Goal: Task Accomplishment & Management: Manage account settings

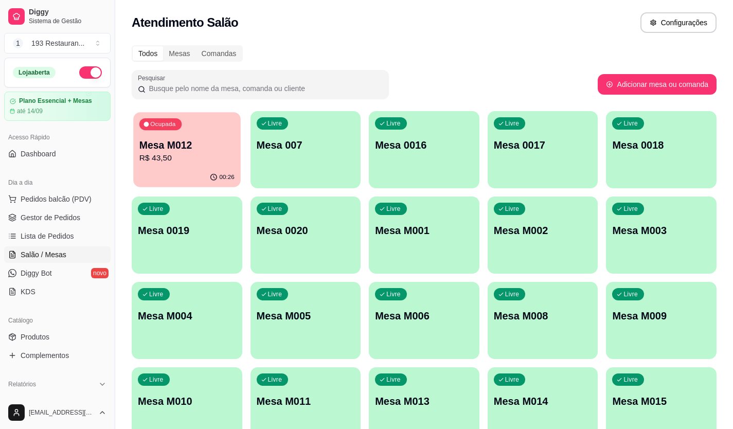
click at [206, 156] on p "R$ 43,50" at bounding box center [186, 158] width 95 height 12
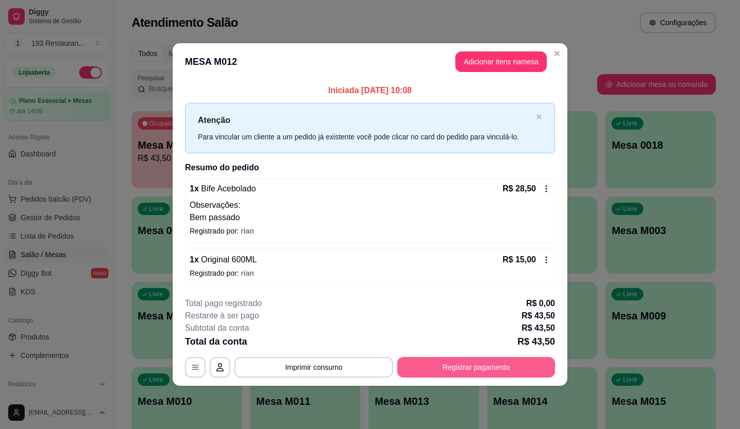
drag, startPoint x: 451, startPoint y: 355, endPoint x: 460, endPoint y: 375, distance: 21.7
click at [460, 375] on div "**********" at bounding box center [370, 337] width 370 height 80
click at [458, 369] on button "Registrar pagamento" at bounding box center [476, 367] width 158 height 21
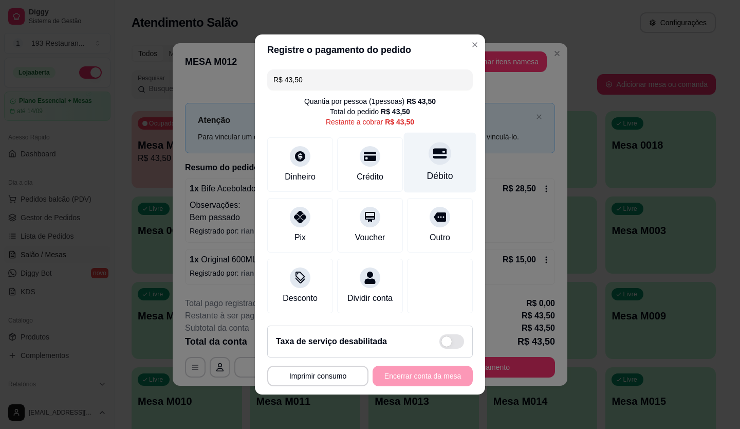
click at [438, 169] on div "Débito" at bounding box center [440, 175] width 26 height 13
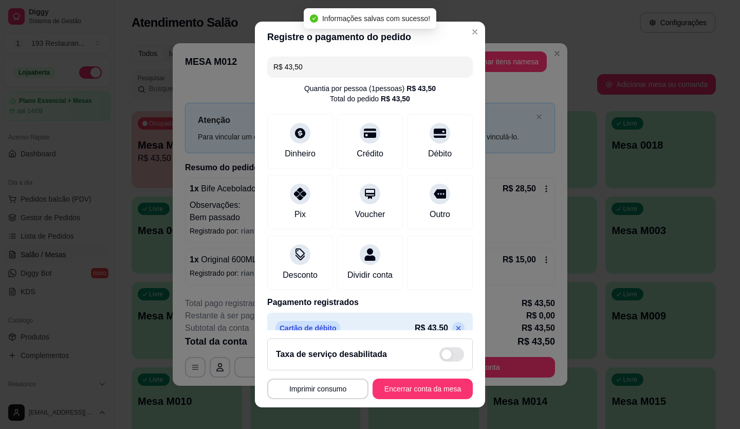
type input "R$ 0,00"
click at [418, 388] on button "Encerrar conta da mesa" at bounding box center [422, 389] width 97 height 20
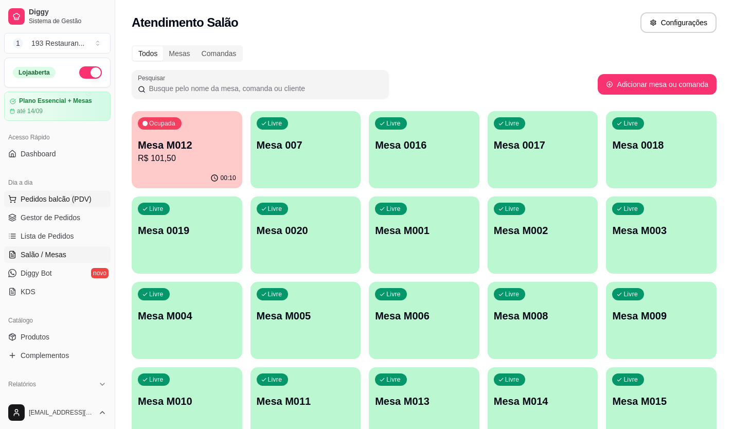
click at [58, 201] on span "Pedidos balcão (PDV)" at bounding box center [56, 199] width 71 height 10
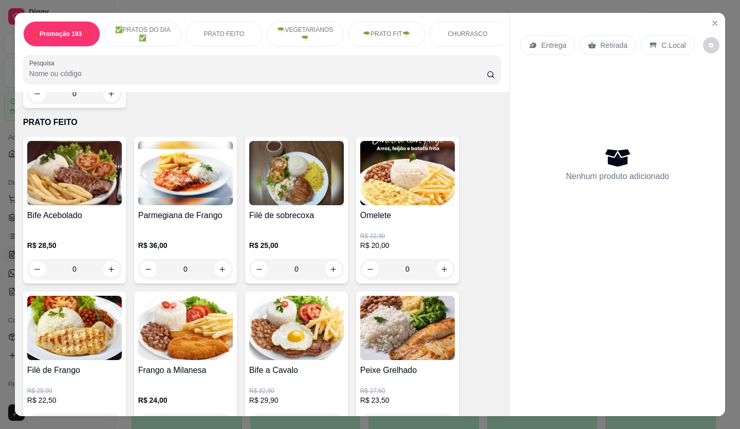
scroll to position [360, 0]
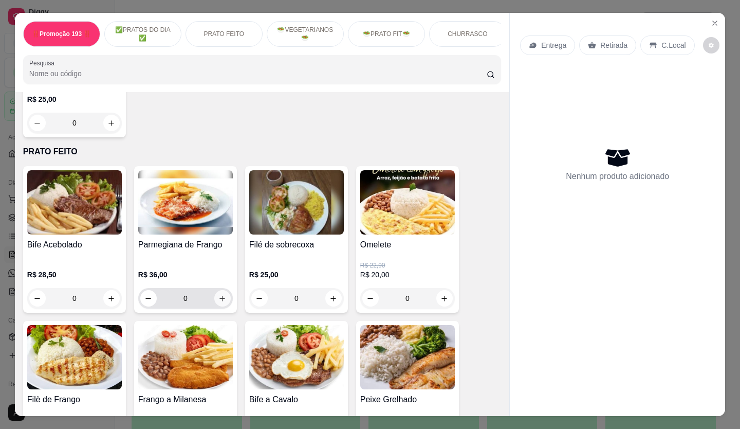
click at [214, 302] on button "increase-product-quantity" at bounding box center [222, 298] width 16 height 16
type input "1"
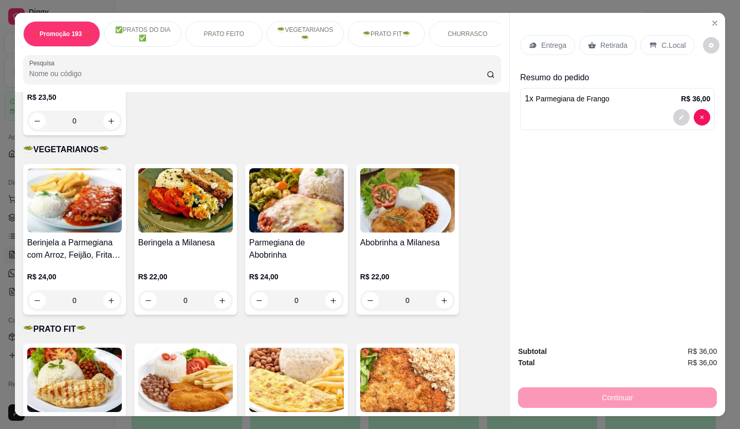
scroll to position [1183, 0]
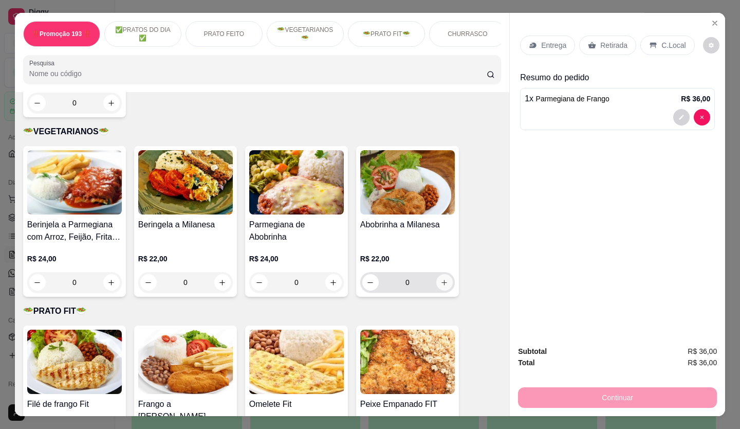
click at [441, 279] on icon "increase-product-quantity" at bounding box center [445, 283] width 8 height 8
type input "1"
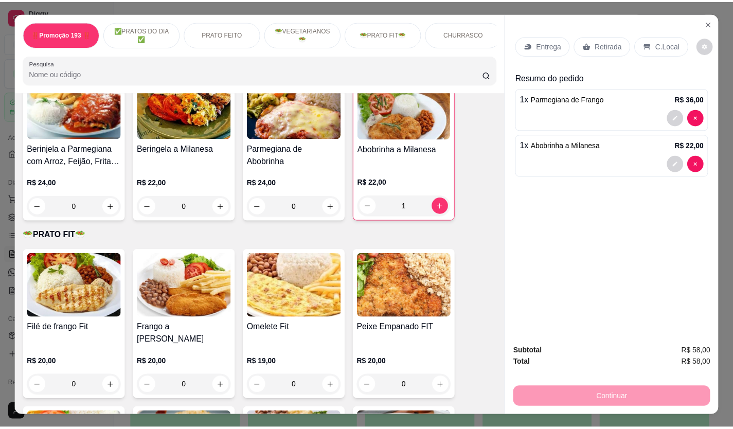
scroll to position [1234, 0]
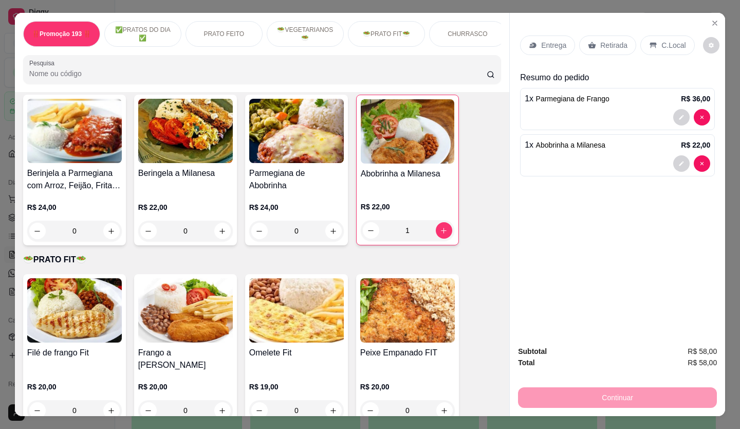
click at [619, 40] on p "Retirada" at bounding box center [614, 45] width 27 height 10
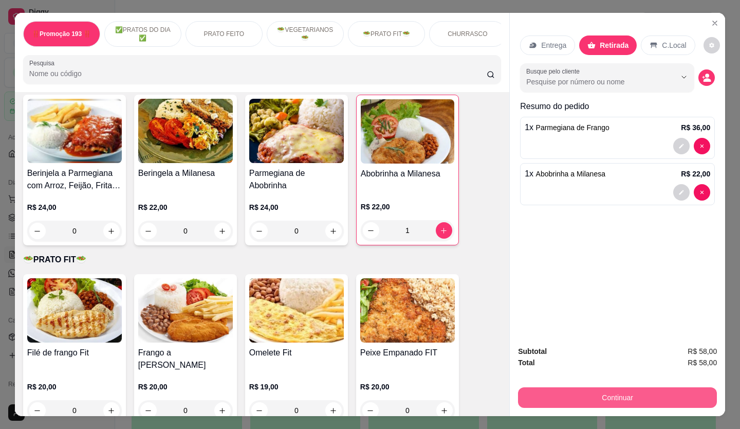
click at [658, 390] on button "Continuar" at bounding box center [617, 397] width 199 height 21
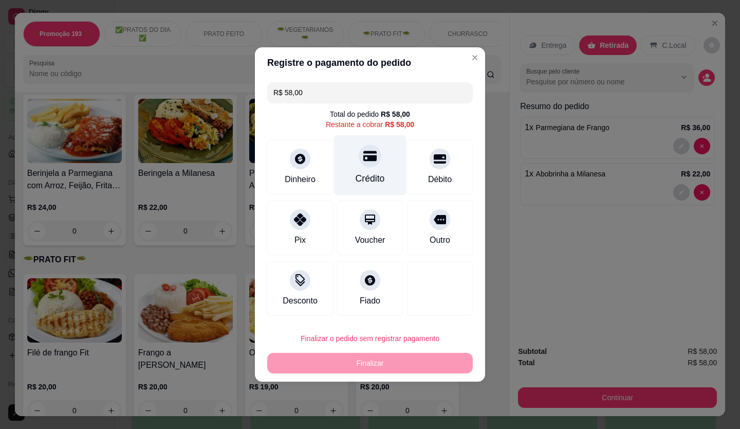
click at [376, 174] on div "Crédito" at bounding box center [370, 178] width 29 height 13
type input "R$ 0,00"
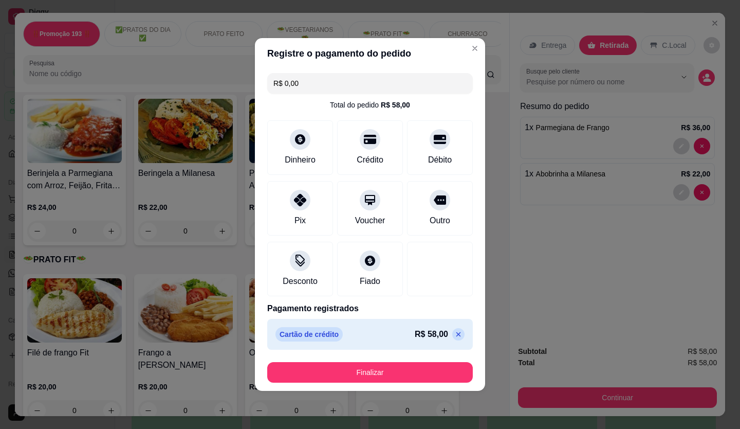
click at [370, 383] on footer "Finalizar" at bounding box center [370, 372] width 230 height 37
click at [375, 383] on footer "Finalizar" at bounding box center [370, 372] width 230 height 37
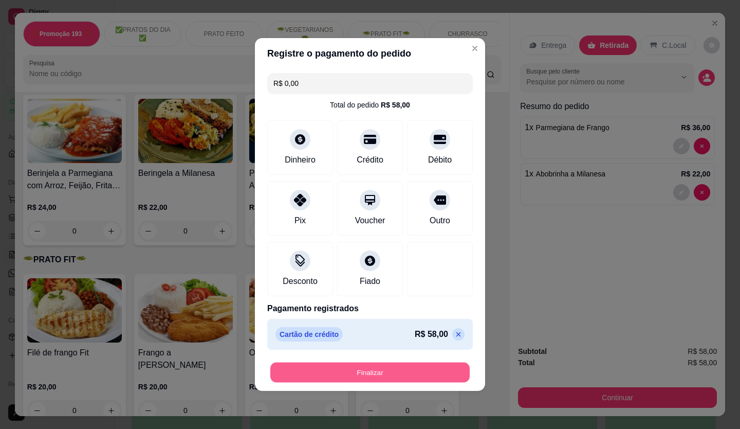
click at [364, 378] on button "Finalizar" at bounding box center [370, 373] width 200 height 20
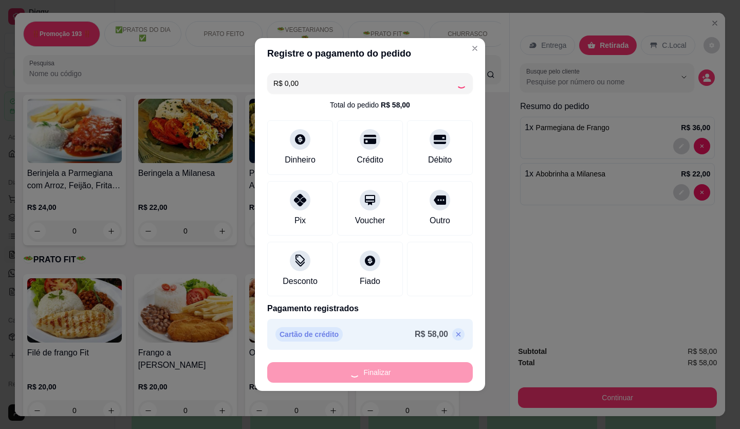
type input "0"
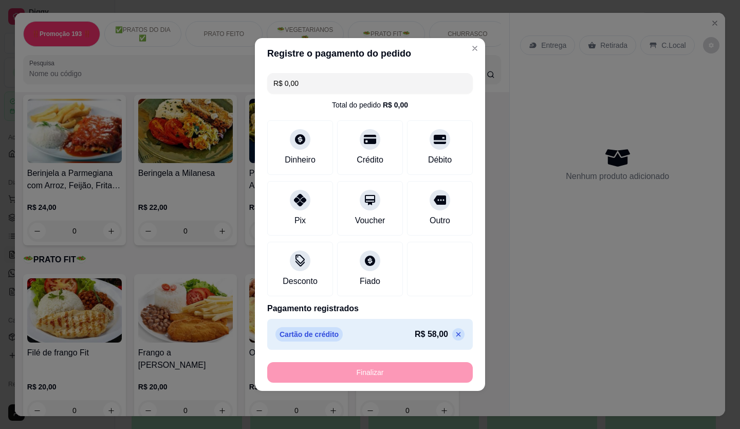
type input "-R$ 58,00"
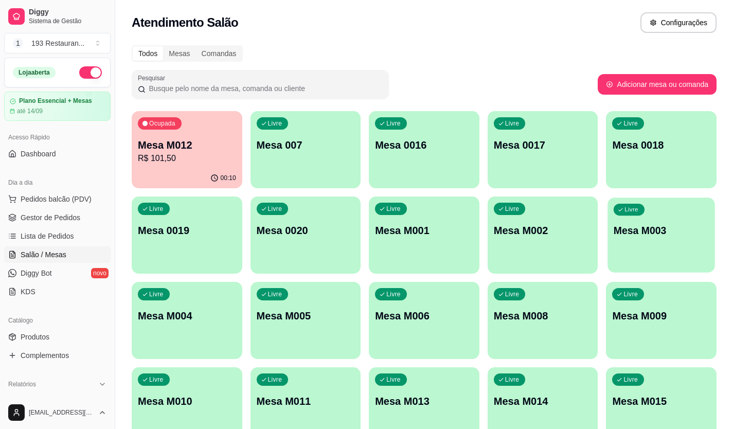
click at [643, 230] on p "Mesa M003" at bounding box center [660, 231] width 95 height 14
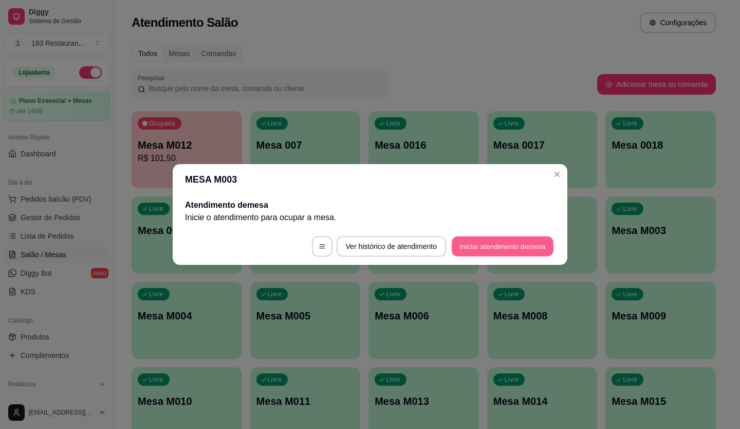
click at [515, 250] on button "Iniciar atendimento de mesa" at bounding box center [503, 247] width 102 height 20
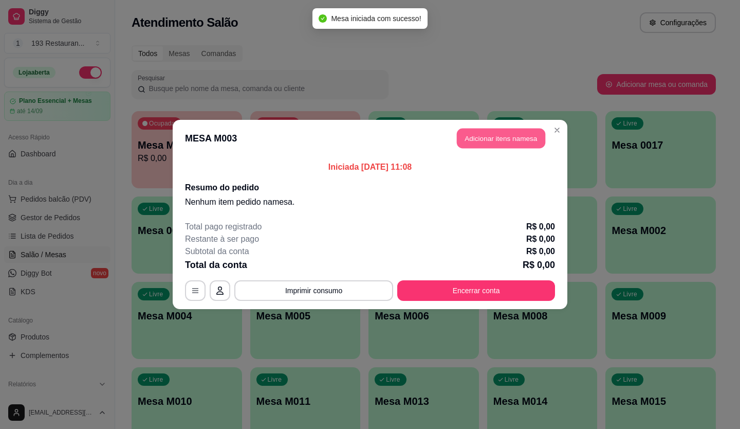
click at [507, 129] on button "Adicionar itens na mesa" at bounding box center [501, 139] width 88 height 20
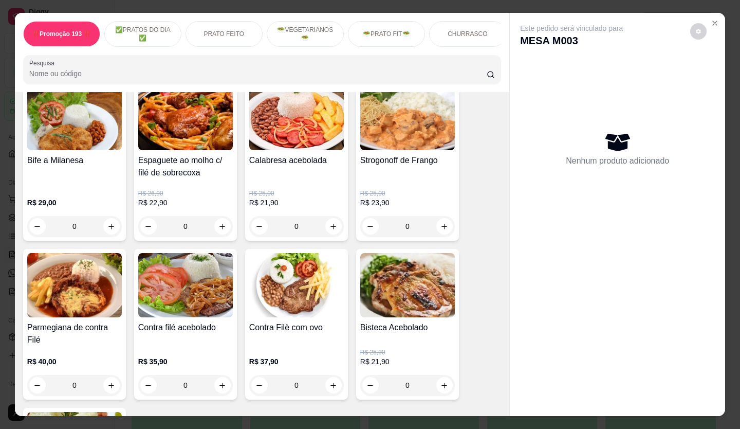
scroll to position [771, 0]
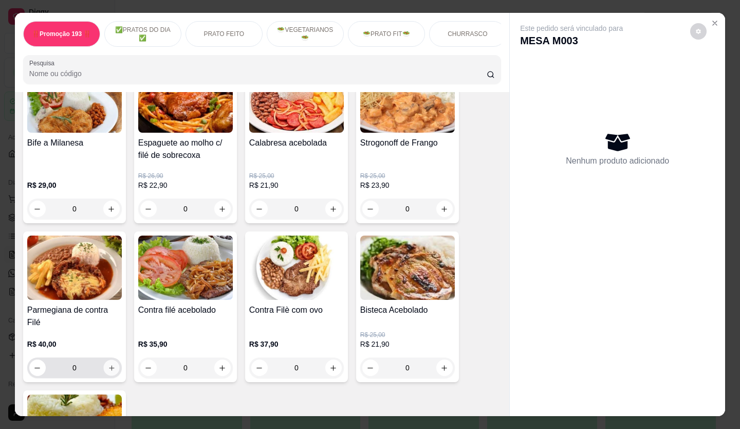
click at [103, 368] on button "increase-product-quantity" at bounding box center [111, 368] width 16 height 16
type input "1"
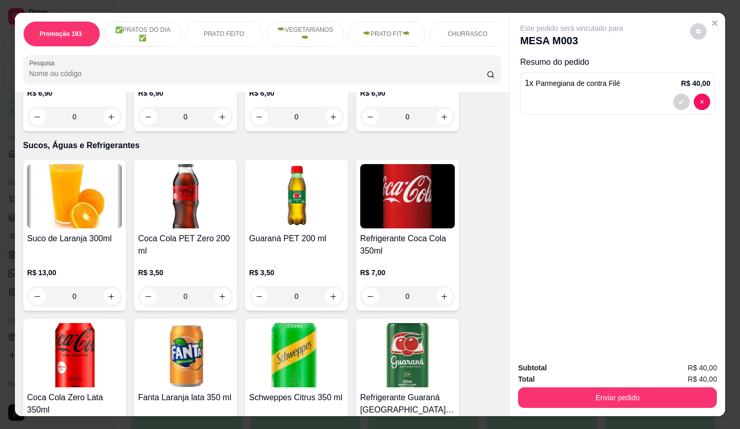
scroll to position [2725, 0]
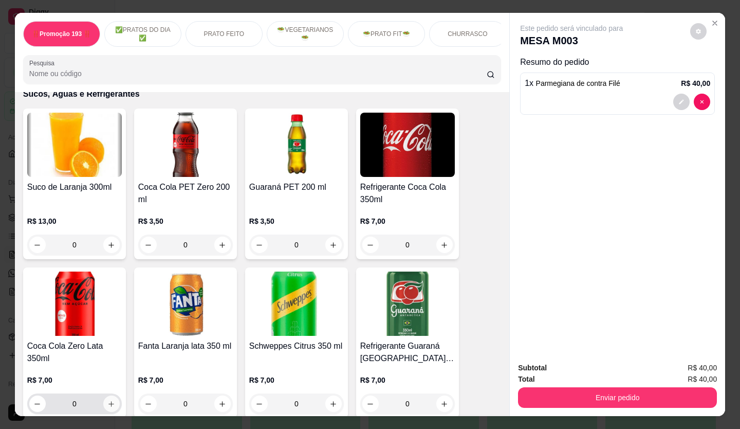
click at [107, 395] on button "increase-product-quantity" at bounding box center [111, 403] width 16 height 16
type input "1"
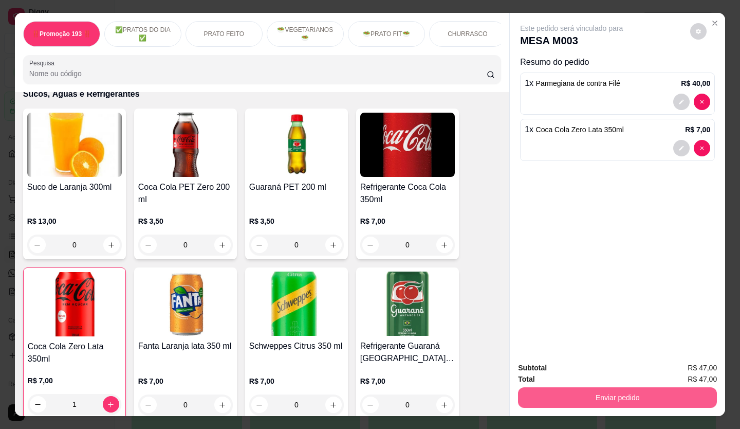
click at [642, 399] on button "Enviar pedido" at bounding box center [617, 397] width 199 height 21
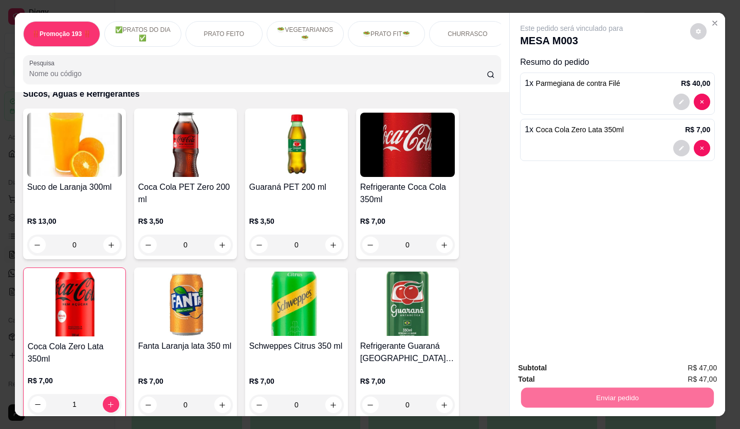
click at [587, 364] on button "Não registrar e enviar pedido" at bounding box center [584, 368] width 104 height 19
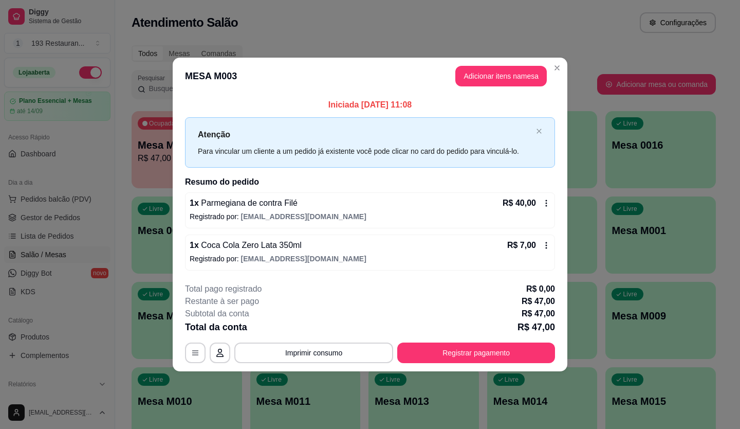
click at [557, 59] on header "MESA M003 Adicionar itens na mesa" at bounding box center [370, 76] width 395 height 37
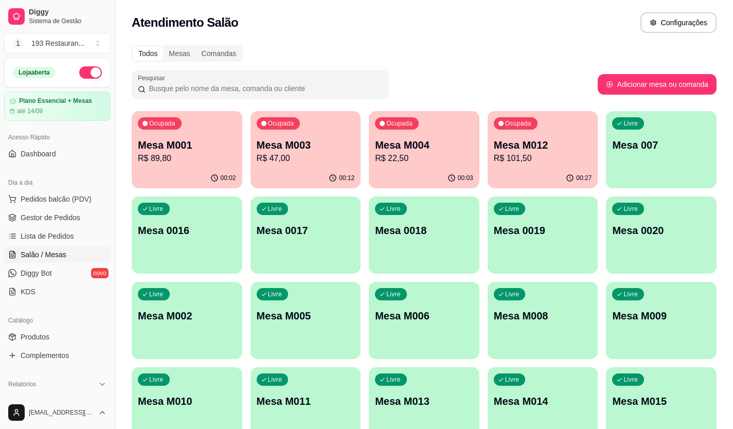
click at [514, 151] on p "Mesa M012" at bounding box center [543, 145] width 98 height 14
drag, startPoint x: 515, startPoint y: 152, endPoint x: 553, endPoint y: 101, distance: 62.8
click at [553, 101] on div "Todos Mesas Comandas Pesquisar Adicionar mesa ou comanda Ocupada Mesa M001 R$ 8…" at bounding box center [424, 248] width 618 height 418
click at [542, 147] on p "Mesa M012" at bounding box center [542, 145] width 95 height 14
click at [58, 185] on div "Dia a dia" at bounding box center [57, 182] width 106 height 16
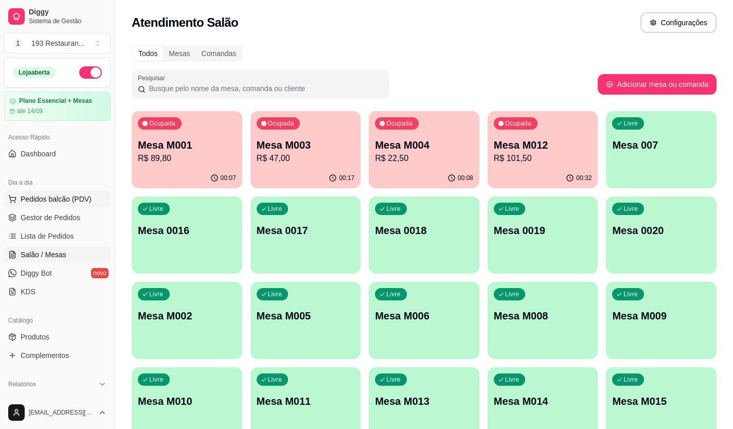
click at [58, 195] on span "Pedidos balcão (PDV)" at bounding box center [56, 199] width 71 height 10
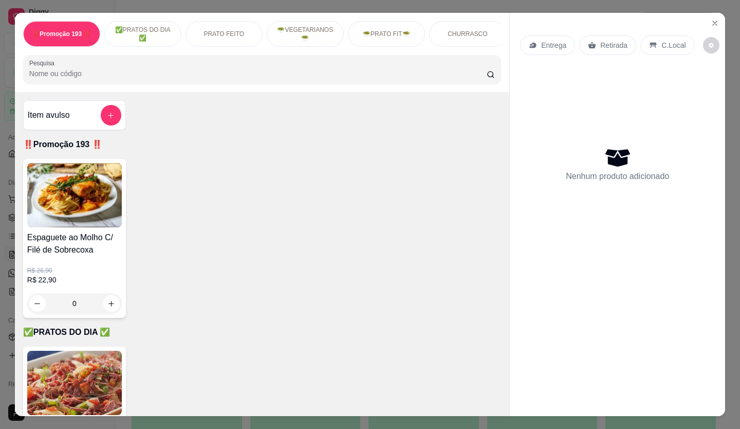
click at [613, 48] on div "Retirada" at bounding box center [608, 45] width 57 height 20
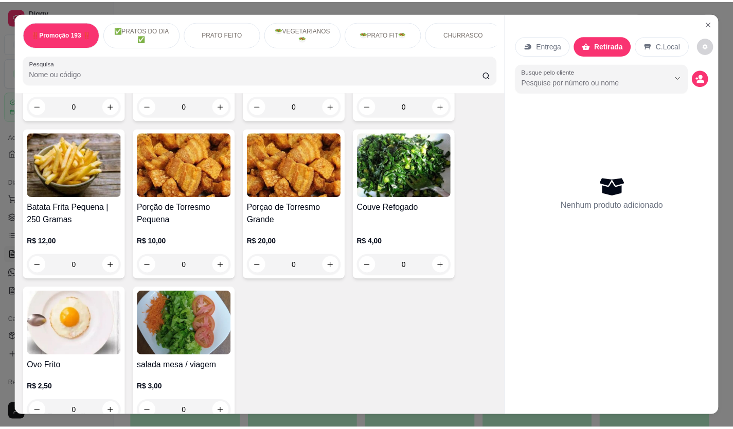
scroll to position [2263, 0]
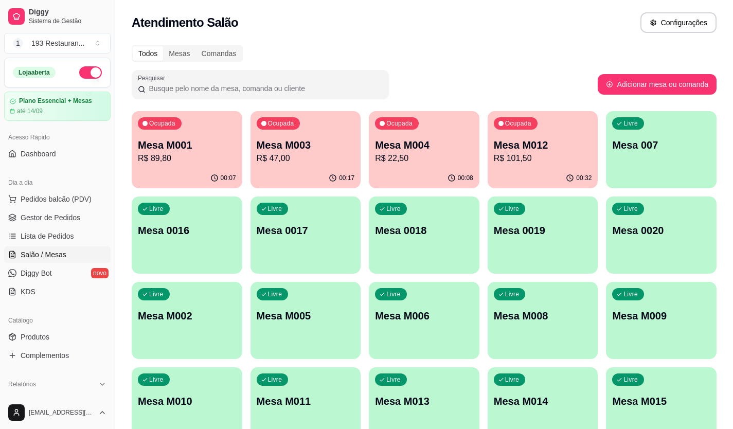
click at [57, 327] on div "Catálogo" at bounding box center [57, 320] width 106 height 16
click at [40, 335] on span "Produtos" at bounding box center [35, 337] width 29 height 10
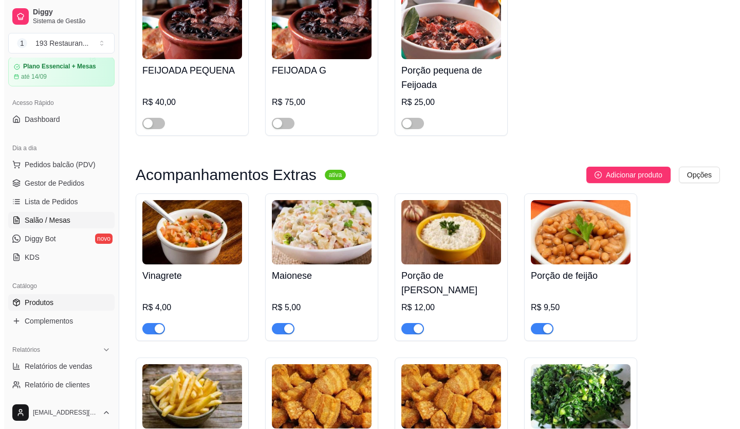
scroll to position [51, 0]
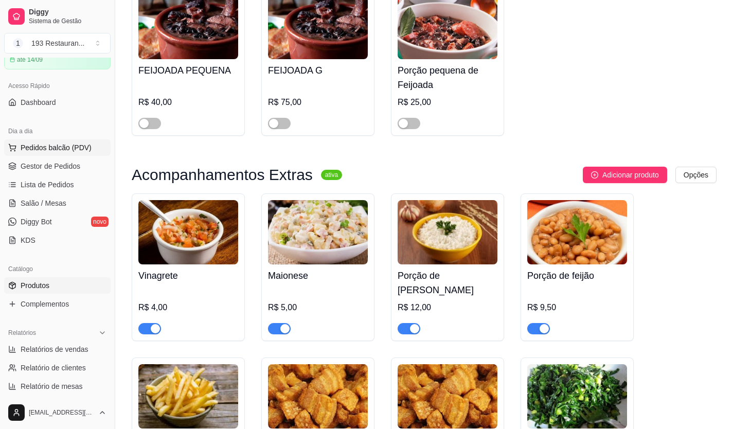
click at [64, 152] on span "Pedidos balcão (PDV)" at bounding box center [56, 147] width 71 height 10
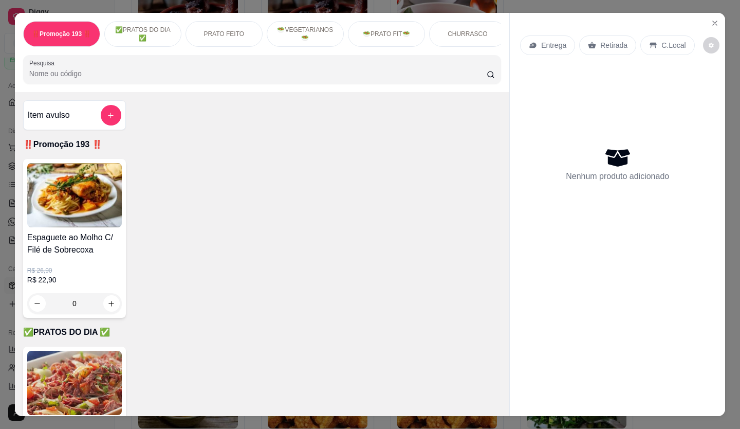
click at [611, 46] on p "Retirada" at bounding box center [614, 45] width 27 height 10
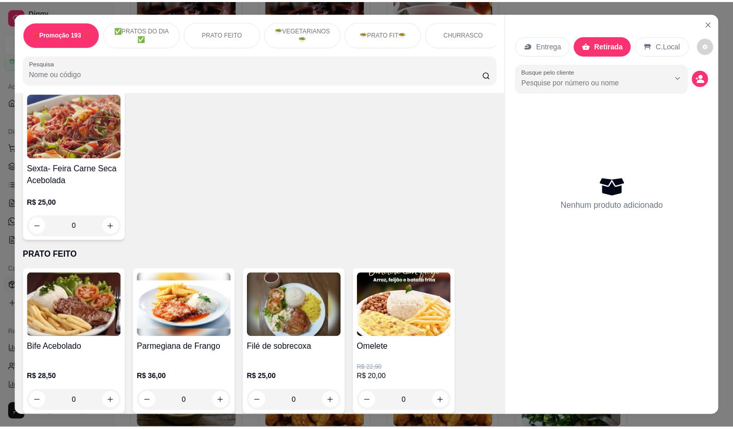
scroll to position [411, 0]
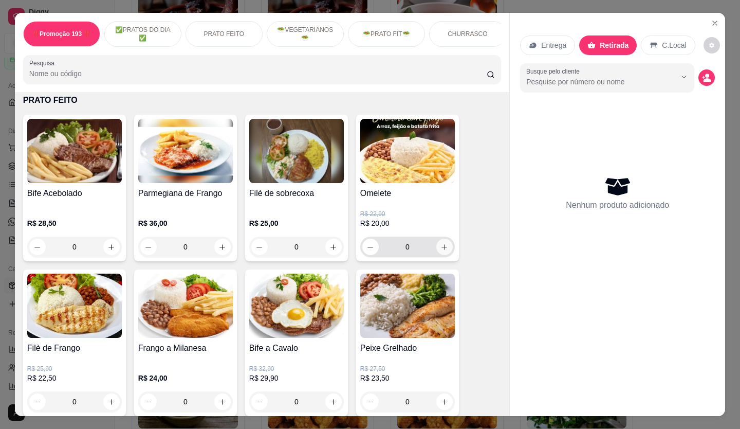
click at [448, 248] on button "increase-product-quantity" at bounding box center [445, 247] width 16 height 16
type input "1"
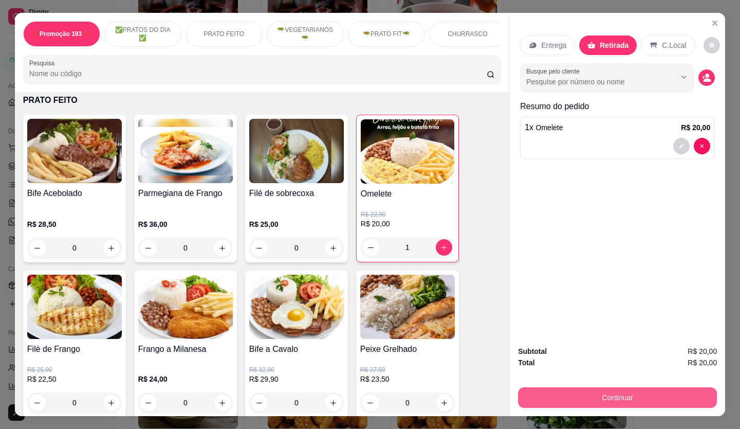
click at [662, 396] on button "Continuar" at bounding box center [617, 397] width 199 height 21
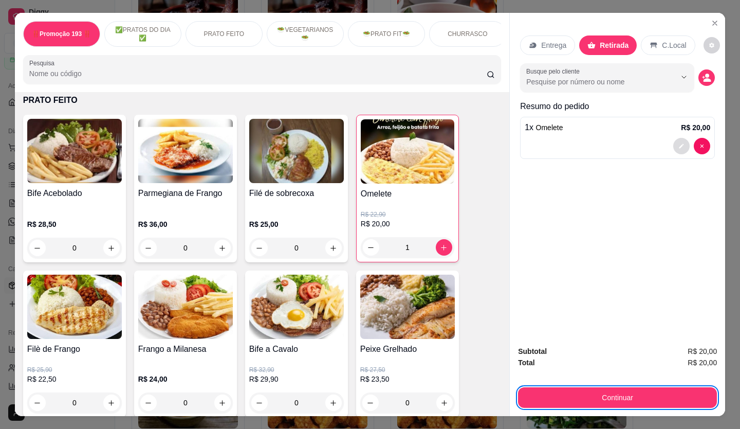
click at [681, 142] on button "decrease-product-quantity" at bounding box center [682, 146] width 16 height 16
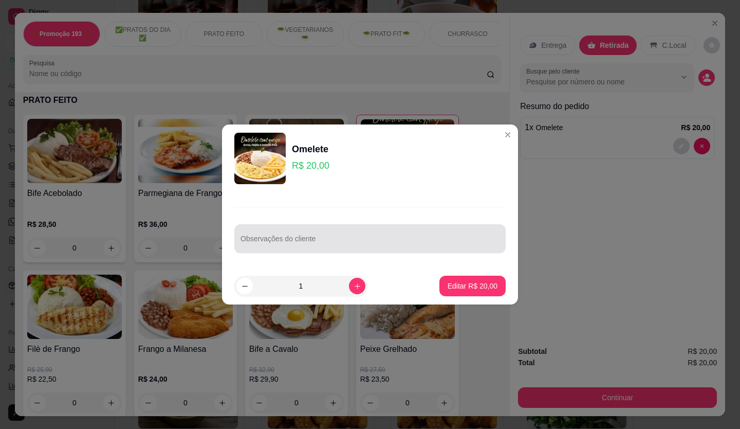
click at [328, 243] on input "Observações do cliente" at bounding box center [370, 243] width 259 height 10
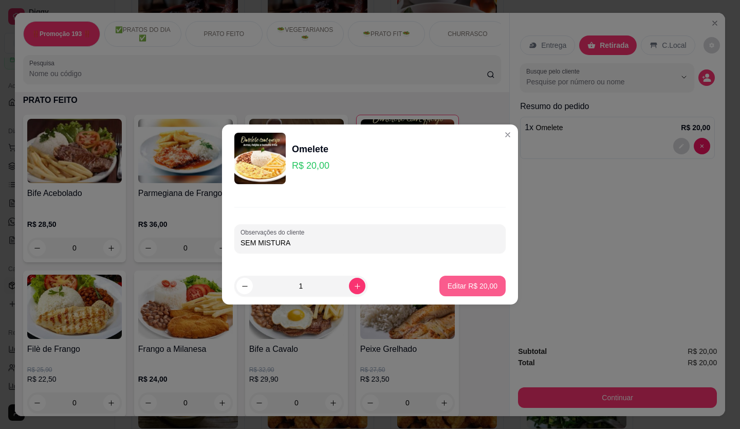
type input "SEM MISTURA"
click at [464, 282] on p "Editar R$ 20,00" at bounding box center [473, 286] width 50 height 10
type input "0"
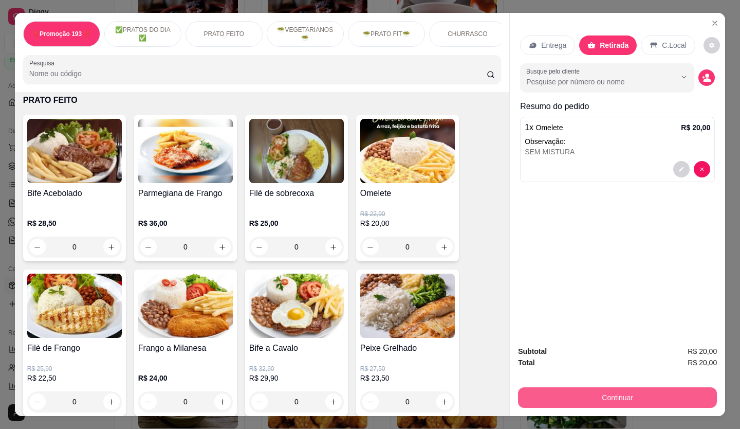
click at [602, 387] on button "Continuar" at bounding box center [617, 397] width 199 height 21
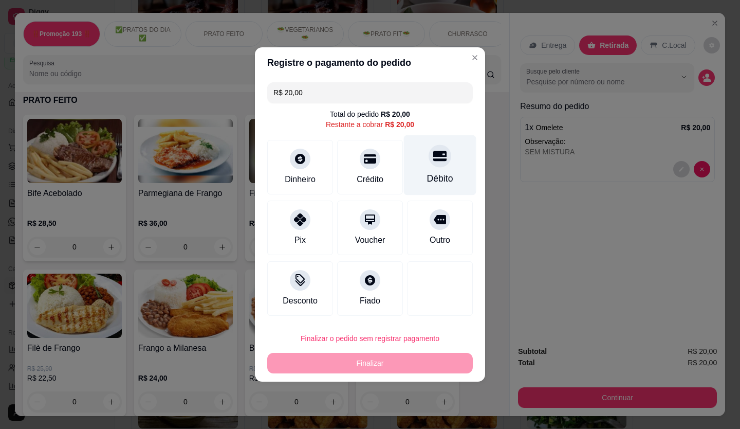
click at [429, 164] on div at bounding box center [440, 155] width 23 height 23
type input "R$ 0,00"
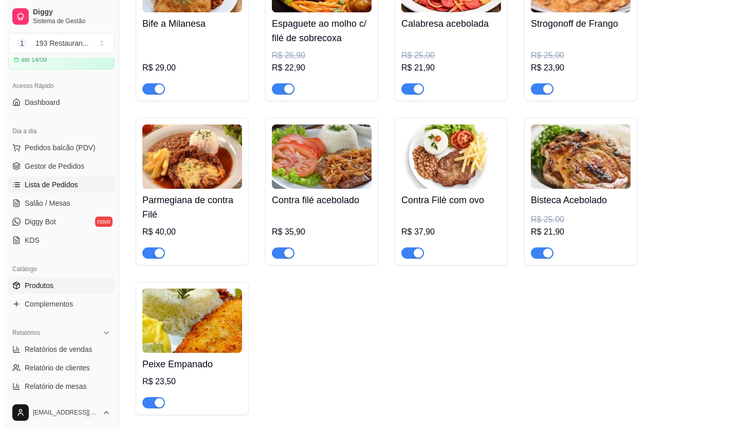
scroll to position [1337, 0]
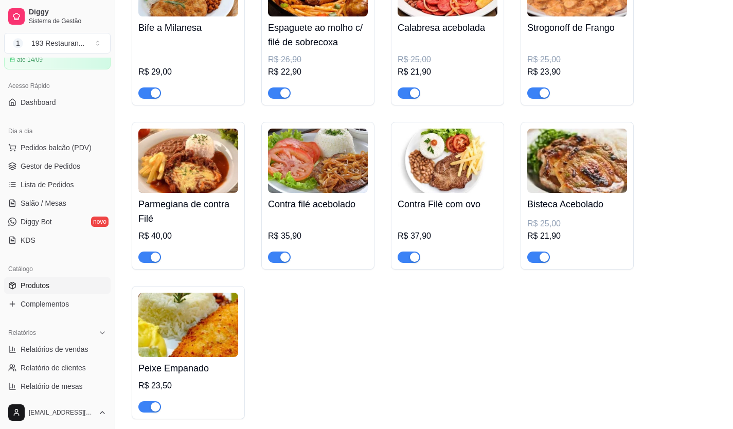
click at [74, 156] on ul "Pedidos balcão (PDV) Gestor de Pedidos Lista de Pedidos Salão / Mesas Diggy Bot…" at bounding box center [57, 193] width 106 height 109
click at [76, 153] on button "Pedidos balcão (PDV)" at bounding box center [57, 147] width 106 height 16
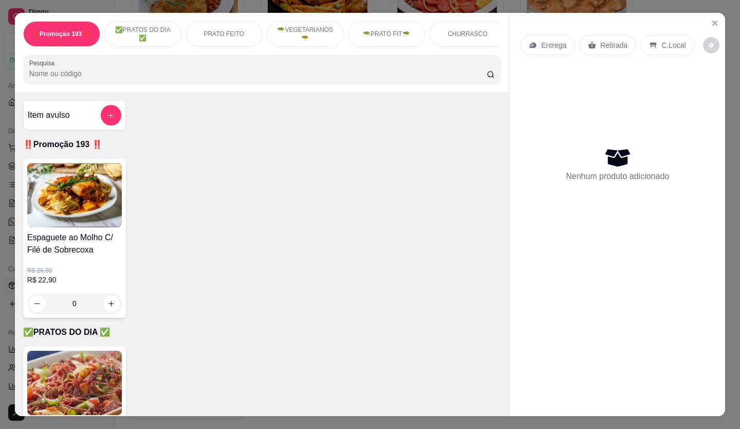
click at [611, 51] on div "Entrega Retirada C.Local" at bounding box center [617, 45] width 195 height 36
click at [604, 44] on p "Retirada" at bounding box center [614, 45] width 27 height 10
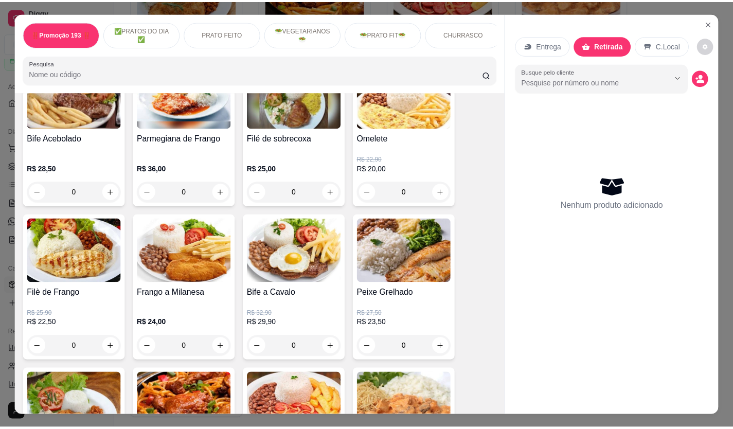
scroll to position [463, 0]
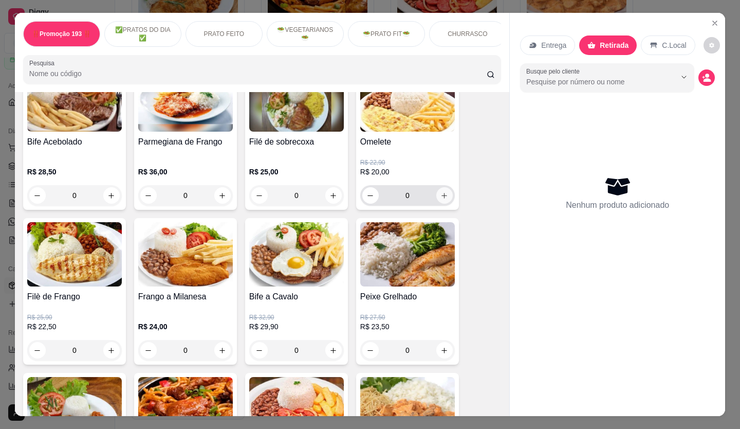
click at [441, 196] on icon "increase-product-quantity" at bounding box center [445, 196] width 8 height 8
type input "1"
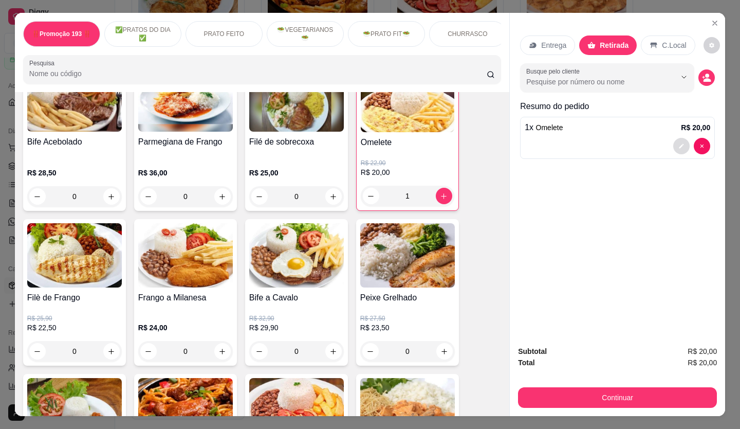
click at [681, 138] on button "decrease-product-quantity" at bounding box center [682, 146] width 16 height 16
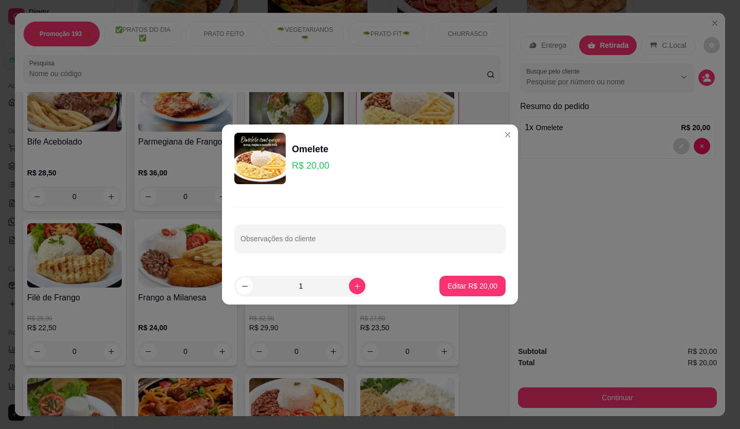
click at [320, 219] on div "Observações do cliente" at bounding box center [370, 229] width 296 height 75
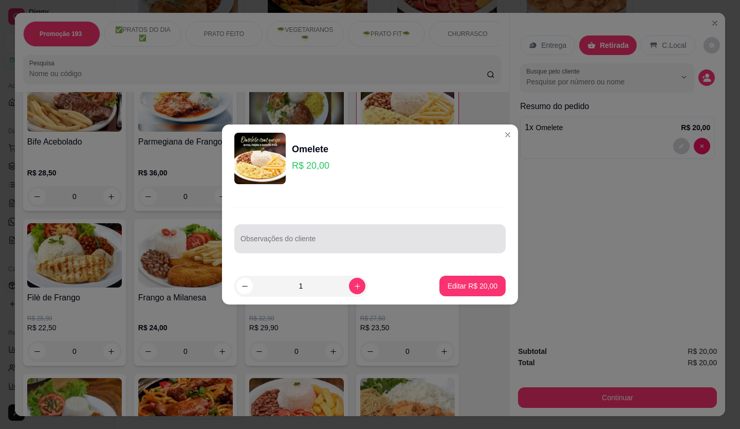
click at [316, 243] on input "Observações do cliente" at bounding box center [370, 243] width 259 height 10
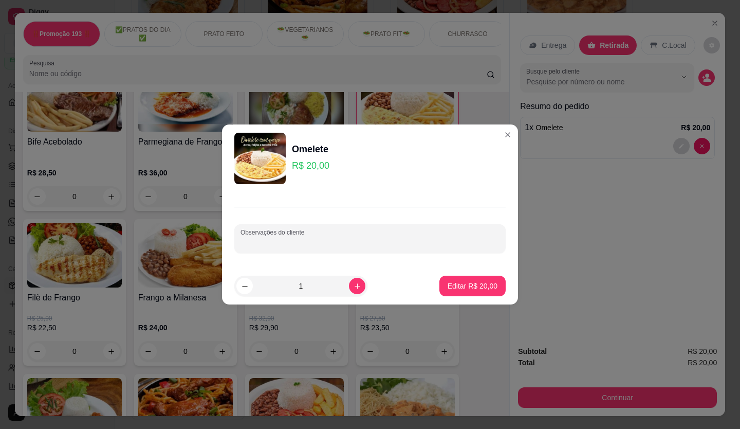
type input "S"
type input "SO ARROZ BRANCO FEIJÃO E BATATA FRITA"
click at [477, 284] on p "Editar R$ 20,00" at bounding box center [473, 286] width 50 height 10
type input "0"
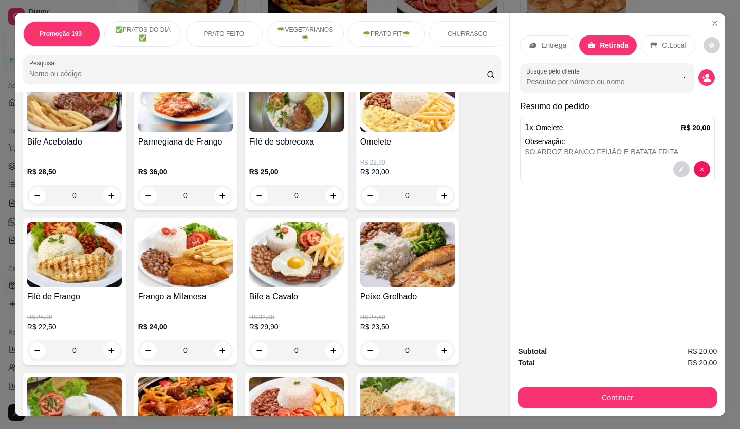
click at [587, 399] on button "Continuar" at bounding box center [617, 397] width 199 height 21
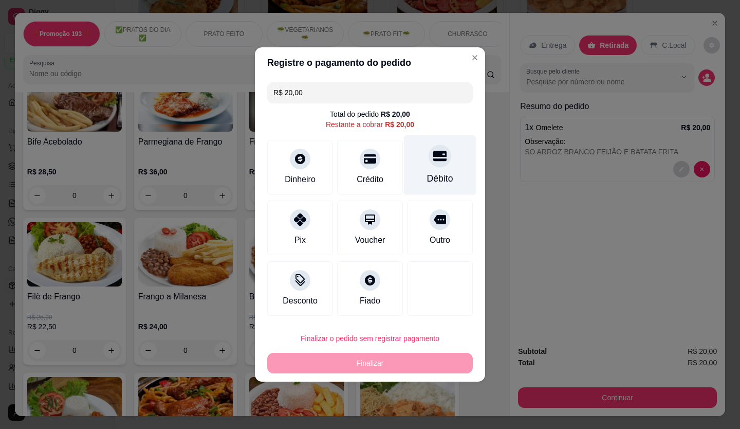
click at [423, 162] on div "Débito" at bounding box center [440, 165] width 73 height 60
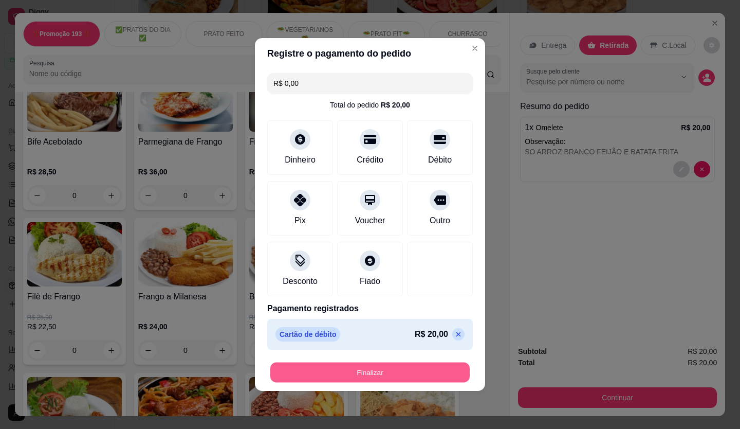
click at [416, 376] on button "Finalizar" at bounding box center [370, 373] width 200 height 20
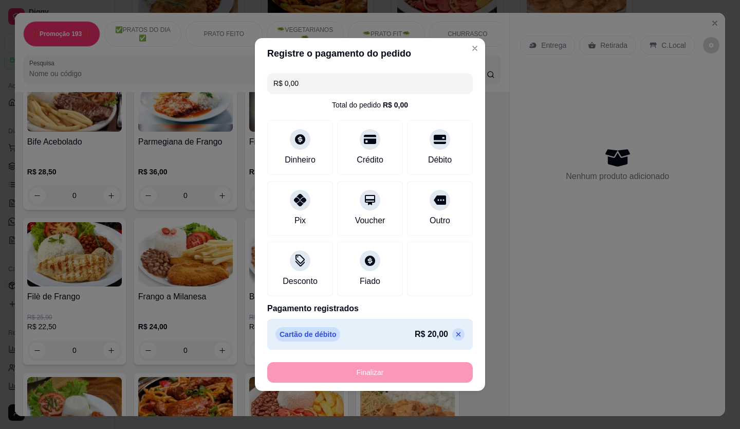
type input "-R$ 20,00"
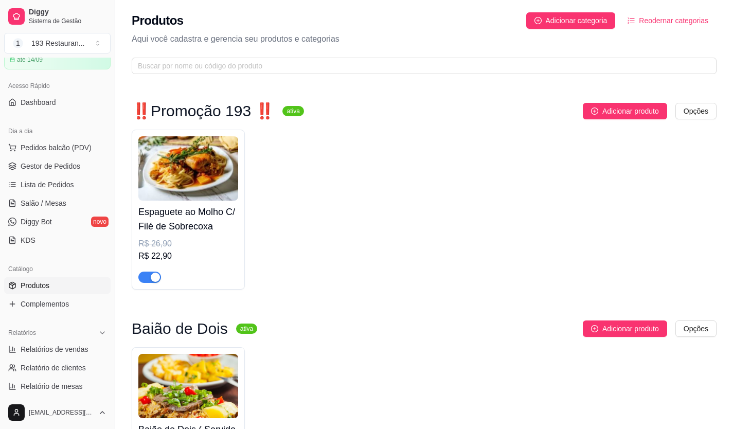
click at [20, 194] on ul "Pedidos balcão (PDV) Gestor de Pedidos Lista de Pedidos Salão / Mesas Diggy Bot…" at bounding box center [57, 193] width 106 height 109
click at [20, 200] on link "Salão / Mesas" at bounding box center [57, 203] width 106 height 16
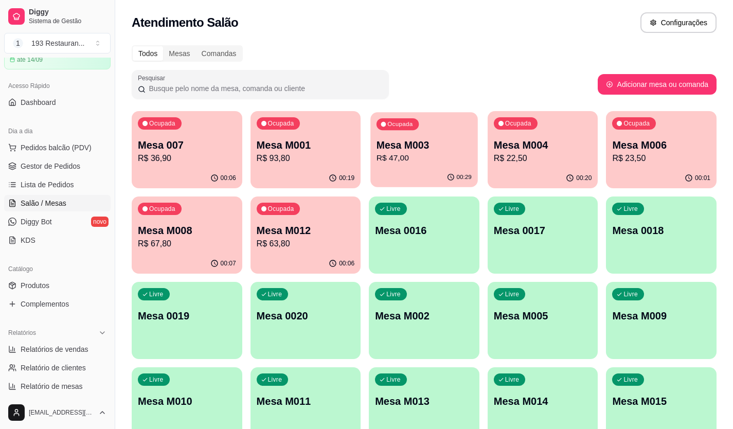
click at [429, 146] on p "Mesa M003" at bounding box center [423, 145] width 95 height 14
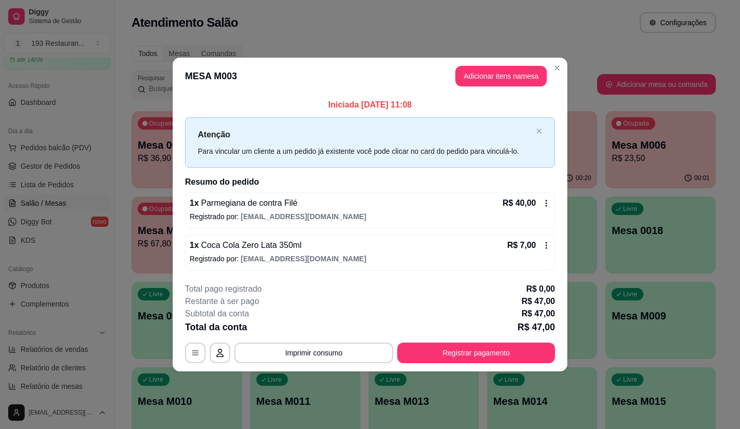
click at [513, 349] on button "Registrar pagamento" at bounding box center [476, 352] width 158 height 21
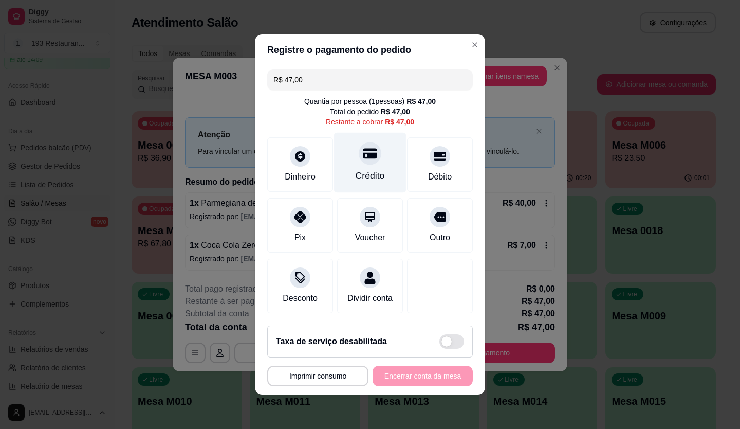
click at [359, 160] on div "Crédito" at bounding box center [370, 163] width 73 height 60
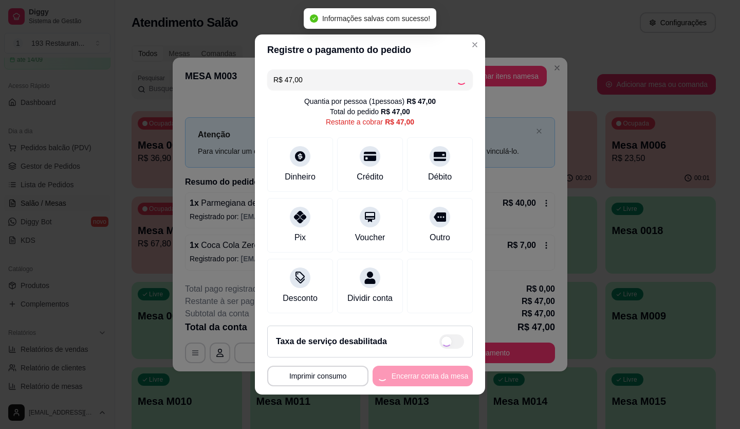
type input "R$ 0,00"
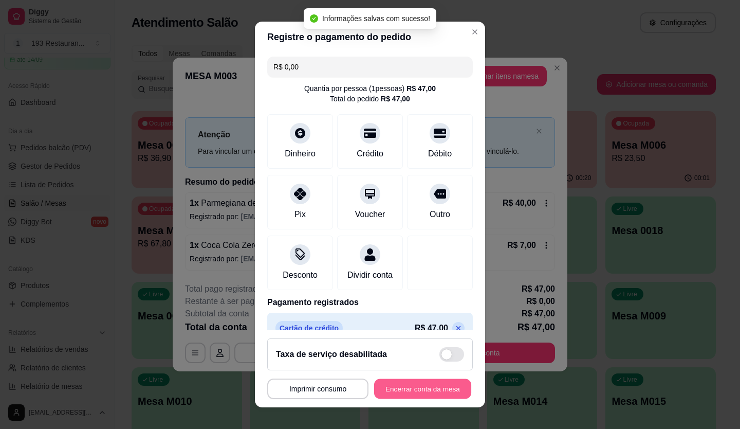
click at [429, 390] on button "Encerrar conta da mesa" at bounding box center [422, 389] width 97 height 20
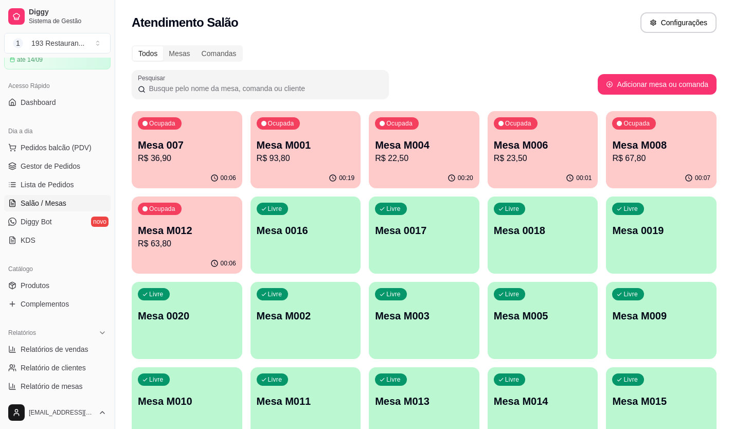
click at [197, 237] on div "Mesa M012 R$ 63,80" at bounding box center [187, 236] width 98 height 27
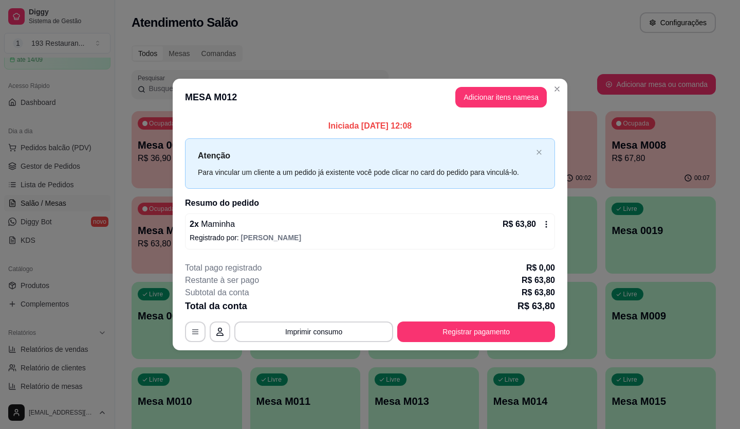
click at [491, 327] on button "Registrar pagamento" at bounding box center [476, 331] width 158 height 21
click at [507, 107] on header "MESA M012 Adicionar itens na mesa" at bounding box center [370, 97] width 395 height 37
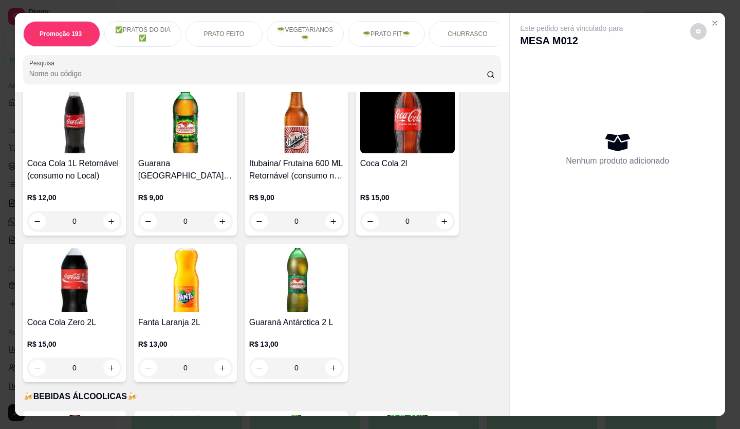
scroll to position [3412, 0]
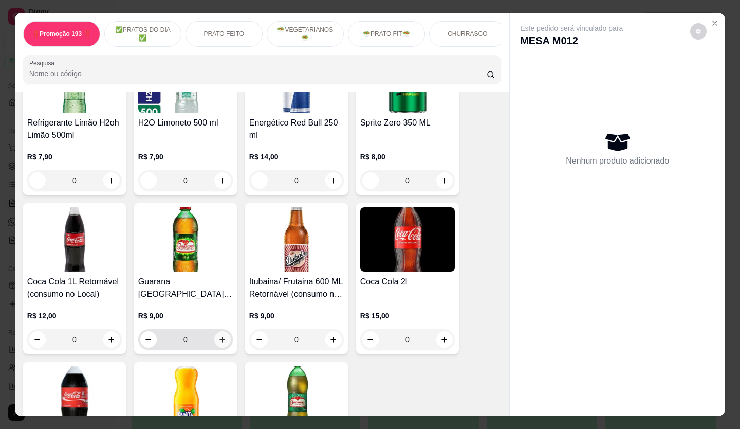
click at [219, 336] on icon "increase-product-quantity" at bounding box center [223, 340] width 8 height 8
type input "1"
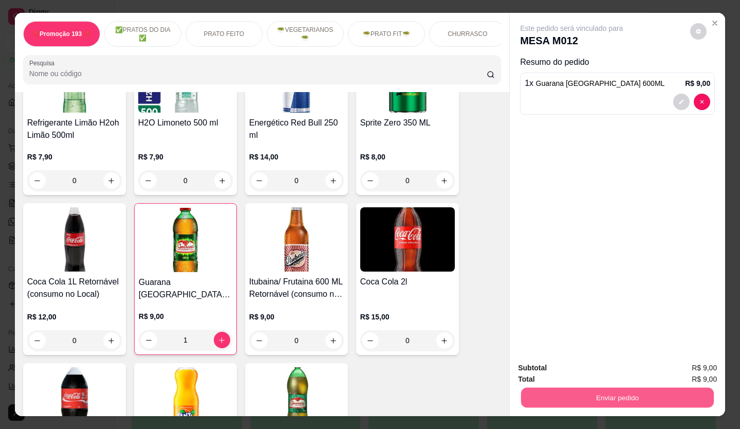
click at [570, 390] on button "Enviar pedido" at bounding box center [617, 398] width 193 height 20
click at [564, 371] on button "Não registrar e enviar pedido" at bounding box center [583, 368] width 107 height 20
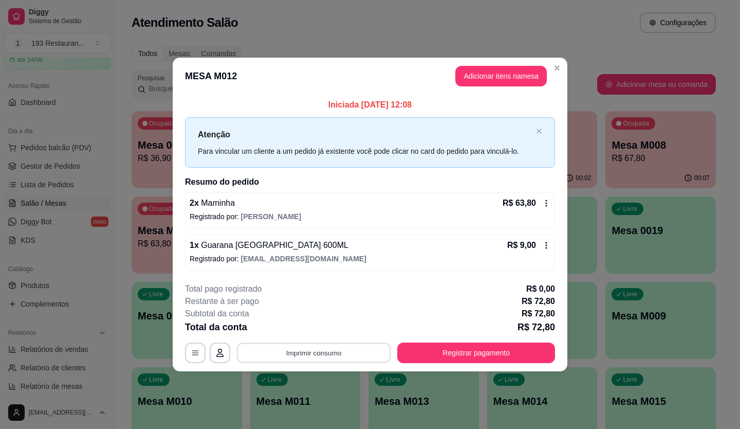
click at [322, 353] on button "Imprimir consumo" at bounding box center [314, 352] width 154 height 20
click at [298, 334] on button "CAIXA" at bounding box center [317, 328] width 75 height 16
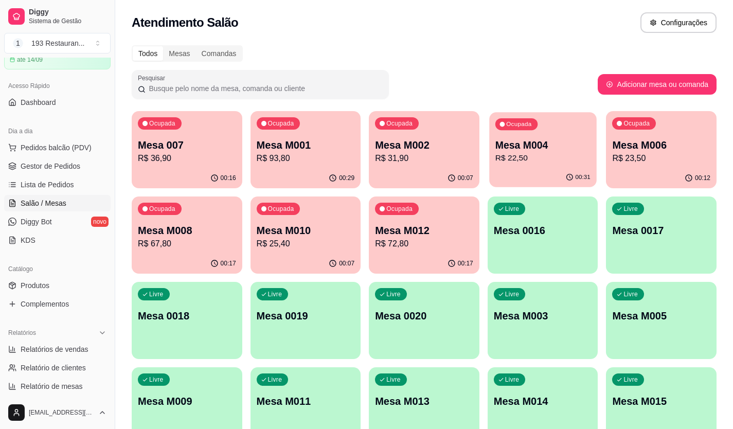
click at [522, 167] on div "Ocupada Mesa M004 R$ 22,50" at bounding box center [542, 140] width 107 height 56
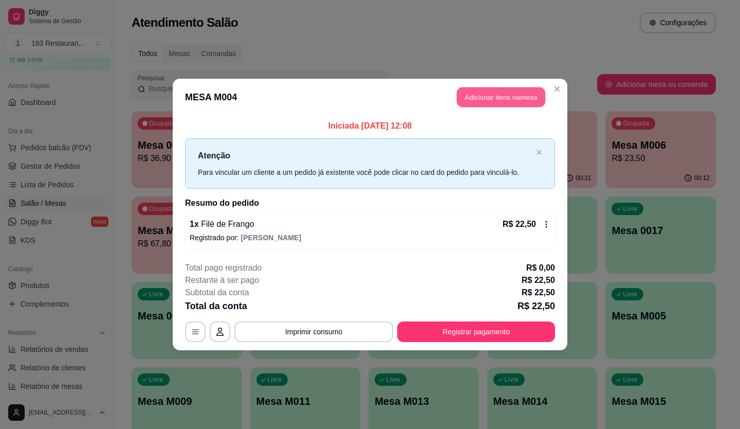
click at [522, 103] on button "Adicionar itens na mesa" at bounding box center [501, 97] width 88 height 20
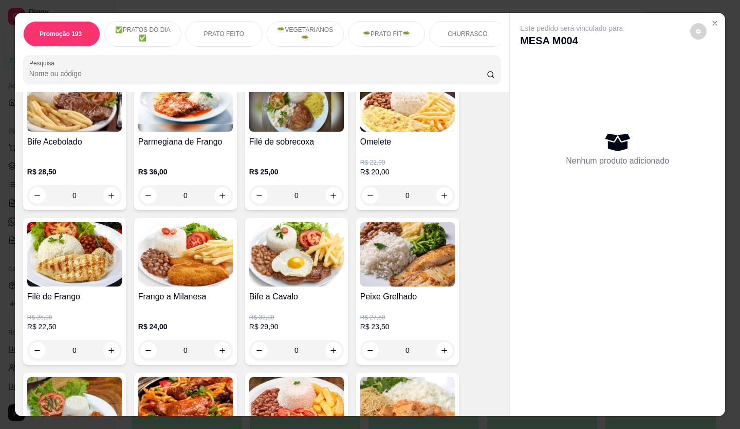
scroll to position [514, 0]
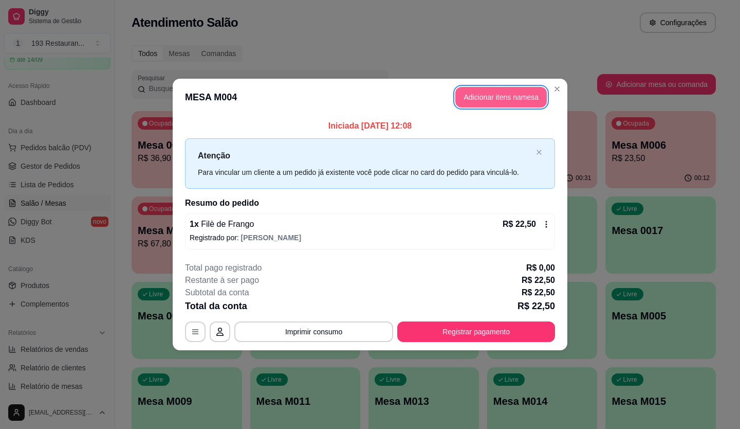
click at [513, 92] on button "Adicionar itens na mesa" at bounding box center [502, 97] width 92 height 21
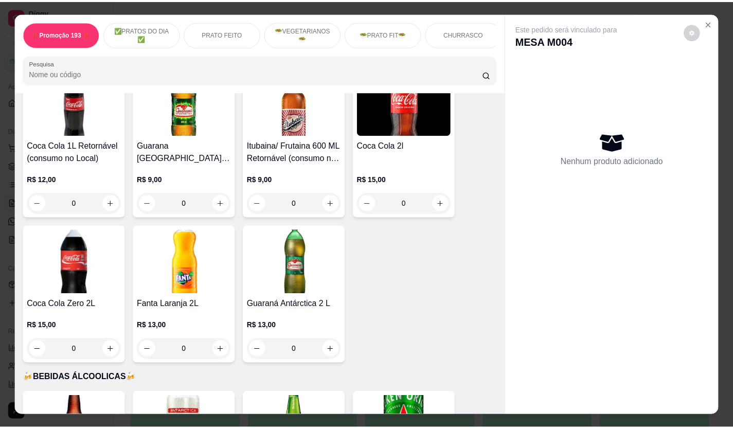
scroll to position [3342, 0]
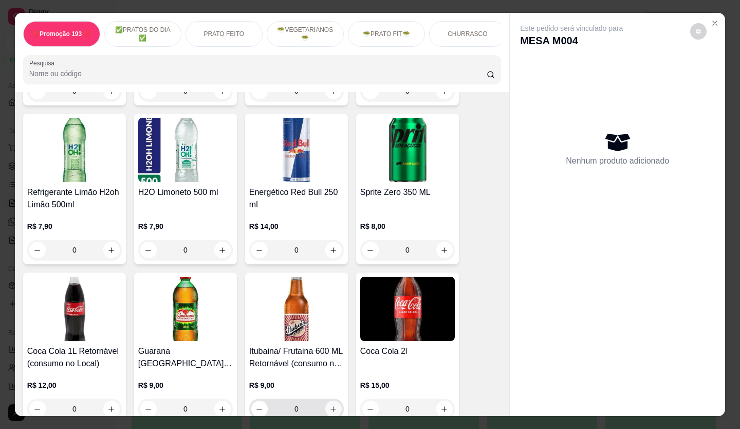
click at [327, 401] on button "increase-product-quantity" at bounding box center [333, 409] width 16 height 16
type input "1"
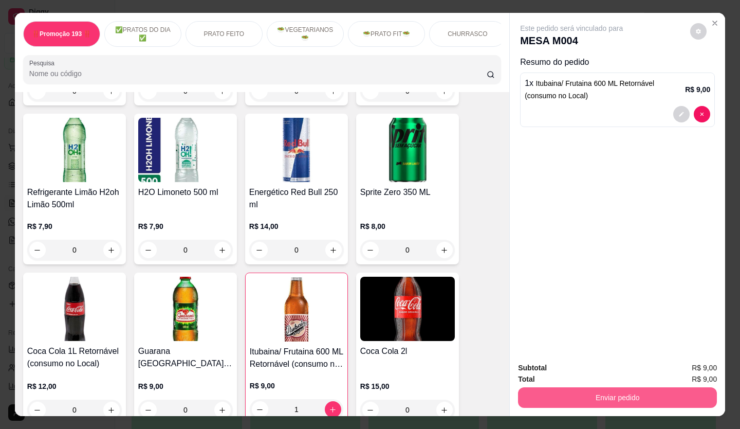
click at [683, 396] on button "Enviar pedido" at bounding box center [617, 397] width 199 height 21
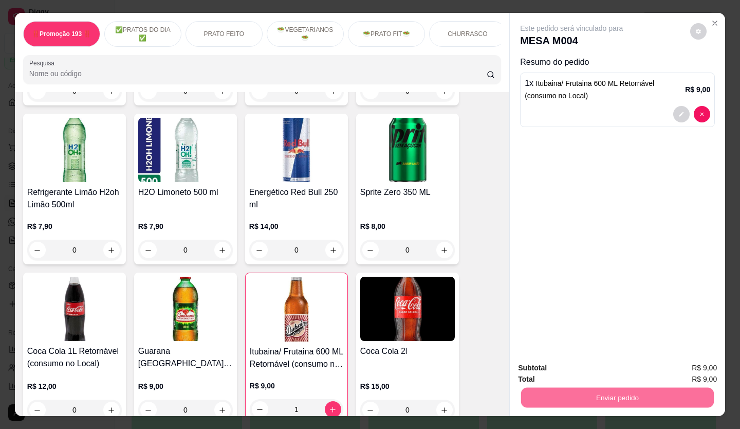
click at [622, 364] on button "Não registrar e enviar pedido" at bounding box center [583, 368] width 107 height 20
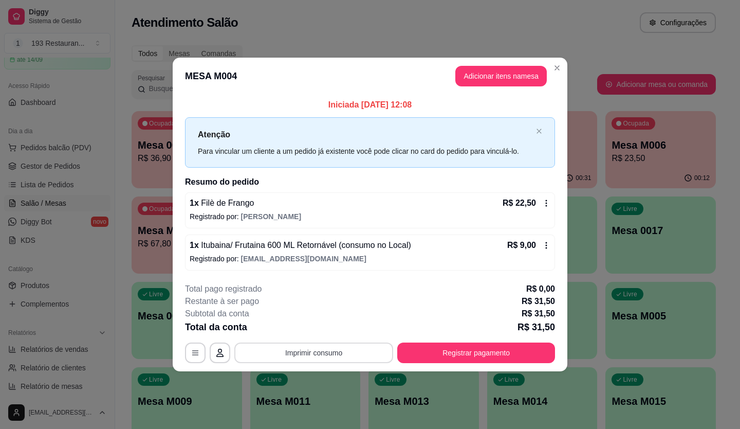
click at [363, 357] on button "Imprimir consumo" at bounding box center [313, 352] width 159 height 21
click at [331, 328] on button "CAIXA" at bounding box center [317, 328] width 75 height 16
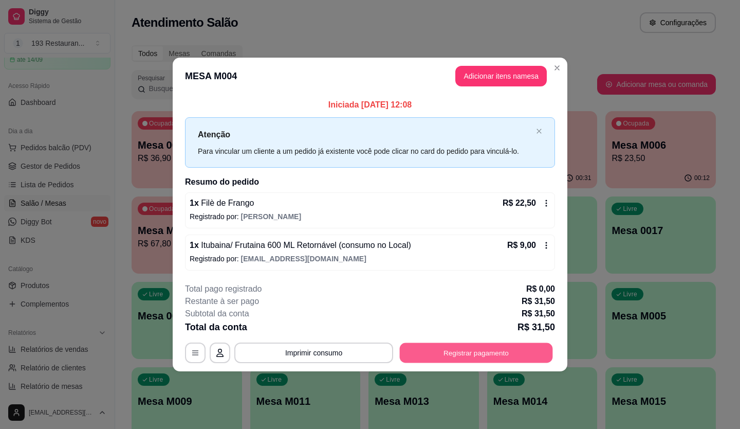
click at [442, 354] on button "Registrar pagamento" at bounding box center [476, 352] width 153 height 20
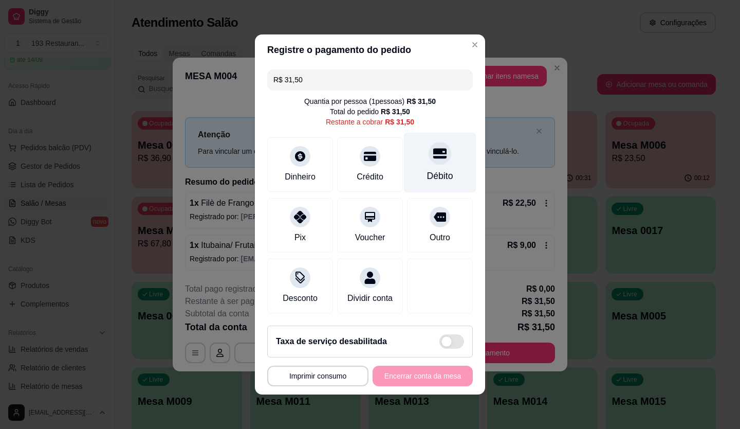
click at [433, 150] on icon at bounding box center [439, 153] width 13 height 13
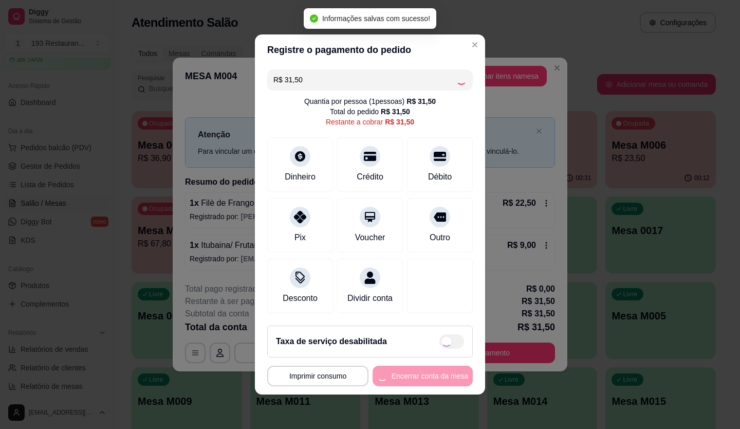
type input "R$ 0,00"
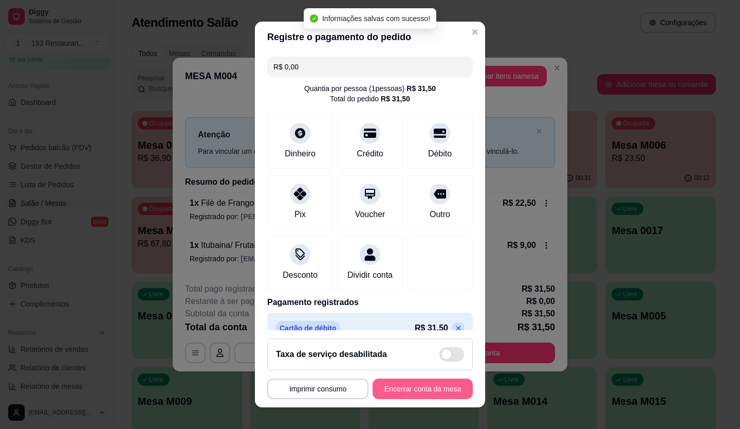
click at [410, 380] on button "Encerrar conta da mesa" at bounding box center [423, 388] width 100 height 21
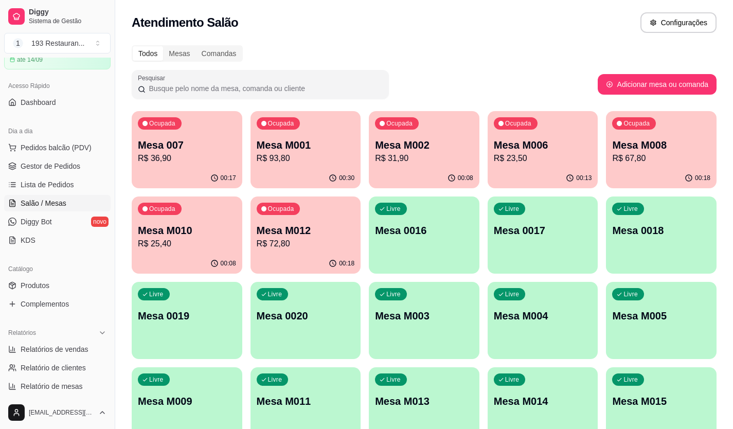
drag, startPoint x: 549, startPoint y: 230, endPoint x: 588, endPoint y: 225, distance: 39.4
drag, startPoint x: 588, startPoint y: 225, endPoint x: 721, endPoint y: 254, distance: 136.7
click at [721, 254] on div "Todos Mesas Comandas Pesquisar Adicionar mesa ou comanda Ocupada Mesa 007 R$ 36…" at bounding box center [424, 248] width 618 height 418
click at [698, 157] on p "R$ 67,80" at bounding box center [660, 158] width 95 height 12
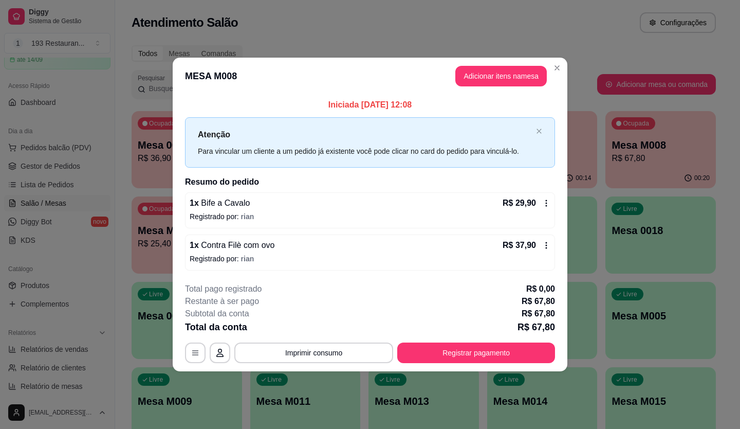
click at [546, 200] on icon at bounding box center [547, 203] width 2 height 7
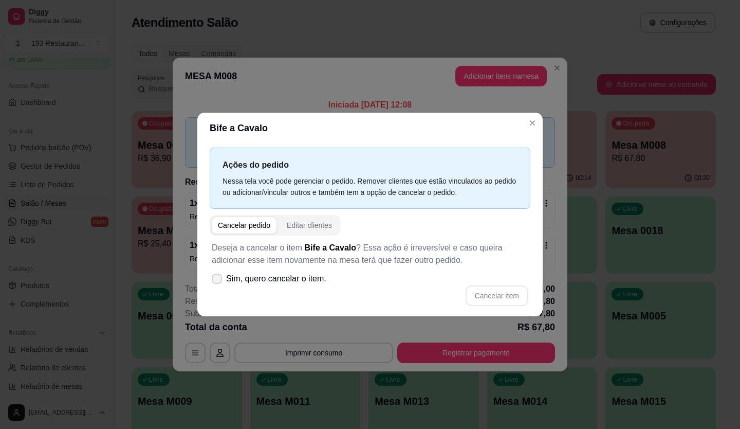
click at [228, 281] on span "Sim, quero cancelar o item." at bounding box center [276, 279] width 100 height 12
click at [218, 281] on input "Sim, quero cancelar o item." at bounding box center [214, 284] width 7 height 7
checkbox input "true"
click at [502, 300] on button "Cancelar item" at bounding box center [497, 295] width 63 height 21
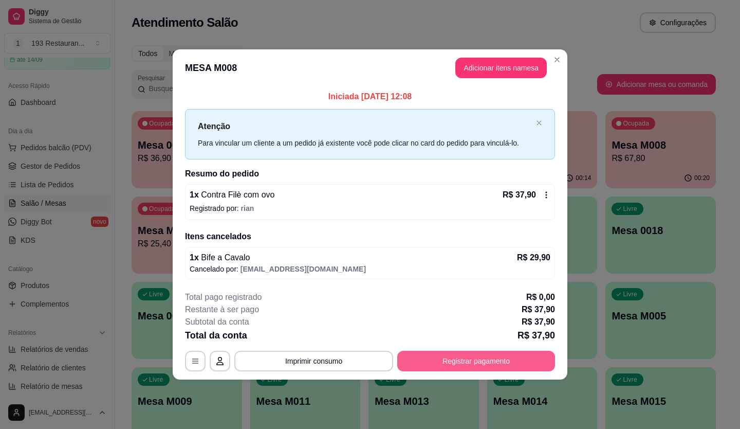
click at [497, 358] on button "Registrar pagamento" at bounding box center [476, 361] width 158 height 21
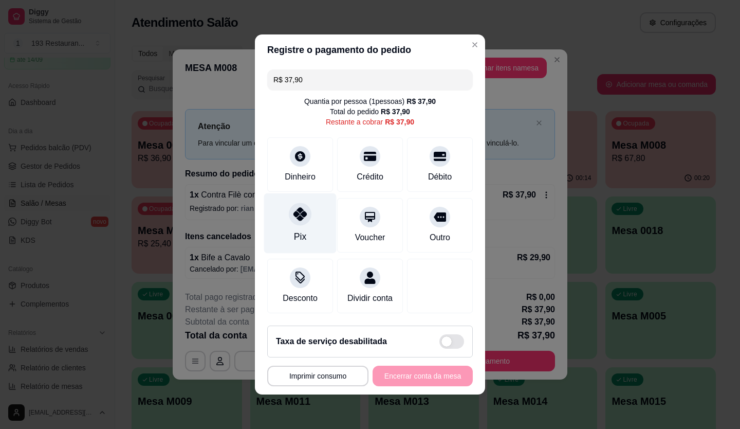
click at [288, 218] on div "Pix" at bounding box center [300, 223] width 73 height 60
type input "R$ 0,00"
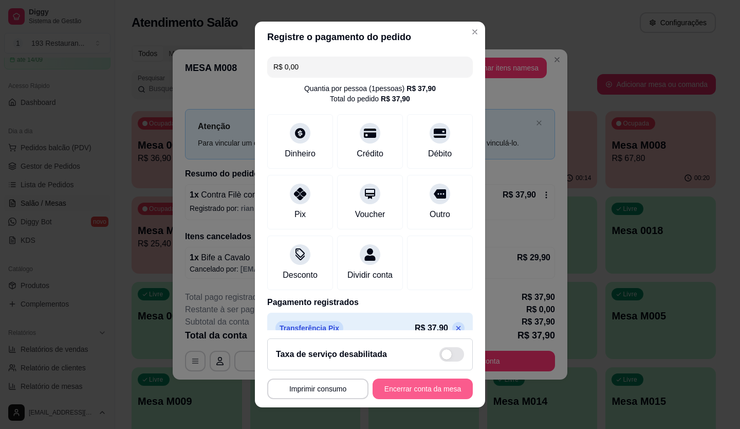
click at [409, 389] on button "Encerrar conta da mesa" at bounding box center [423, 388] width 100 height 21
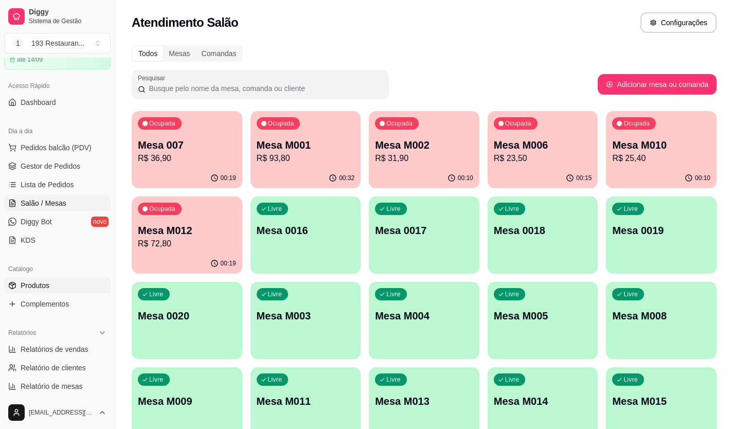
drag, startPoint x: 176, startPoint y: 23, endPoint x: 56, endPoint y: 290, distance: 293.2
click at [56, 290] on link "Produtos" at bounding box center [57, 285] width 106 height 16
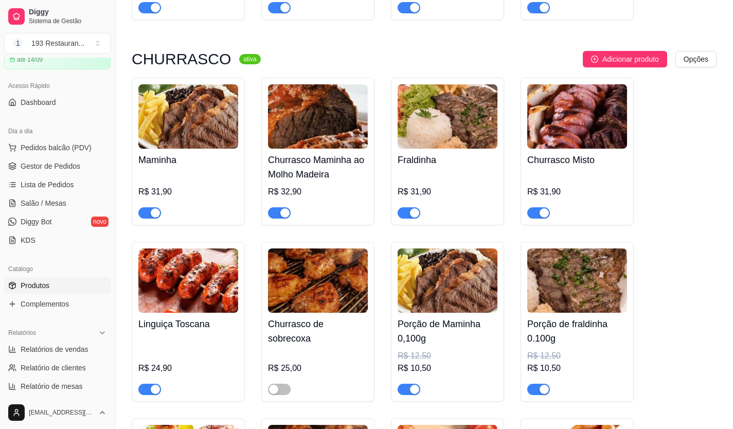
scroll to position [2314, 0]
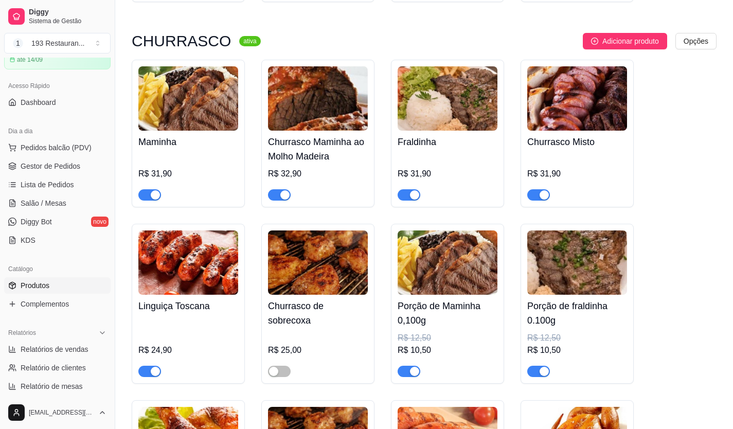
click at [148, 189] on span "button" at bounding box center [149, 194] width 23 height 11
click at [285, 190] on div "button" at bounding box center [284, 194] width 9 height 9
click at [411, 367] on div "button" at bounding box center [414, 371] width 9 height 9
click at [43, 199] on span "Salão / Mesas" at bounding box center [44, 203] width 46 height 10
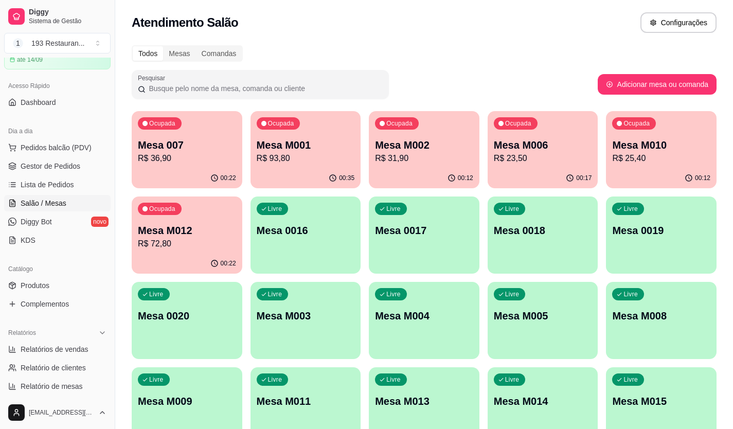
click at [312, 144] on p "Mesa M001" at bounding box center [306, 145] width 98 height 14
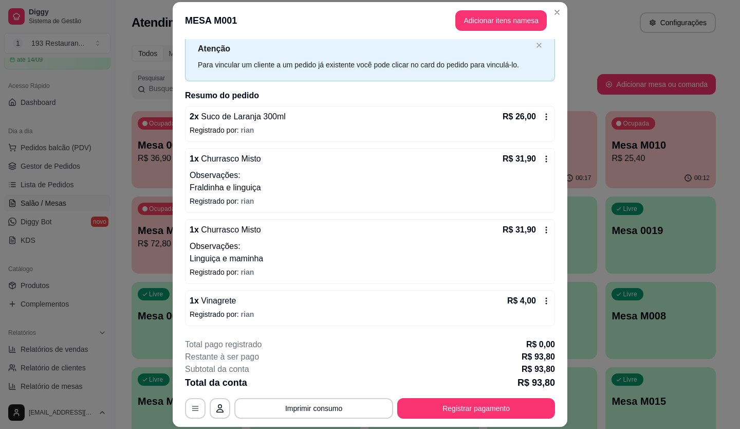
scroll to position [31, 0]
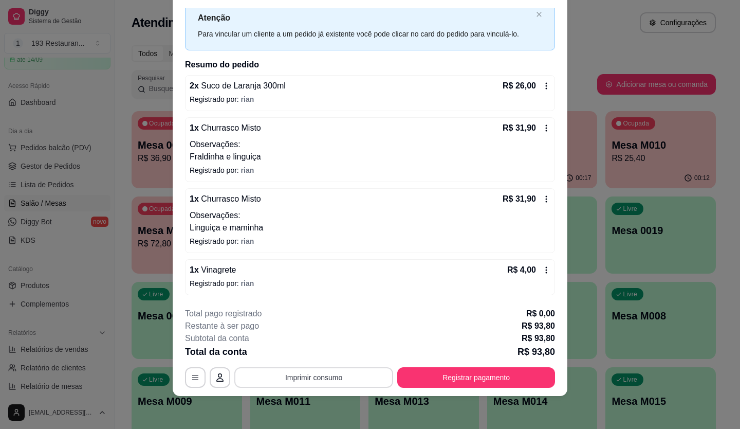
click at [298, 377] on button "Imprimir consumo" at bounding box center [313, 377] width 159 height 21
click at [301, 354] on button "CAIXA" at bounding box center [313, 354] width 75 height 16
click at [482, 383] on button "Registrar pagamento" at bounding box center [476, 377] width 153 height 20
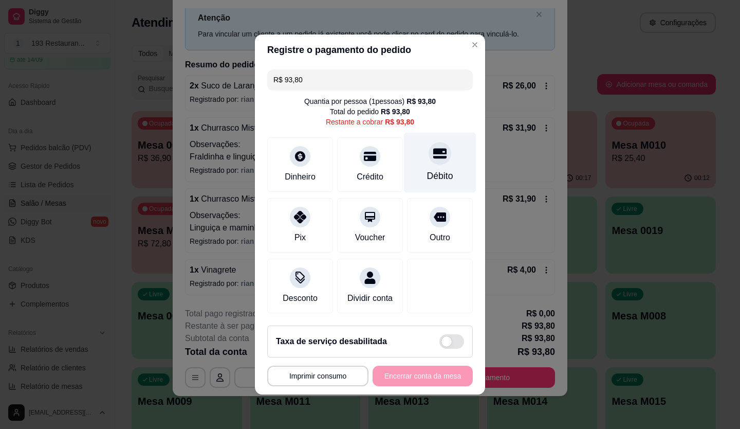
click at [420, 160] on div "Débito" at bounding box center [440, 163] width 73 height 60
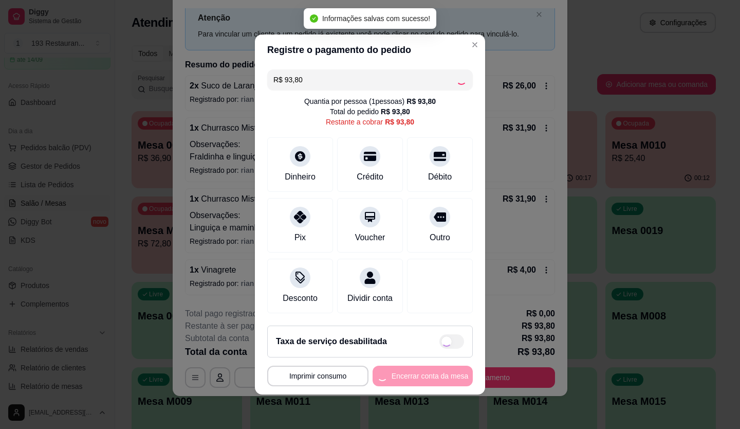
type input "R$ 0,00"
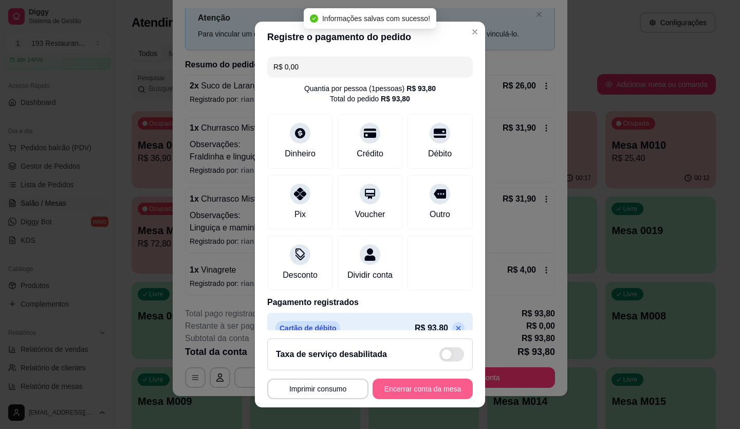
click at [451, 392] on button "Encerrar conta da mesa" at bounding box center [423, 388] width 100 height 21
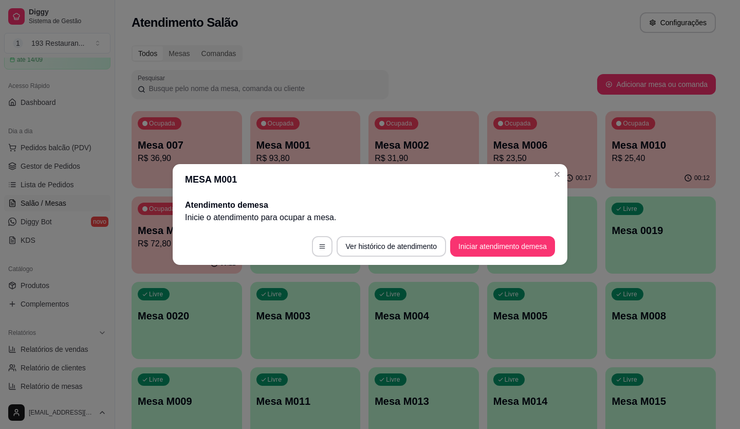
scroll to position [0, 0]
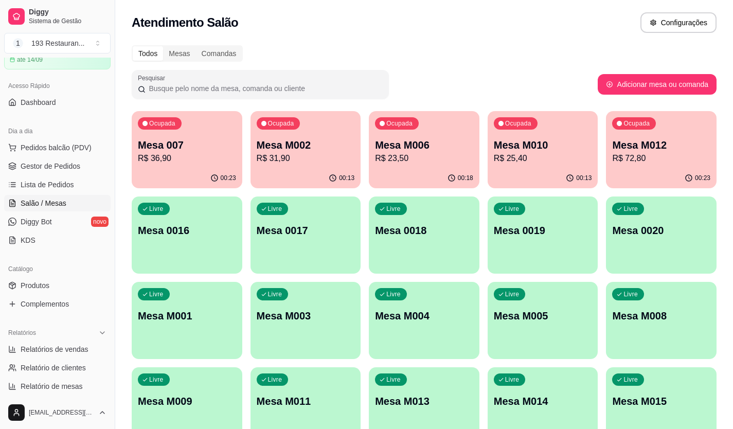
drag, startPoint x: 563, startPoint y: 170, endPoint x: 70, endPoint y: 156, distance: 492.8
click at [70, 156] on ul "Pedidos balcão (PDV) Gestor de Pedidos Lista de Pedidos Salão / Mesas Diggy Bot…" at bounding box center [57, 193] width 106 height 109
click at [75, 148] on span "Pedidos balcão (PDV)" at bounding box center [56, 147] width 71 height 10
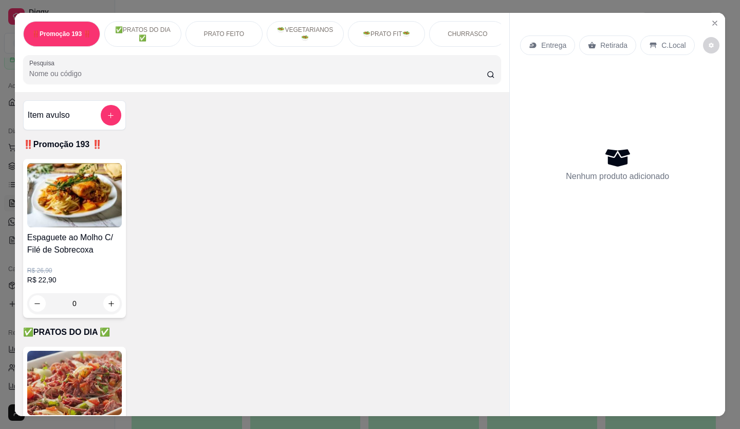
click at [604, 35] on div "Retirada" at bounding box center [608, 45] width 57 height 20
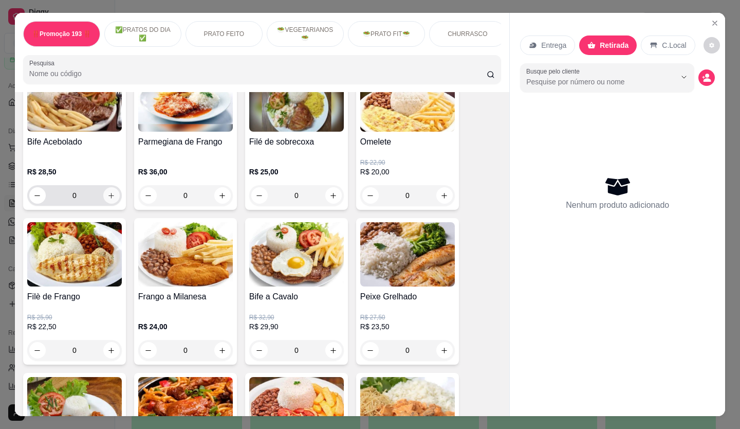
click at [109, 198] on icon "increase-product-quantity" at bounding box center [112, 196] width 6 height 6
type input "1"
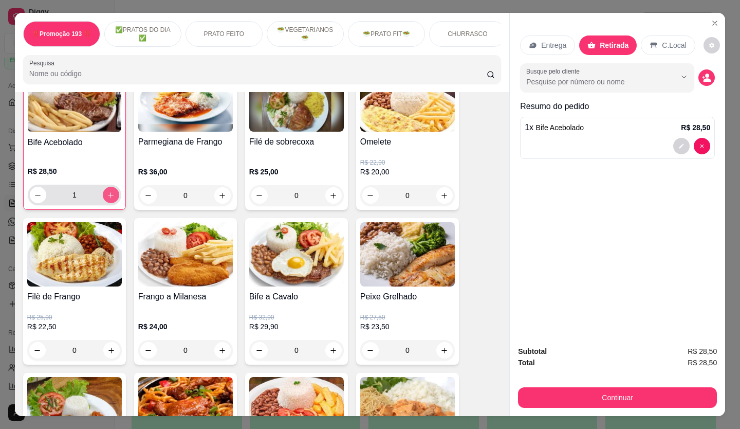
scroll to position [463, 0]
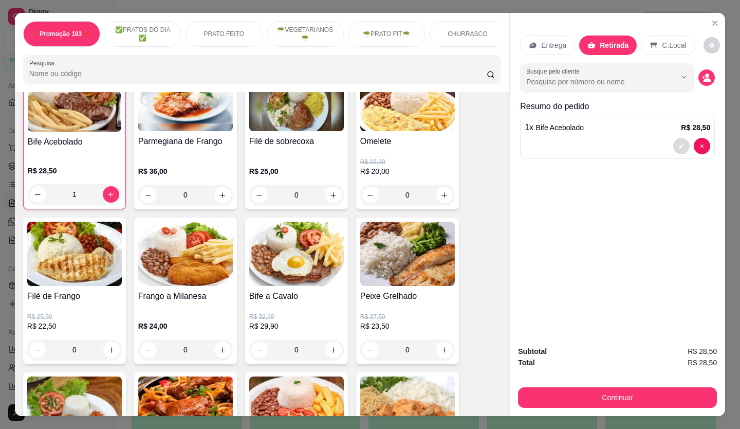
click at [676, 138] on button "decrease-product-quantity" at bounding box center [682, 146] width 16 height 16
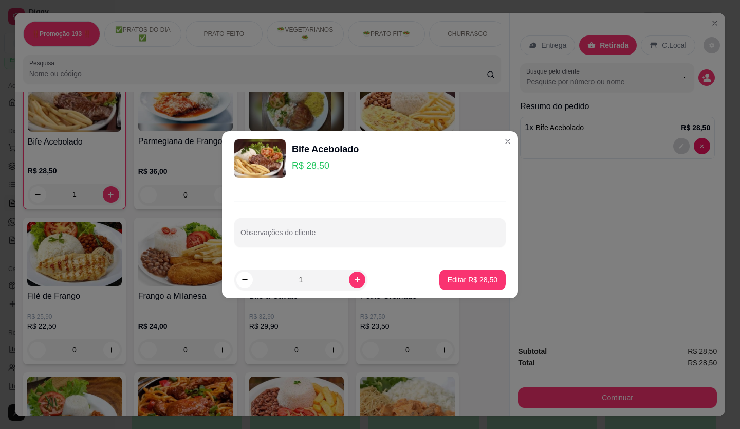
click at [411, 251] on div "Observações do cliente" at bounding box center [370, 223] width 296 height 75
click at [411, 237] on input "Observações do cliente" at bounding box center [370, 236] width 259 height 10
type input "SEM CEBOLA"
click at [448, 273] on button "Editar R$ 28,50" at bounding box center [473, 279] width 64 height 20
type input "0"
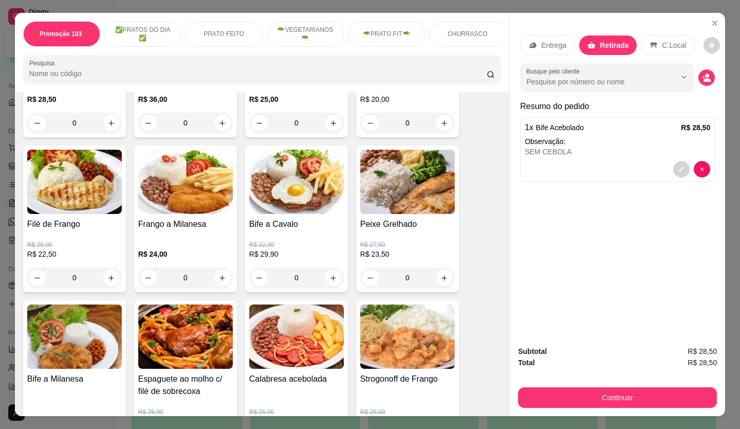
scroll to position [463, 0]
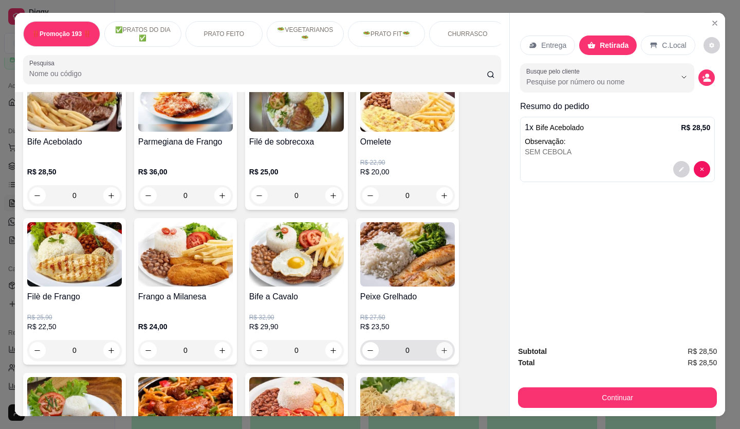
click at [442, 351] on icon "increase-product-quantity" at bounding box center [445, 351] width 8 height 8
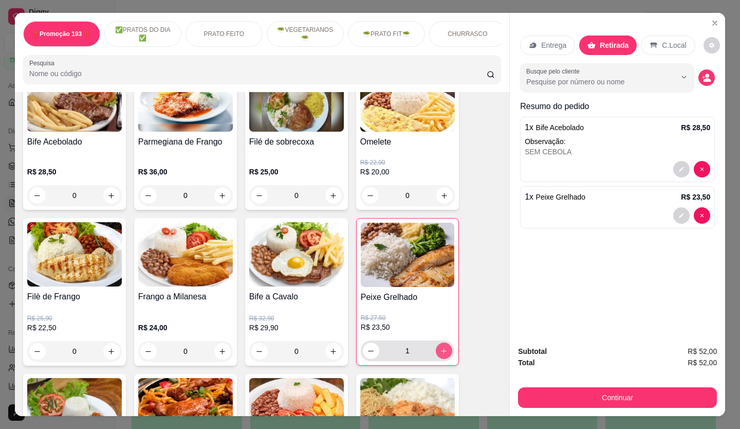
type input "1"
click at [679, 212] on icon "decrease-product-quantity" at bounding box center [682, 215] width 6 height 6
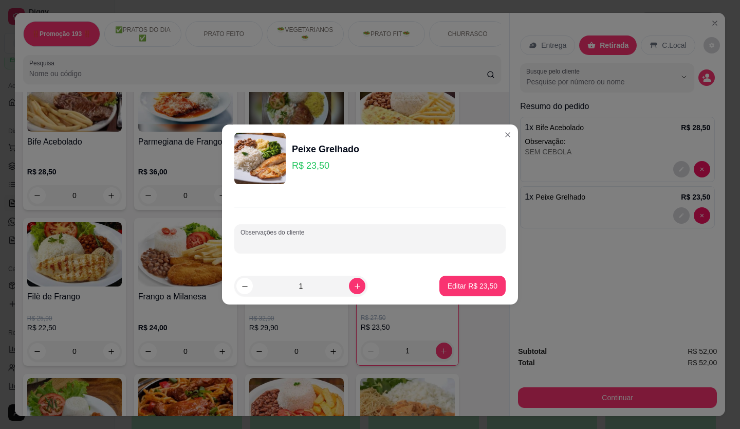
click at [454, 237] on div at bounding box center [370, 238] width 259 height 21
type input "C"
type input "TROCAR BATATA FRITA"
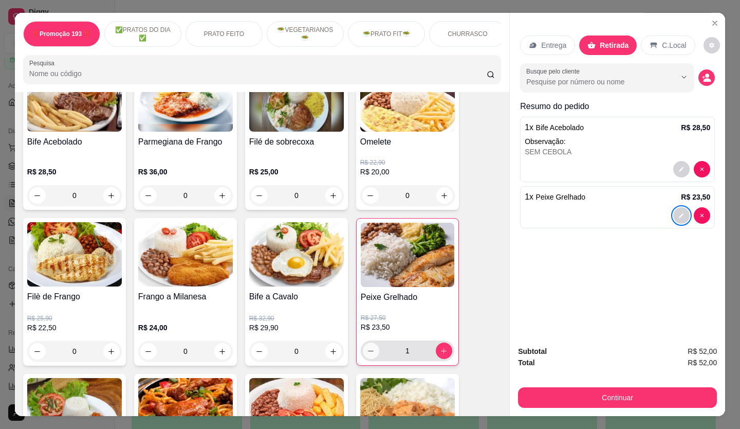
click at [363, 354] on button "decrease-product-quantity" at bounding box center [371, 350] width 16 height 16
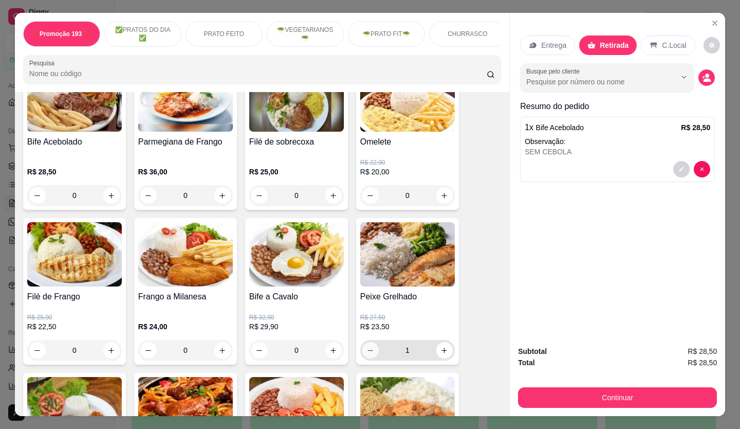
type input "0"
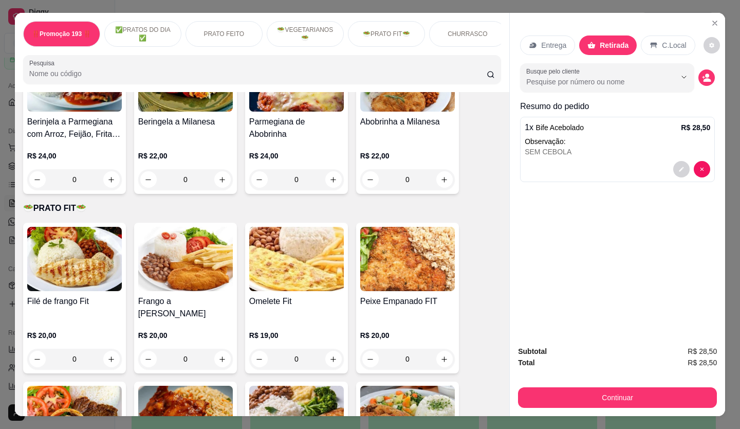
scroll to position [1388, 0]
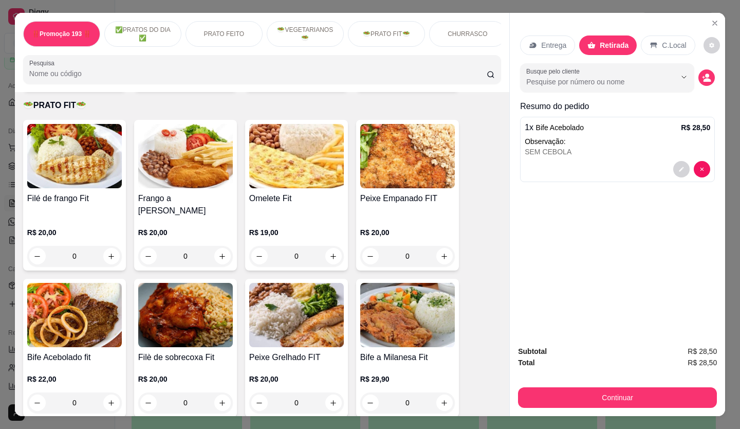
click at [330, 399] on icon "increase-product-quantity" at bounding box center [334, 403] width 8 height 8
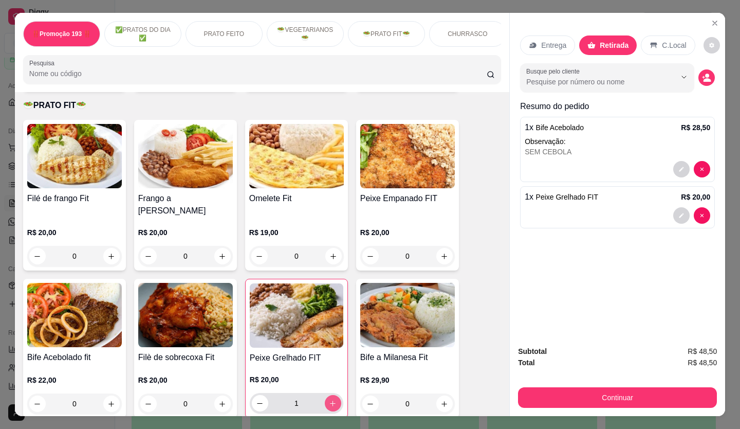
type input "1"
click at [675, 217] on button "decrease-product-quantity" at bounding box center [682, 215] width 16 height 16
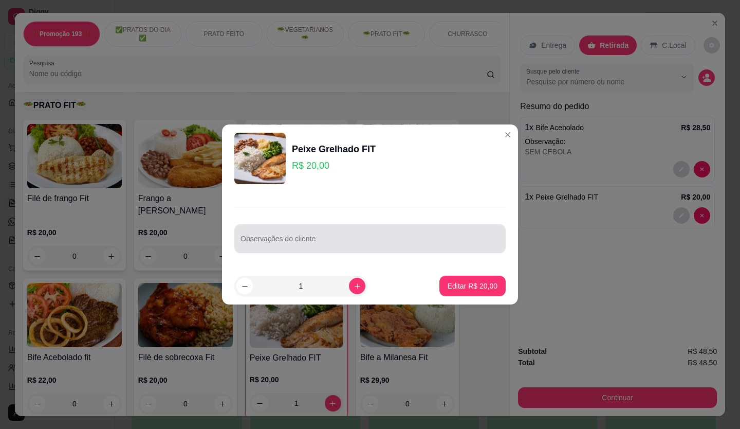
click at [272, 242] on input "Observações do cliente" at bounding box center [370, 243] width 259 height 10
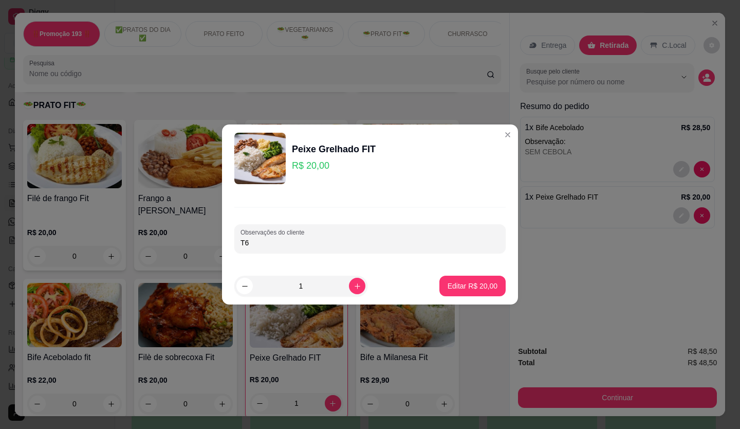
type input "T"
type input "COM ARRIOZ BRANCO PURE E LEGUEMS"
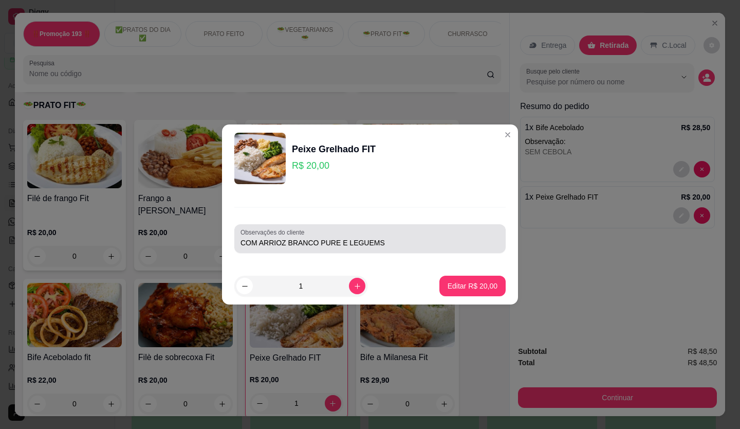
drag, startPoint x: 272, startPoint y: 242, endPoint x: 478, endPoint y: 250, distance: 205.8
click at [478, 250] on div "Observações do cliente COM ARRIOZ BRANCO PURE E LEGUEMS" at bounding box center [370, 238] width 272 height 29
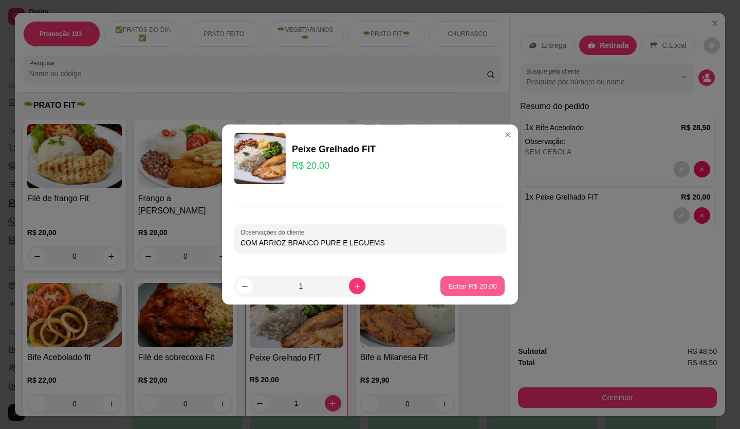
click at [463, 279] on button "Editar R$ 20,00" at bounding box center [473, 286] width 64 height 20
type input "0"
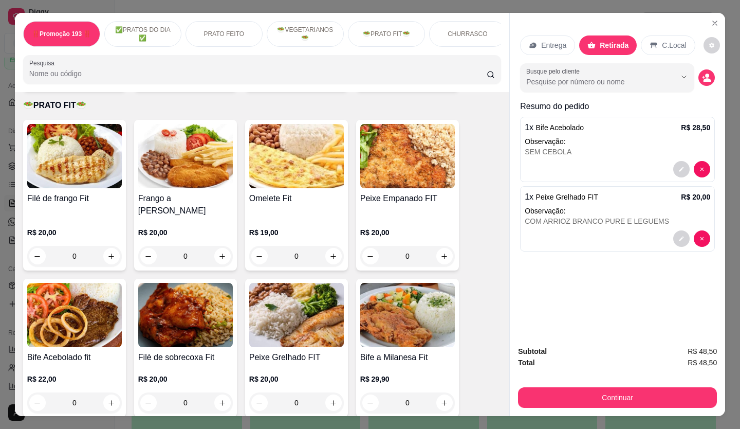
click at [653, 408] on div "Subtotal R$ 48,50 Total R$ 48,50 Continuar" at bounding box center [617, 376] width 215 height 79
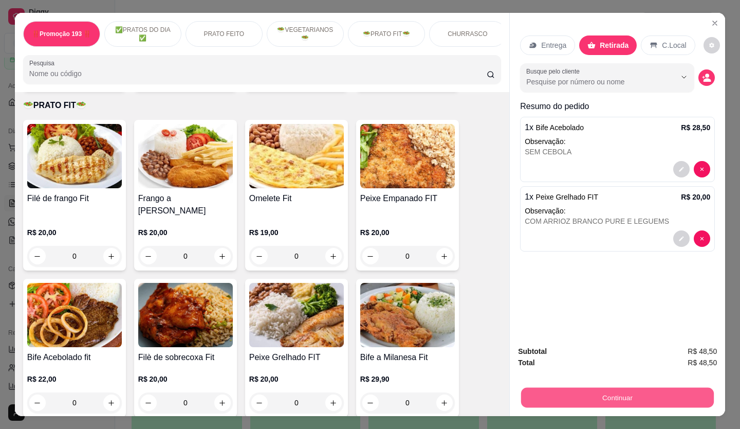
click at [650, 391] on button "Continuar" at bounding box center [617, 398] width 193 height 20
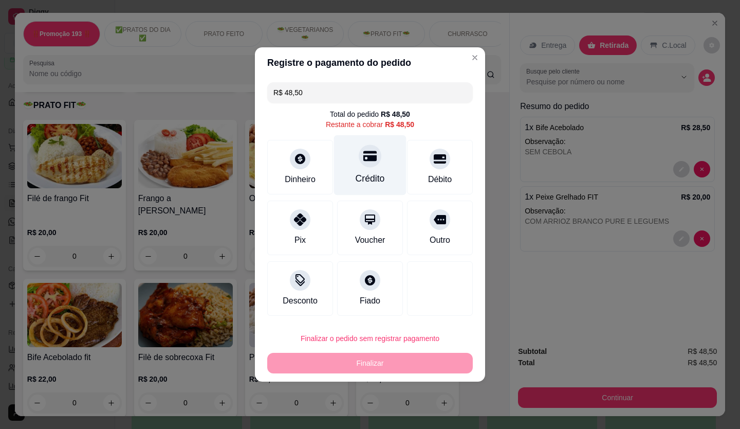
click at [368, 170] on div "Crédito" at bounding box center [370, 165] width 73 height 60
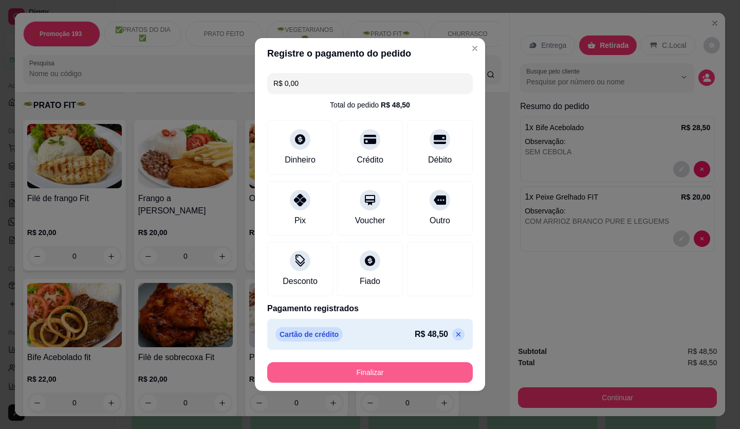
click at [400, 379] on button "Finalizar" at bounding box center [370, 372] width 206 height 21
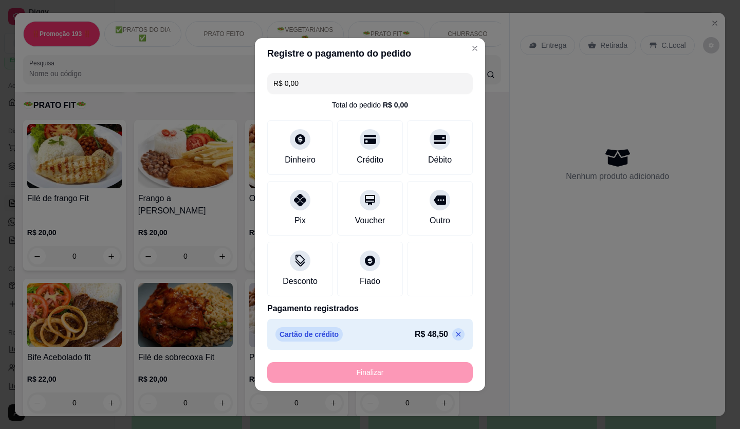
type input "-R$ 48,50"
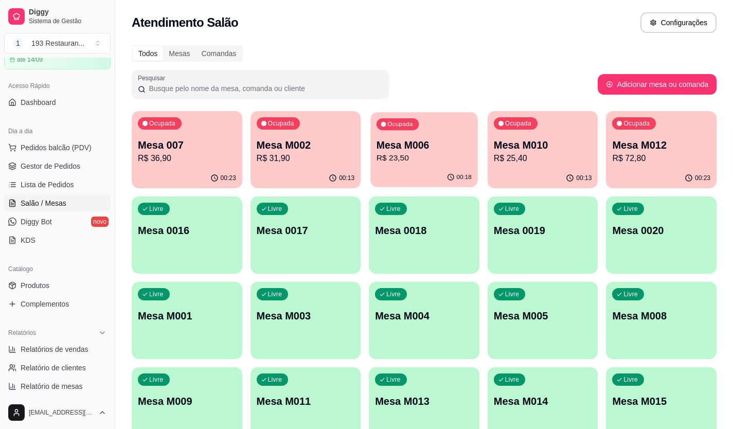
click at [399, 134] on div "Ocupada Mesa M006 R$ 23,50" at bounding box center [423, 140] width 107 height 56
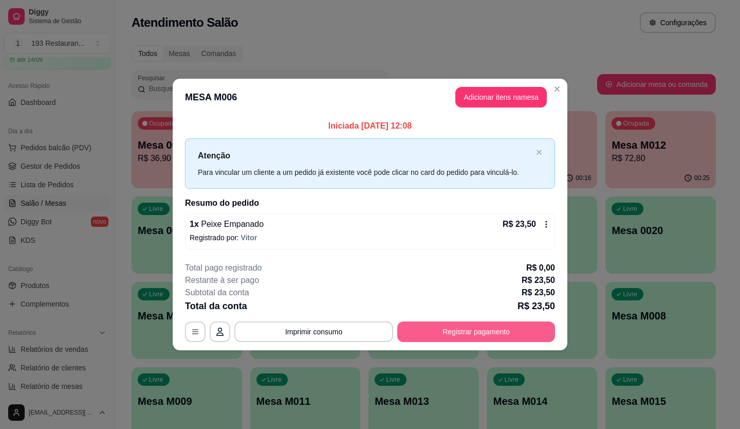
click at [482, 329] on button "Registrar pagamento" at bounding box center [476, 331] width 158 height 21
click at [336, 108] on div "Quantia por pessoa ( 1 pessoas) R$ 23,50 Total do pedido R$ 23,50 Restante a co…" at bounding box center [370, 111] width 206 height 31
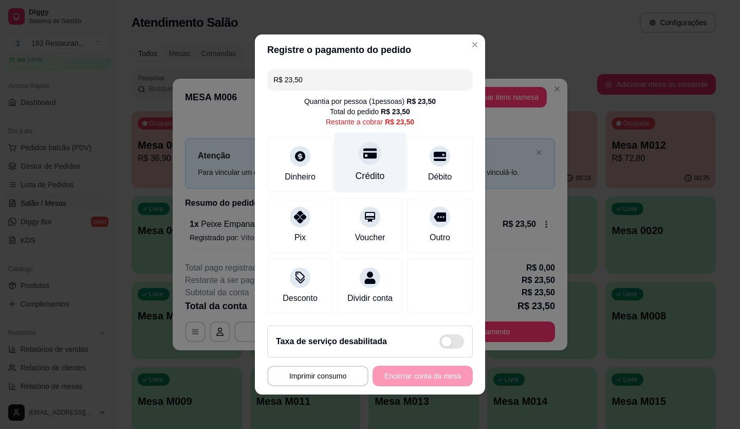
click at [359, 158] on div at bounding box center [370, 153] width 23 height 23
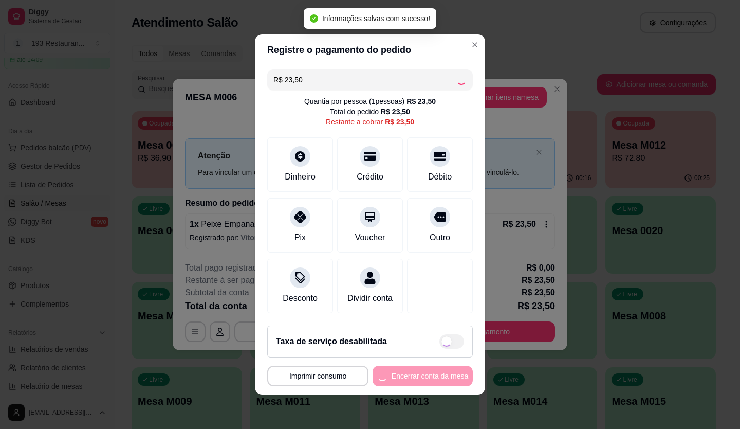
type input "R$ 0,00"
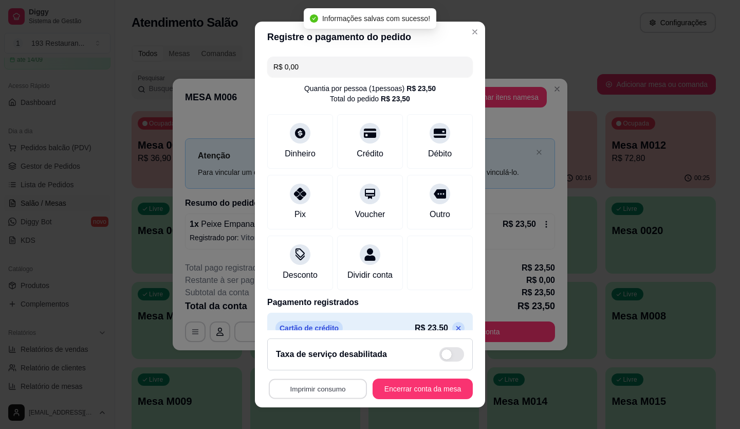
click at [343, 387] on button "Imprimir consumo" at bounding box center [318, 389] width 98 height 20
click at [334, 356] on div "Escolha a impressora COZINHA CAIXA" at bounding box center [315, 348] width 85 height 56
click at [328, 366] on button "CAIXA" at bounding box center [315, 365] width 72 height 16
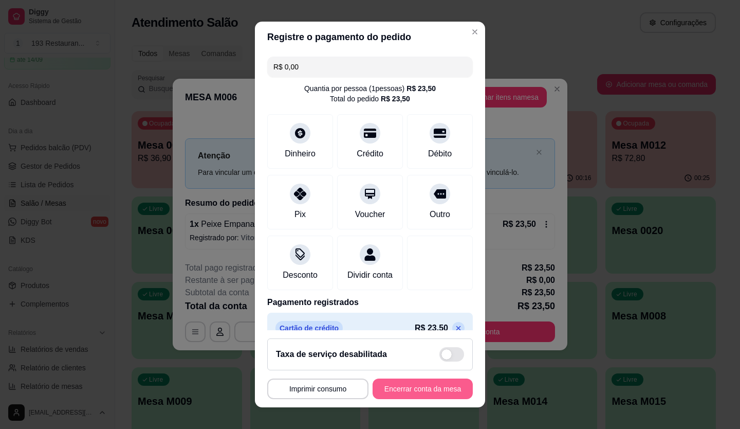
click at [409, 387] on button "Encerrar conta da mesa" at bounding box center [423, 388] width 100 height 21
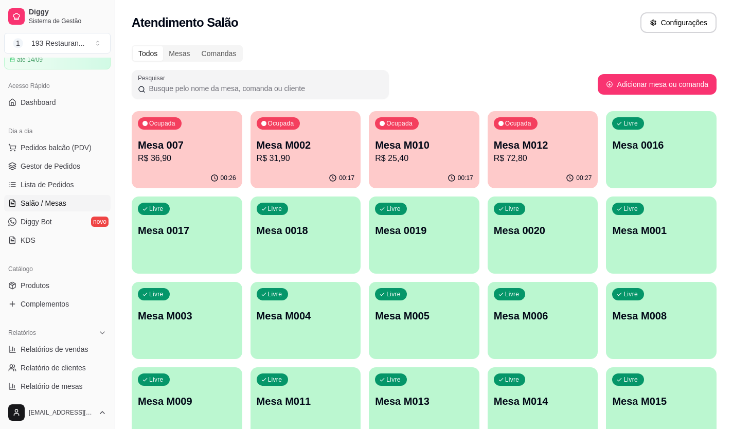
click at [184, 142] on p "Mesa 007" at bounding box center [187, 145] width 98 height 14
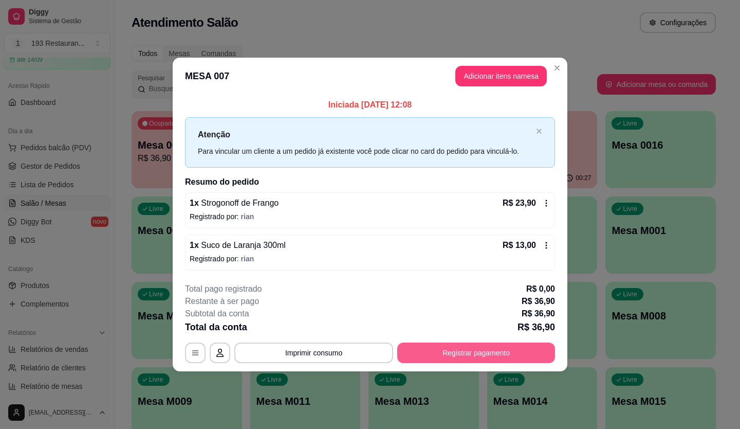
click at [527, 353] on button "Registrar pagamento" at bounding box center [476, 352] width 158 height 21
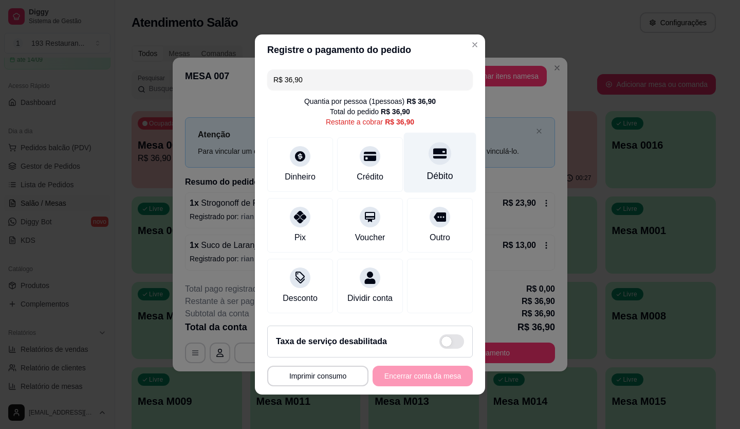
click at [441, 147] on div at bounding box center [440, 153] width 23 height 23
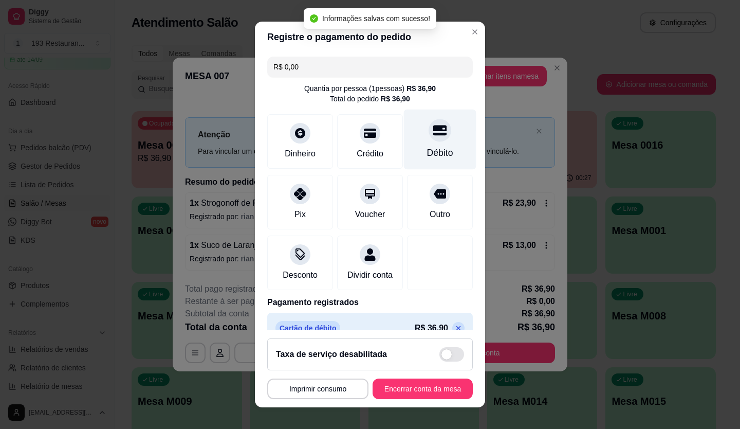
type input "R$ 0,00"
click at [422, 387] on button "Encerrar conta da mesa" at bounding box center [422, 389] width 97 height 20
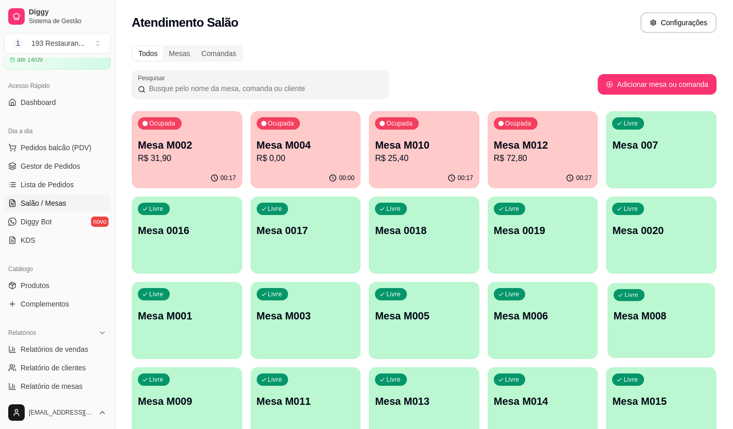
click at [671, 316] on p "Mesa M008" at bounding box center [660, 316] width 95 height 14
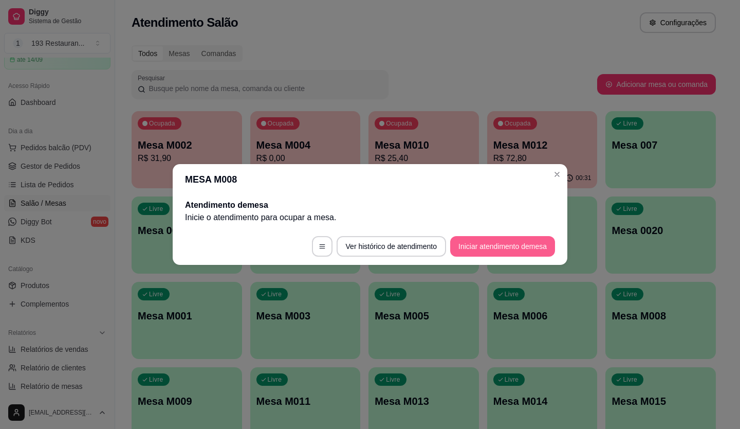
click at [531, 242] on button "Iniciar atendimento de mesa" at bounding box center [502, 246] width 105 height 21
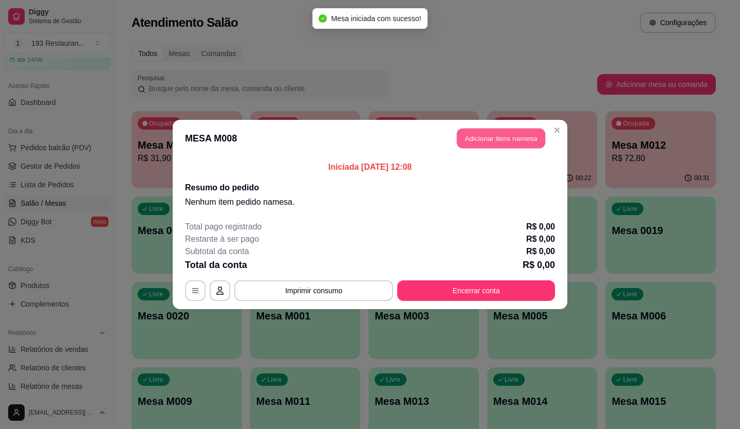
click at [540, 144] on button "Adicionar itens na mesa" at bounding box center [501, 139] width 88 height 20
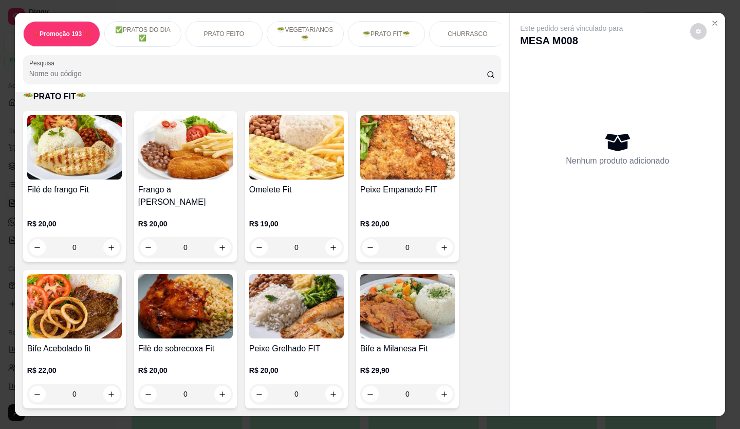
scroll to position [1491, 0]
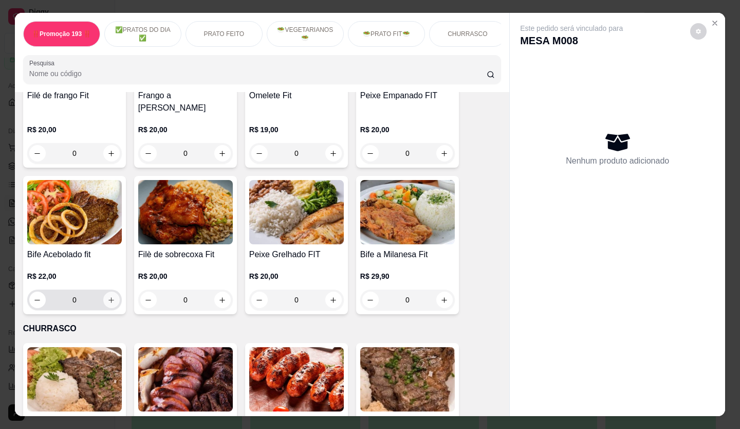
click at [111, 296] on icon "increase-product-quantity" at bounding box center [111, 300] width 8 height 8
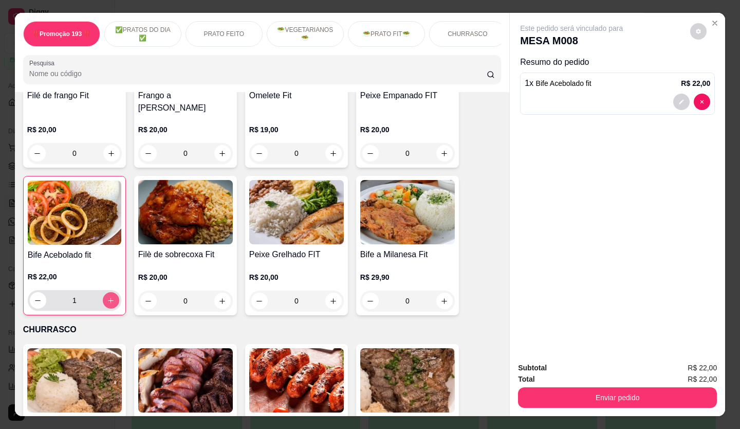
type input "1"
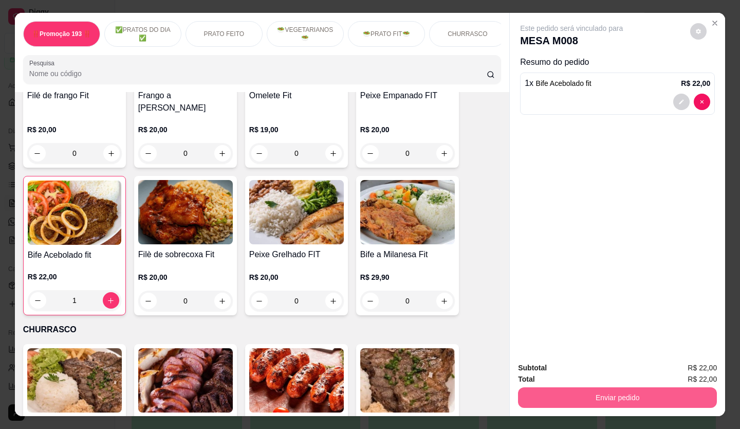
click at [587, 398] on button "Enviar pedido" at bounding box center [617, 397] width 199 height 21
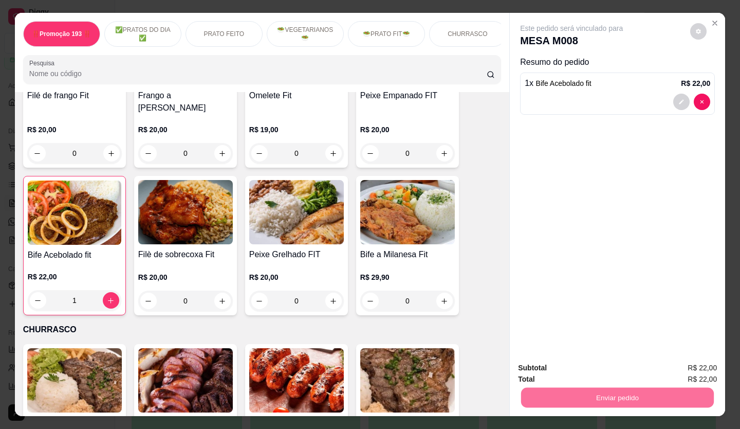
click at [603, 368] on button "Não registrar e enviar pedido" at bounding box center [584, 368] width 104 height 19
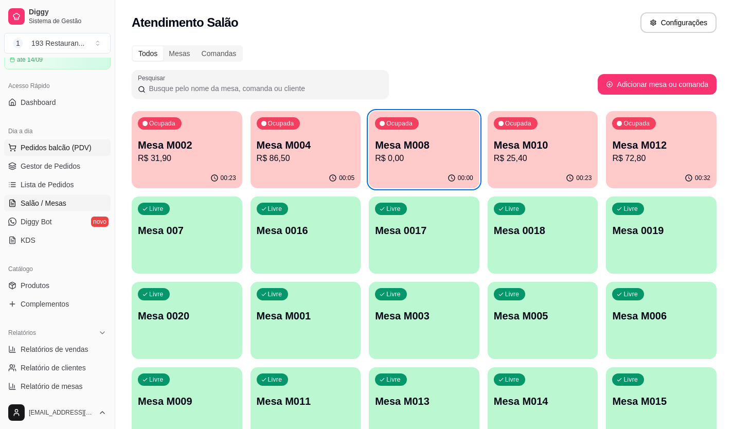
click at [37, 150] on span "Pedidos balcão (PDV)" at bounding box center [56, 147] width 71 height 10
click at [413, 325] on div "Livre Mesa M003" at bounding box center [424, 314] width 111 height 65
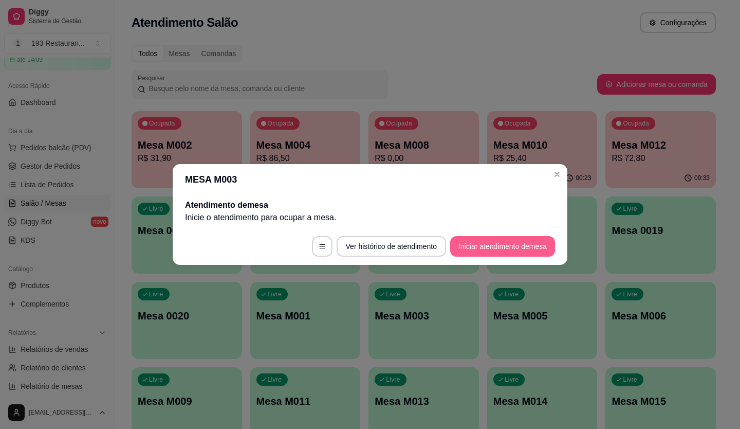
click at [490, 245] on button "Iniciar atendimento de mesa" at bounding box center [502, 246] width 105 height 21
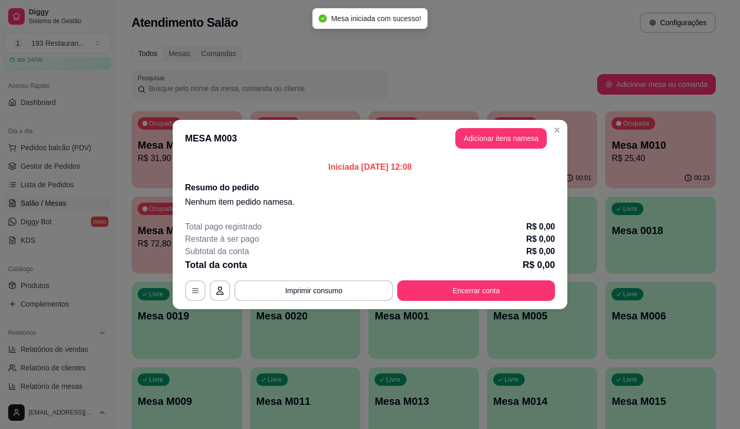
click at [495, 142] on button "Adicionar itens na mesa" at bounding box center [502, 138] width 92 height 21
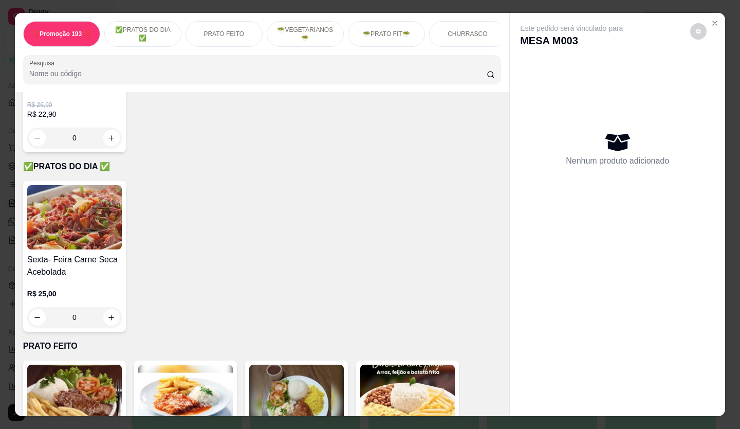
scroll to position [154, 0]
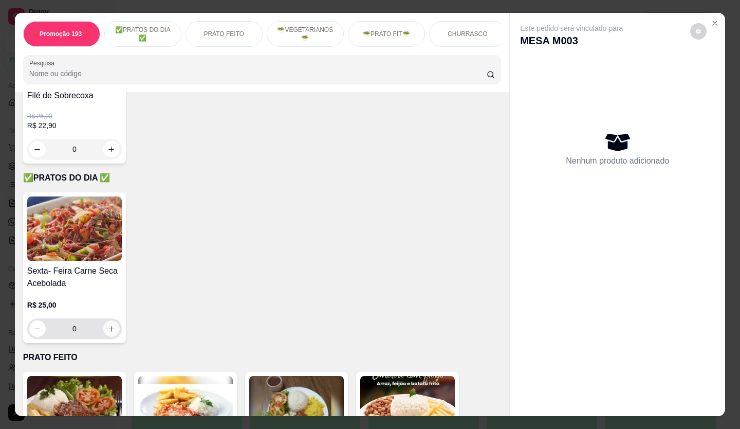
click at [108, 331] on icon "increase-product-quantity" at bounding box center [111, 329] width 8 height 8
type input "2"
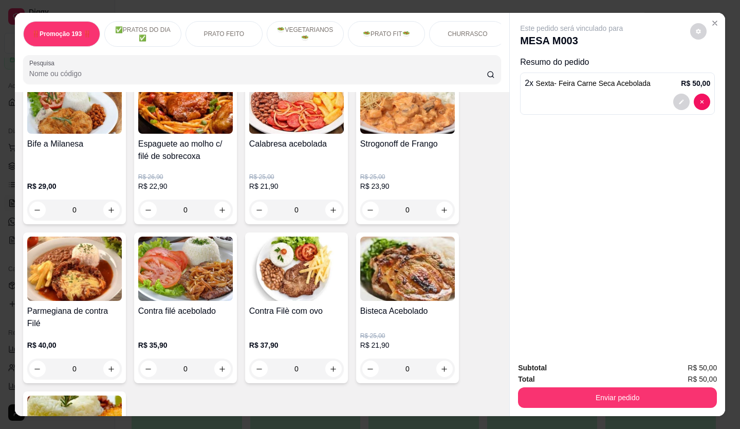
click at [131, 291] on div "Bife Acebolado R$ 28,50 0 Parmegiana de Frango R$ 36,00 0 Filé de sobrecoxa R$ …" at bounding box center [262, 143] width 478 height 774
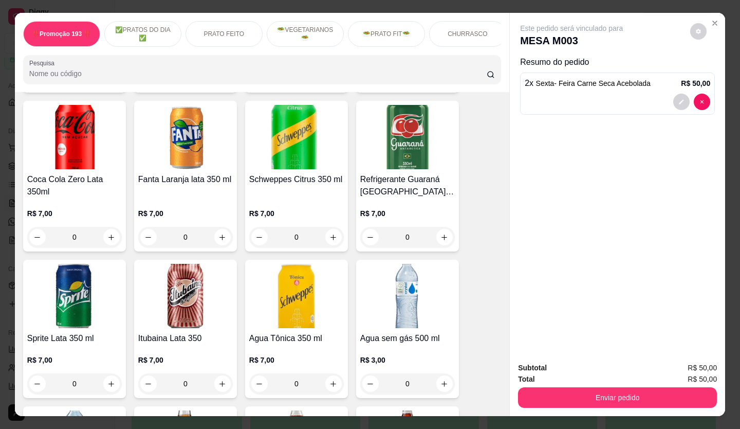
scroll to position [3137, 0]
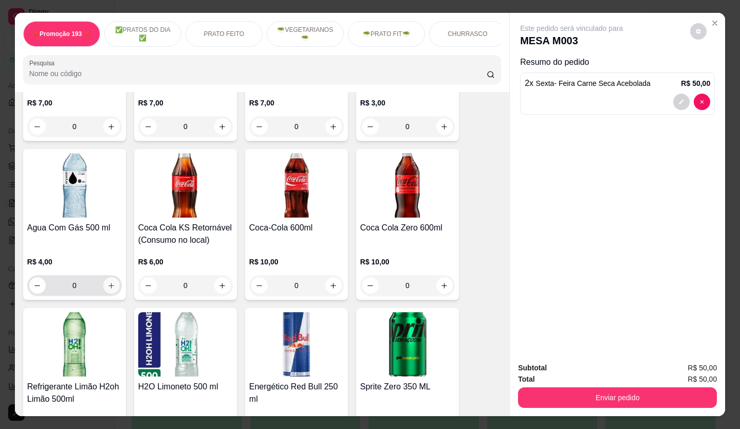
click at [107, 282] on icon "increase-product-quantity" at bounding box center [111, 286] width 8 height 8
type input "1"
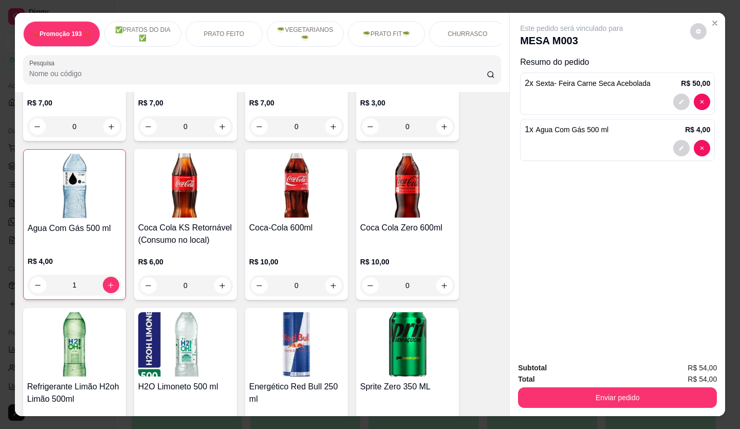
click at [601, 397] on button "Enviar pedido" at bounding box center [617, 397] width 199 height 21
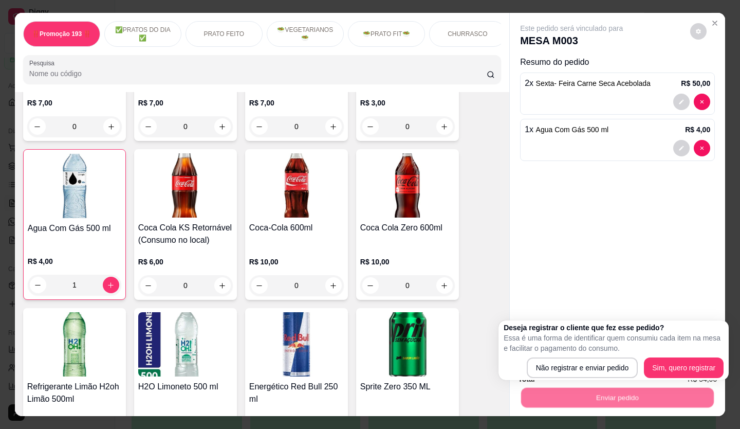
click at [587, 351] on p "Essa é uma forma de identificar quem consumiu cada item na mesa e facilitar o p…" at bounding box center [614, 343] width 220 height 21
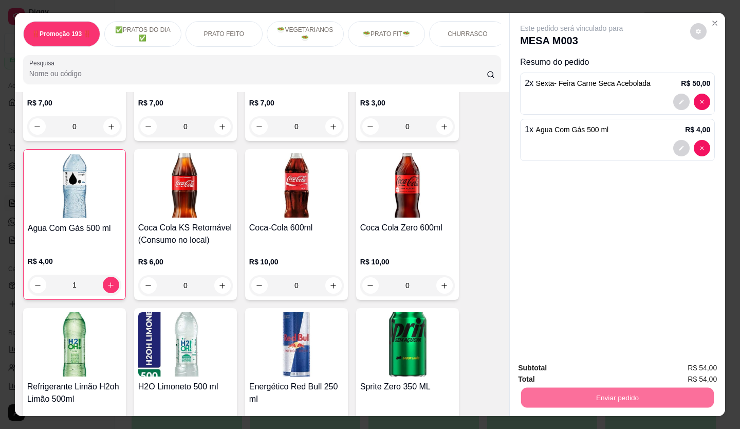
click at [578, 366] on button "Não registrar e enviar pedido" at bounding box center [583, 368] width 107 height 20
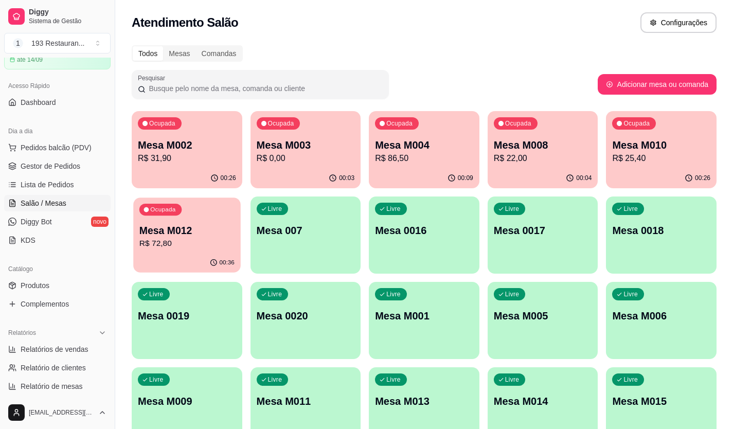
click at [177, 238] on p "R$ 72,80" at bounding box center [186, 244] width 95 height 12
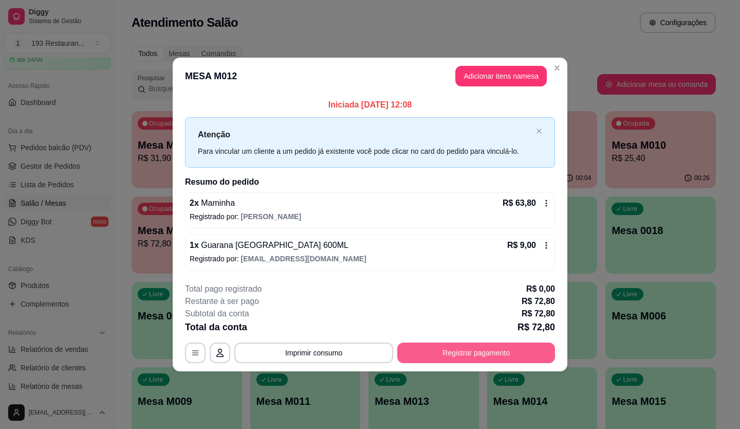
click at [503, 348] on button "Registrar pagamento" at bounding box center [476, 352] width 158 height 21
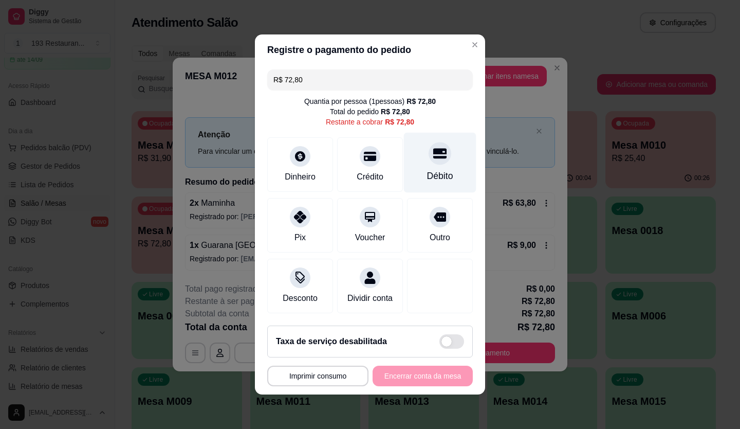
click at [412, 147] on div "Débito" at bounding box center [440, 163] width 73 height 60
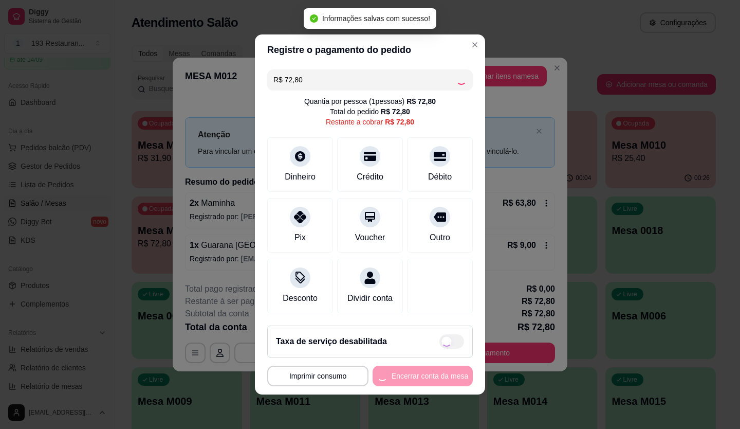
type input "R$ 0,00"
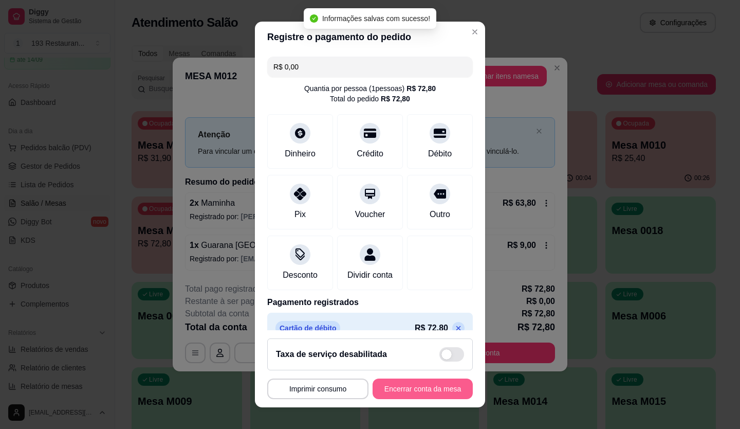
click at [394, 383] on button "Encerrar conta da mesa" at bounding box center [423, 388] width 100 height 21
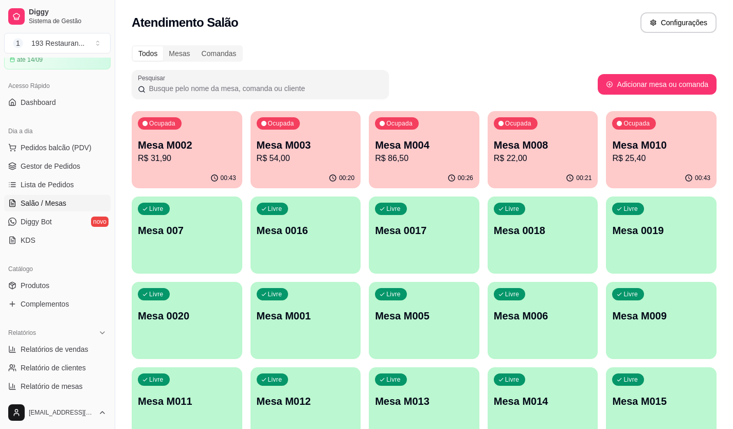
click at [532, 153] on div "Ocupada Mesa M002 R$ 31,90 00:43 Ocupada Mesa M003 R$ 54,00 00:20 Ocupada Mesa …" at bounding box center [424, 277] width 585 height 333
click at [277, 320] on p "Mesa M001" at bounding box center [305, 316] width 95 height 14
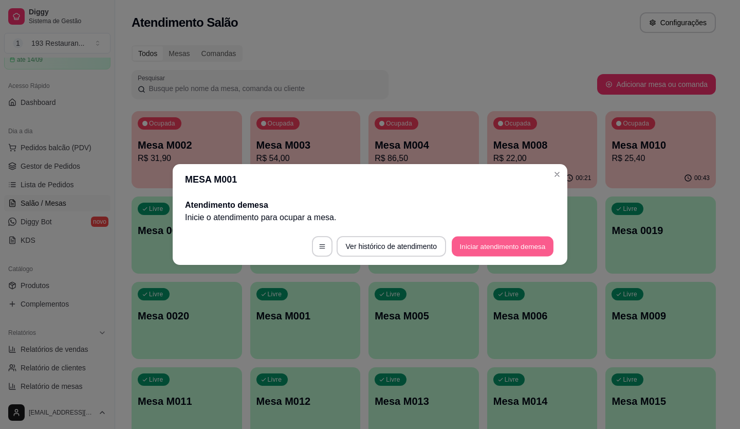
click at [513, 245] on button "Iniciar atendimento de mesa" at bounding box center [503, 247] width 102 height 20
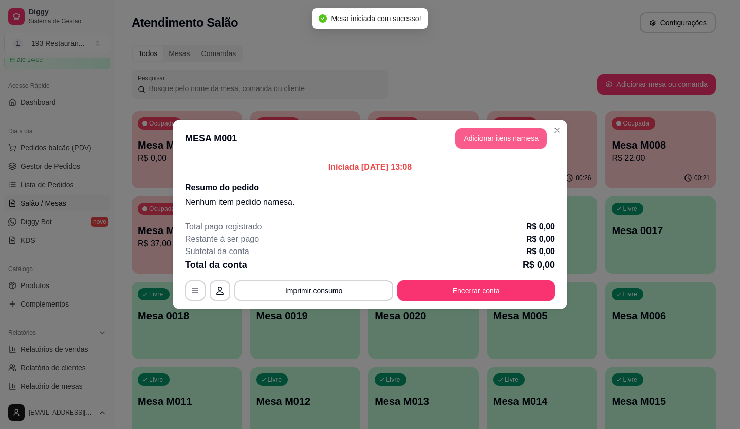
click at [485, 144] on button "Adicionar itens na mesa" at bounding box center [502, 138] width 92 height 21
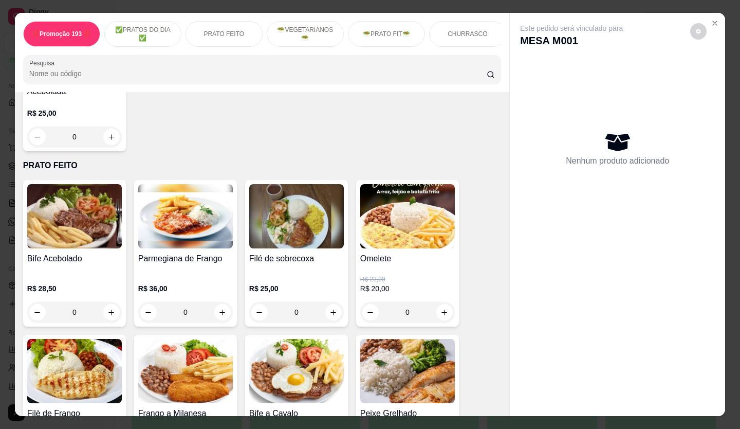
scroll to position [309, 0]
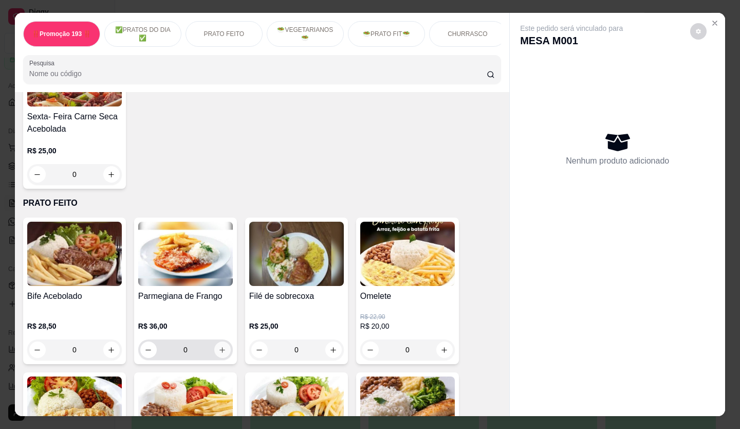
click at [219, 352] on icon "increase-product-quantity" at bounding box center [223, 350] width 8 height 8
type input "1"
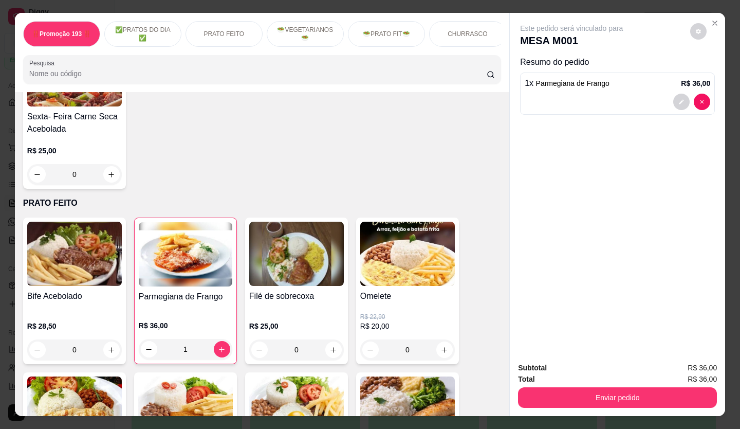
scroll to position [360, 0]
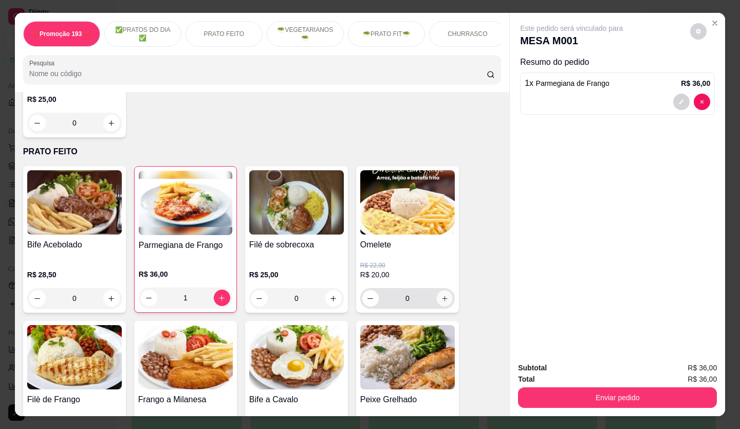
click at [442, 301] on icon "increase-product-quantity" at bounding box center [444, 298] width 5 height 5
type input "1"
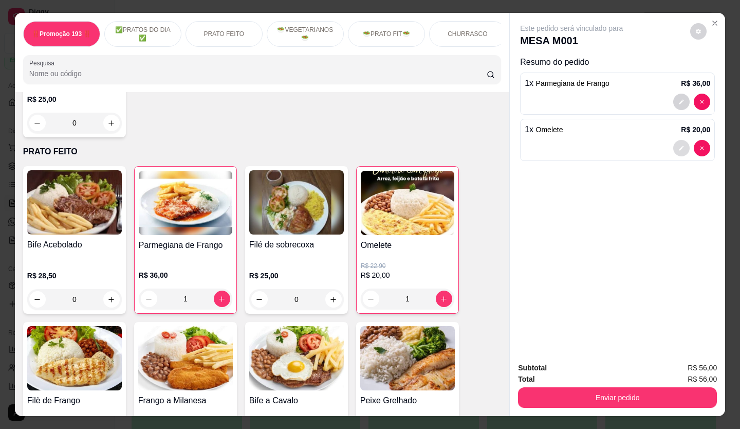
click at [679, 145] on icon "decrease-product-quantity" at bounding box center [682, 148] width 6 height 6
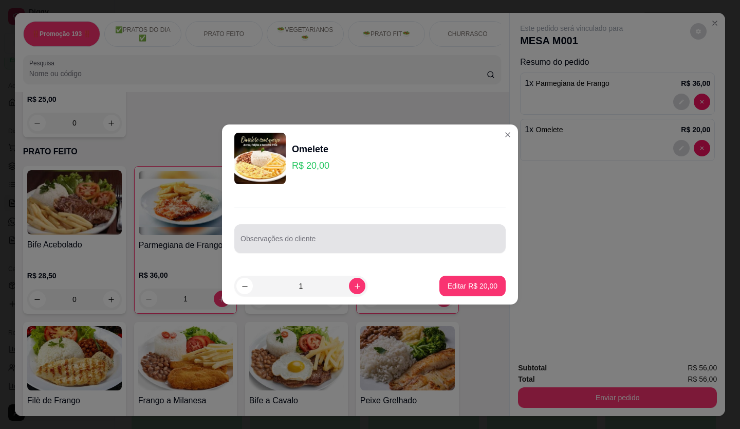
click at [369, 255] on div "Observações do cliente" at bounding box center [370, 229] width 296 height 75
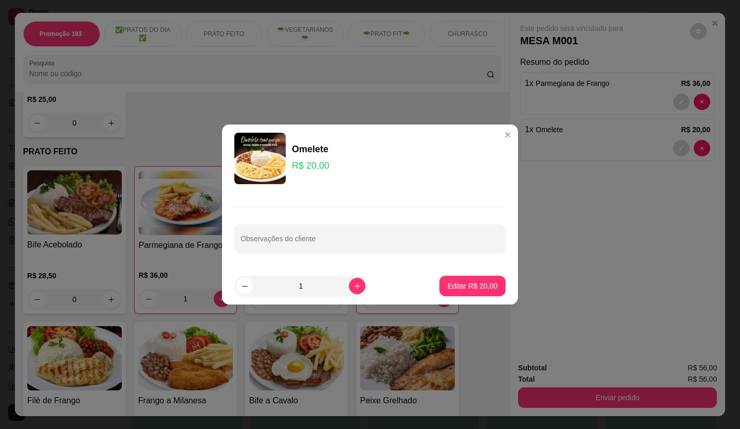
click at [363, 241] on input "Observações do cliente" at bounding box center [370, 243] width 259 height 10
type input "SEM CEBOLA"
click at [468, 274] on footer "1 Editar R$ 20,00" at bounding box center [370, 285] width 296 height 37
click at [467, 284] on p "Editar R$ 20,00" at bounding box center [473, 286] width 50 height 10
type input "0"
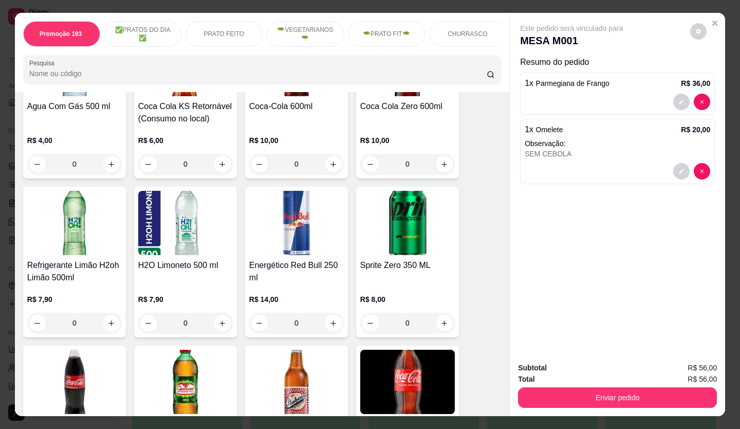
scroll to position [3463, 0]
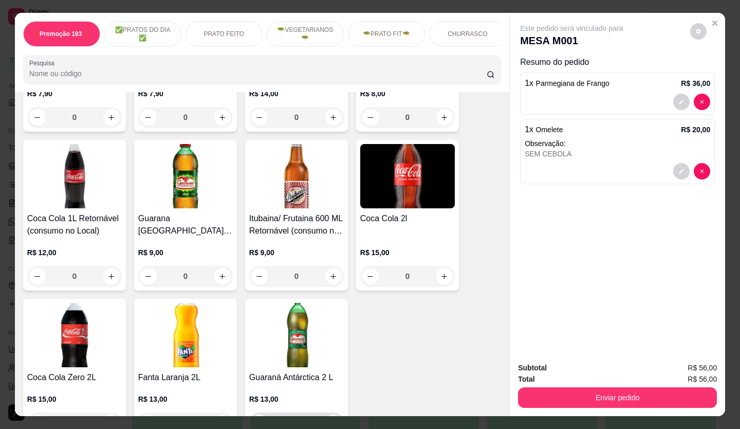
click at [331, 419] on icon "increase-product-quantity" at bounding box center [334, 423] width 8 height 8
type input "1"
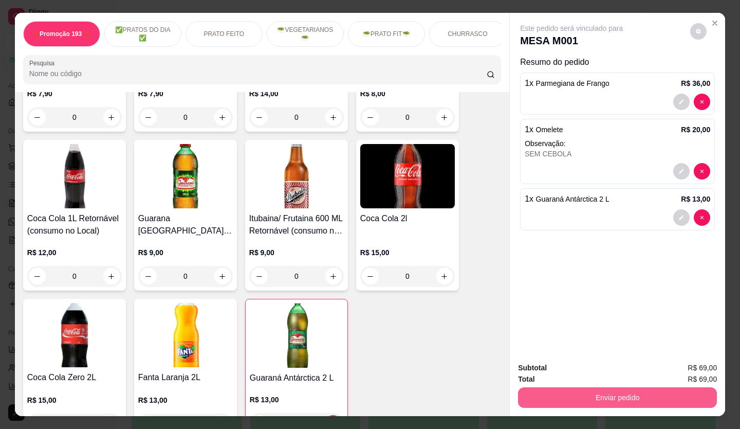
click at [586, 398] on button "Enviar pedido" at bounding box center [617, 397] width 199 height 21
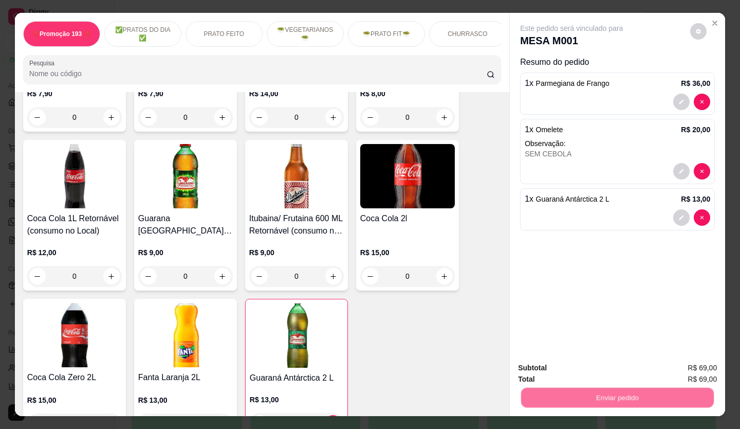
click at [568, 368] on button "Não registrar e enviar pedido" at bounding box center [583, 368] width 107 height 20
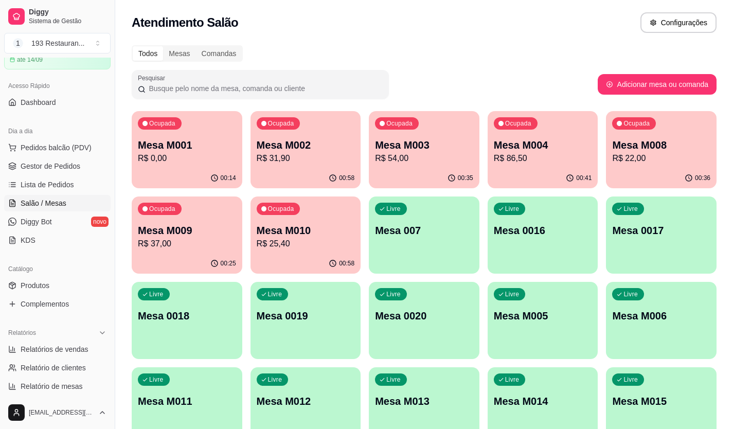
click at [306, 251] on div "Ocupada Mesa M010 R$ 25,40" at bounding box center [305, 224] width 111 height 57
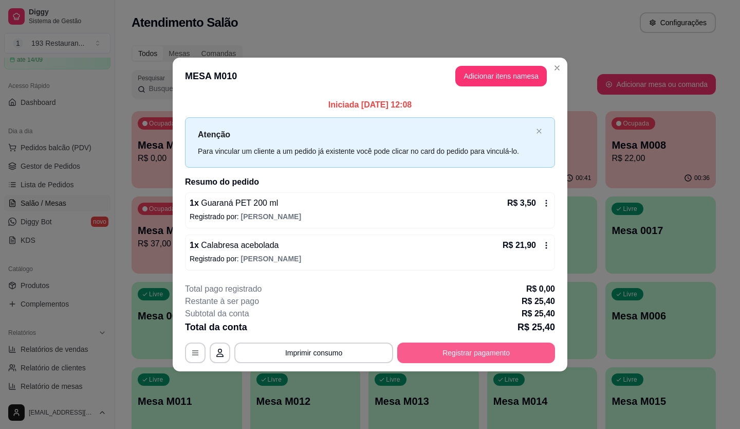
click at [440, 352] on button "Registrar pagamento" at bounding box center [476, 352] width 158 height 21
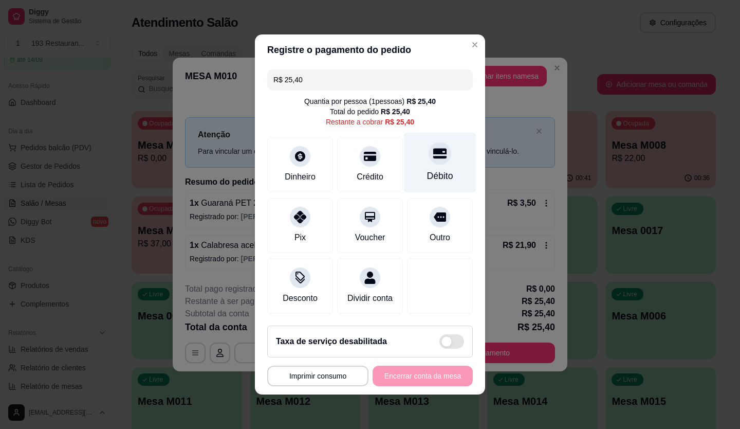
click at [408, 160] on div "Débito" at bounding box center [440, 163] width 73 height 60
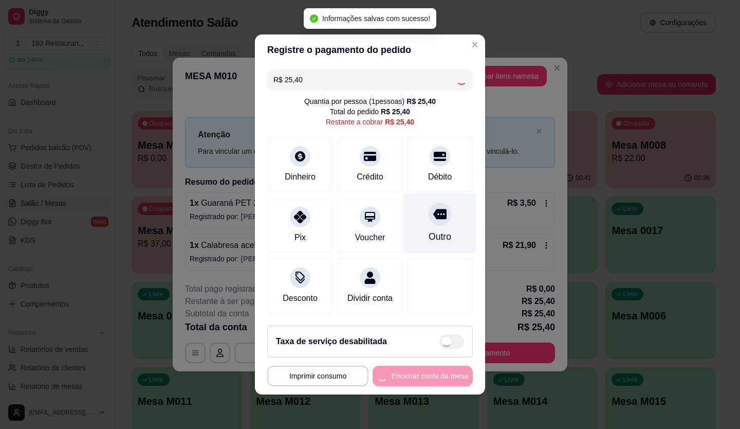
type input "R$ 0,00"
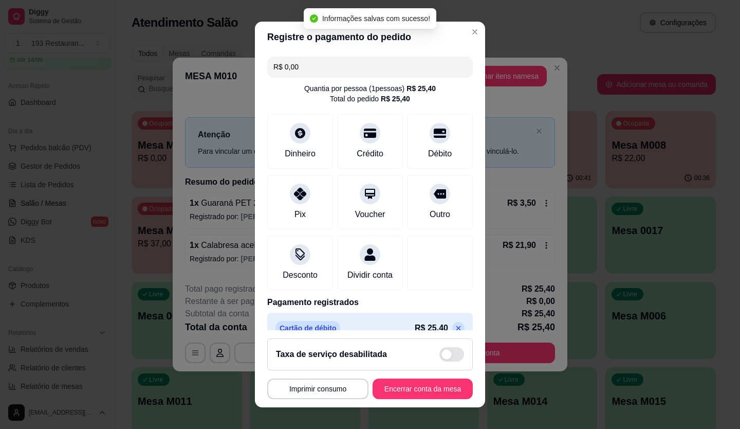
click at [428, 389] on button "Encerrar conta da mesa" at bounding box center [423, 388] width 100 height 21
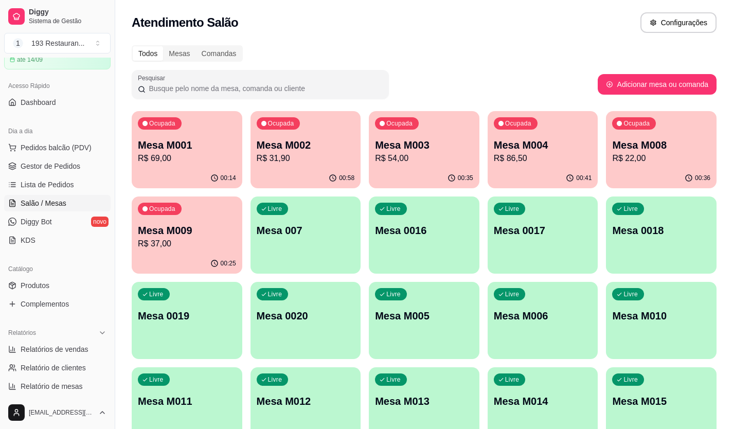
click at [647, 326] on div "Livre Mesa M010" at bounding box center [661, 314] width 111 height 65
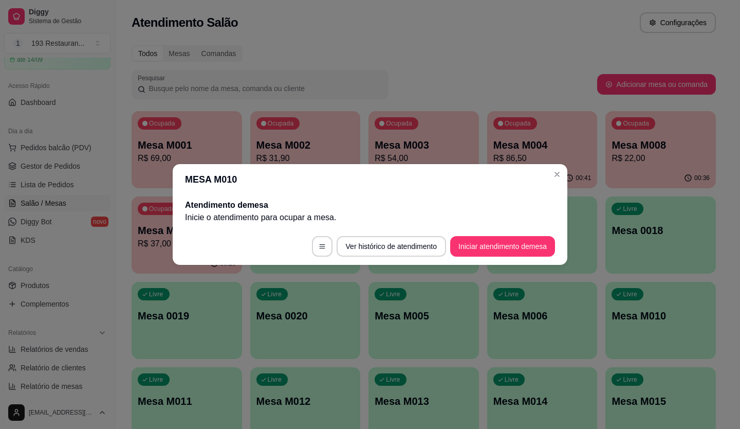
click at [495, 252] on button "Iniciar atendimento de mesa" at bounding box center [502, 246] width 105 height 21
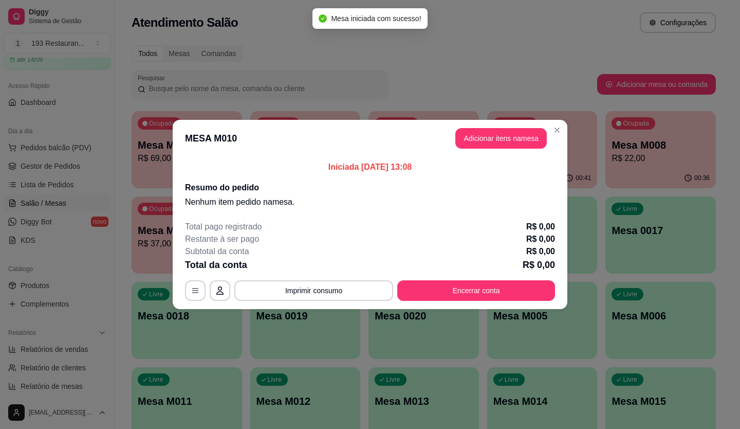
click at [509, 135] on button "Adicionar itens na mesa" at bounding box center [502, 138] width 92 height 21
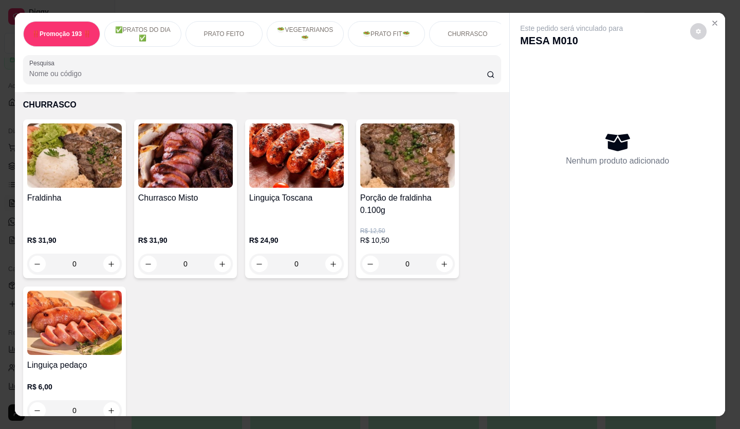
scroll to position [1645, 0]
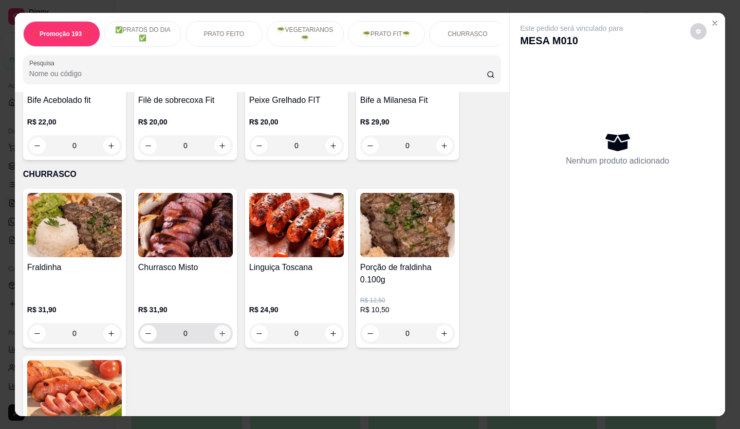
click at [214, 325] on button "increase-product-quantity" at bounding box center [222, 333] width 16 height 16
type input "1"
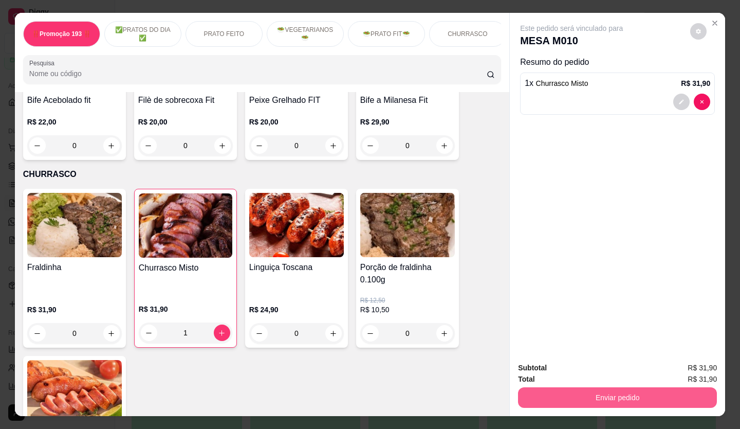
click at [574, 399] on button "Enviar pedido" at bounding box center [617, 397] width 199 height 21
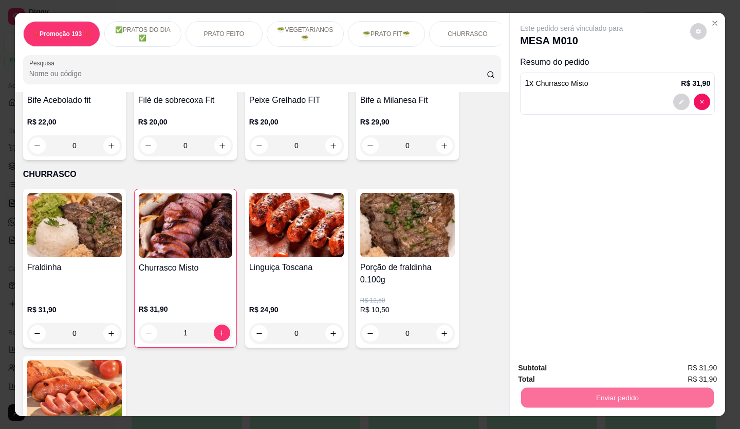
click at [558, 364] on button "Não registrar e enviar pedido" at bounding box center [583, 368] width 107 height 20
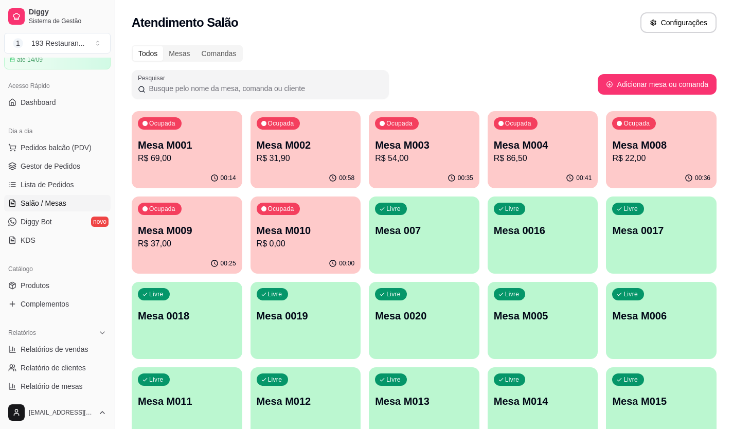
click at [425, 232] on p "Mesa 007" at bounding box center [424, 230] width 98 height 14
click at [127, 236] on div "Todos Mesas Comandas Pesquisar Adicionar mesa ou comanda Ocupada Mesa M001 R$ 6…" at bounding box center [424, 248] width 618 height 418
click at [180, 235] on p "Mesa M009" at bounding box center [186, 231] width 95 height 14
click at [529, 182] on div "00:42" at bounding box center [542, 178] width 111 height 20
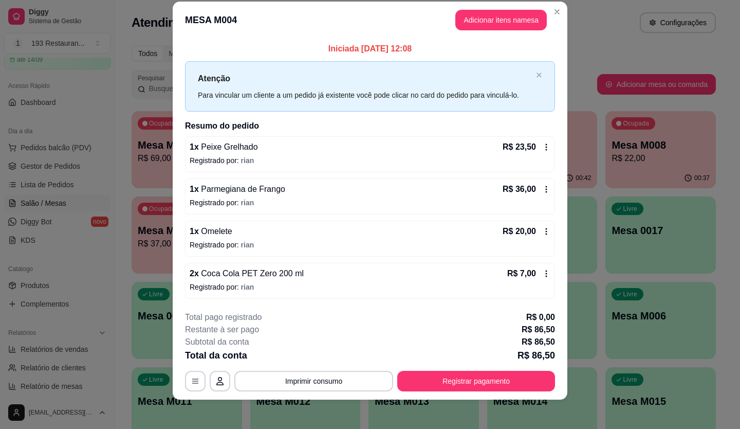
scroll to position [17, 0]
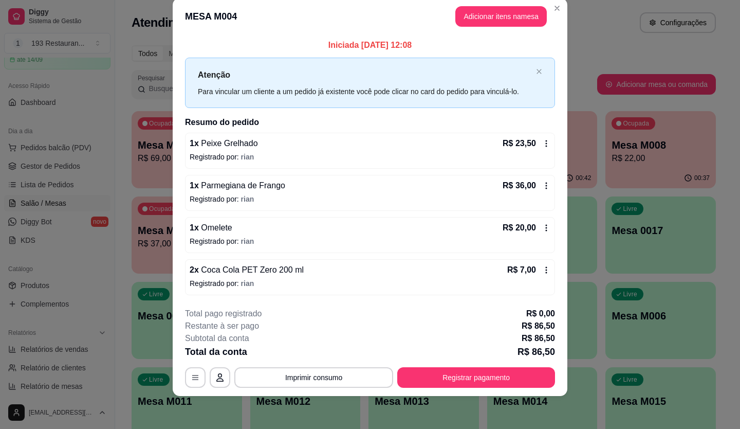
click at [493, 33] on header "MESA M004 Adicionar itens na mesa" at bounding box center [370, 16] width 395 height 37
click at [487, 22] on button "Adicionar itens na mesa" at bounding box center [502, 16] width 92 height 21
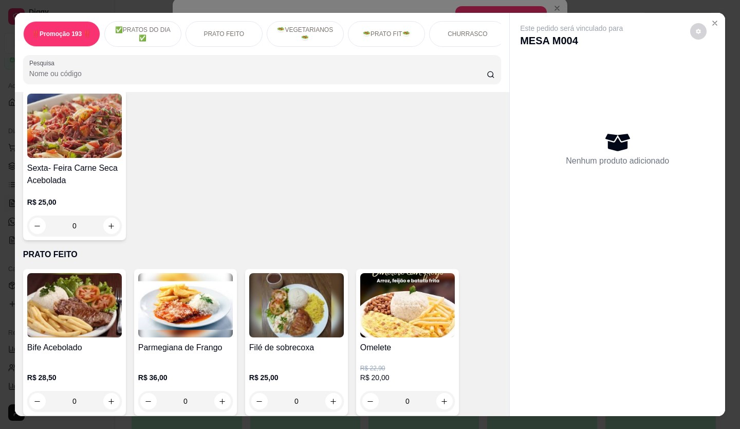
scroll to position [51, 0]
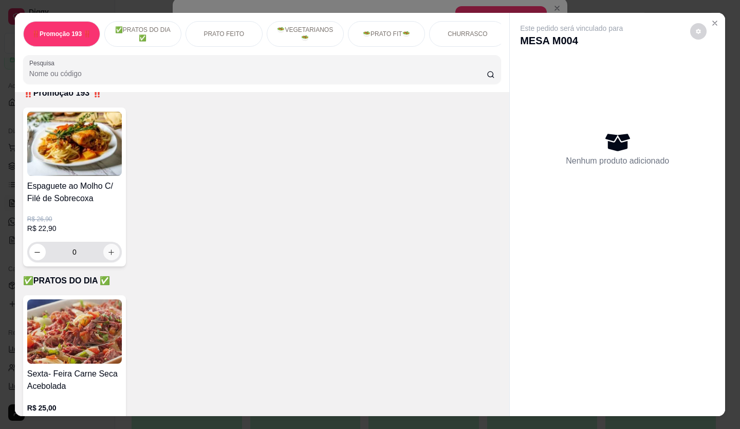
click at [103, 254] on button "increase-product-quantity" at bounding box center [111, 252] width 16 height 16
type input "1"
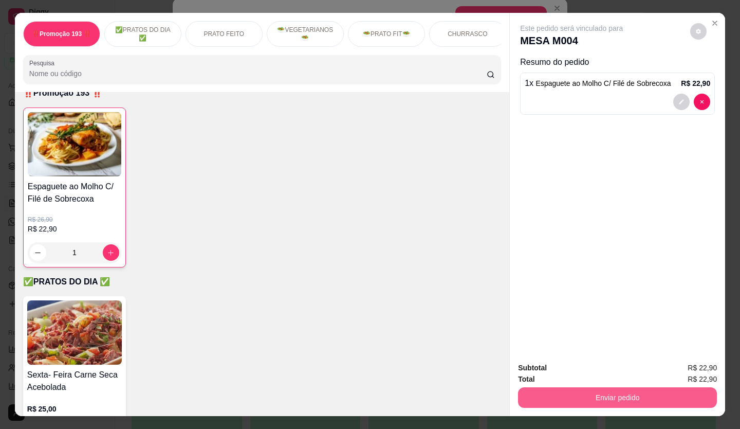
click at [607, 391] on button "Enviar pedido" at bounding box center [617, 397] width 199 height 21
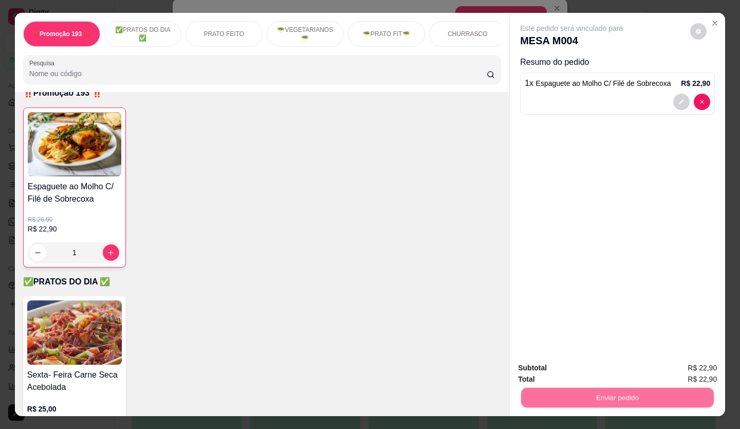
click at [583, 366] on button "Não registrar e enviar pedido" at bounding box center [583, 368] width 107 height 20
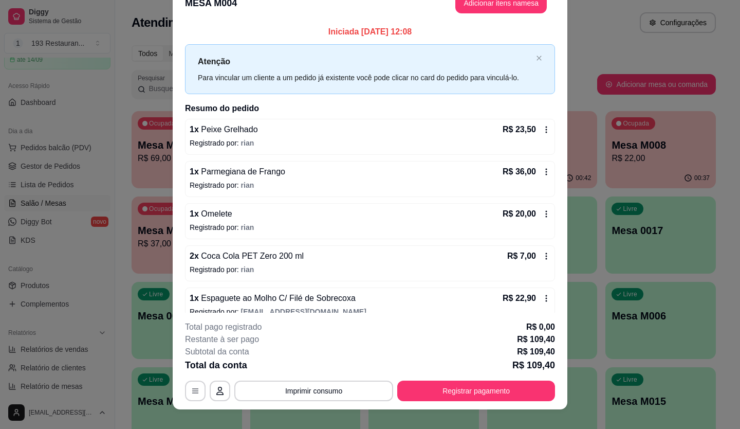
scroll to position [4, 0]
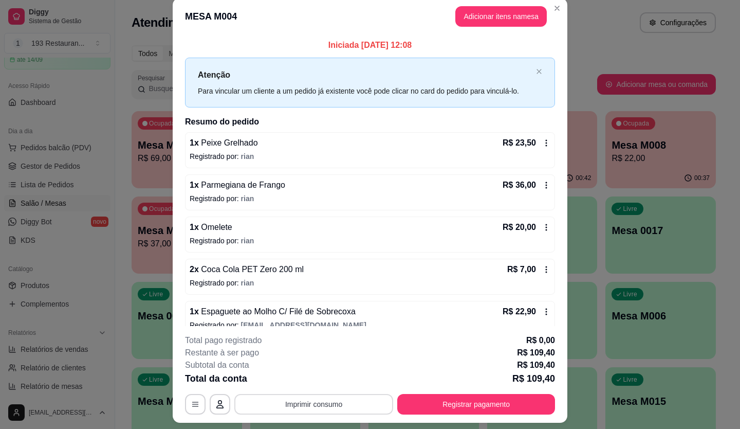
click at [322, 404] on button "Imprimir consumo" at bounding box center [313, 404] width 159 height 21
click at [311, 378] on button "CAIXA" at bounding box center [313, 380] width 75 height 16
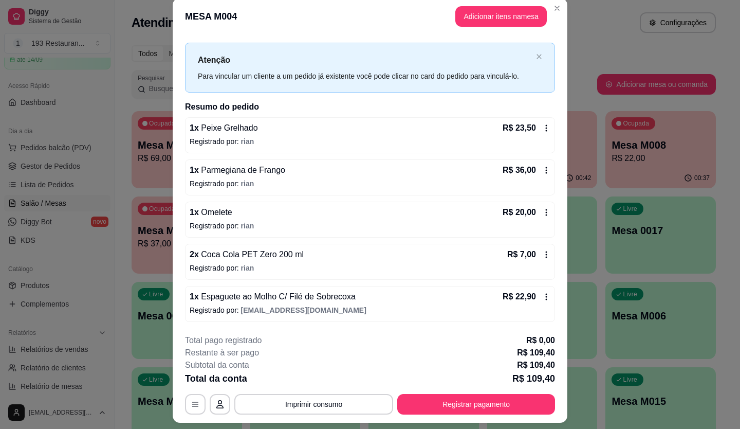
scroll to position [31, 0]
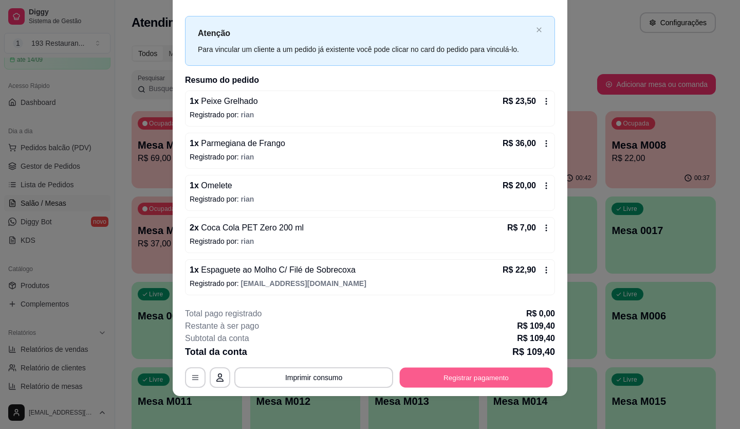
click at [426, 375] on button "Registrar pagamento" at bounding box center [476, 377] width 153 height 20
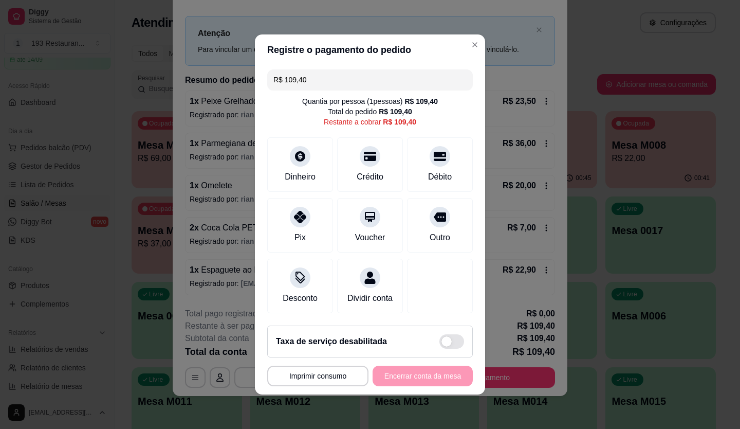
drag, startPoint x: 327, startPoint y: 74, endPoint x: 1, endPoint y: 187, distance: 345.4
click at [1, 187] on div "**********" at bounding box center [370, 214] width 740 height 429
click at [294, 211] on icon at bounding box center [300, 213] width 13 height 13
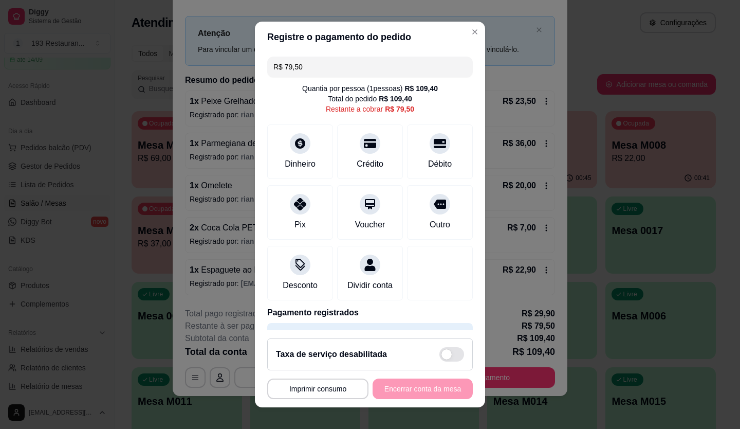
drag, startPoint x: 310, startPoint y: 76, endPoint x: 310, endPoint y: 40, distance: 36.0
click at [310, 40] on section "**********" at bounding box center [370, 215] width 230 height 386
drag, startPoint x: 328, startPoint y: 61, endPoint x: 183, endPoint y: 98, distance: 149.7
click at [183, 98] on div "**********" at bounding box center [370, 214] width 740 height 429
click at [289, 202] on div at bounding box center [300, 201] width 23 height 23
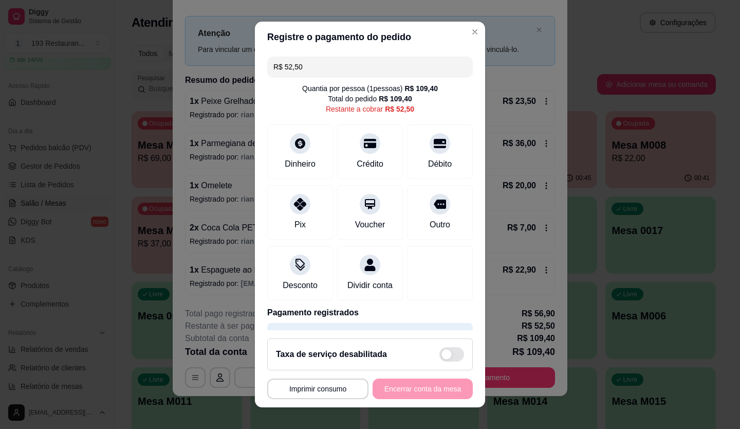
drag, startPoint x: 335, startPoint y: 66, endPoint x: 166, endPoint y: 77, distance: 170.1
click at [166, 77] on div "**********" at bounding box center [370, 214] width 740 height 429
click at [370, 142] on div "Crédito" at bounding box center [370, 149] width 73 height 60
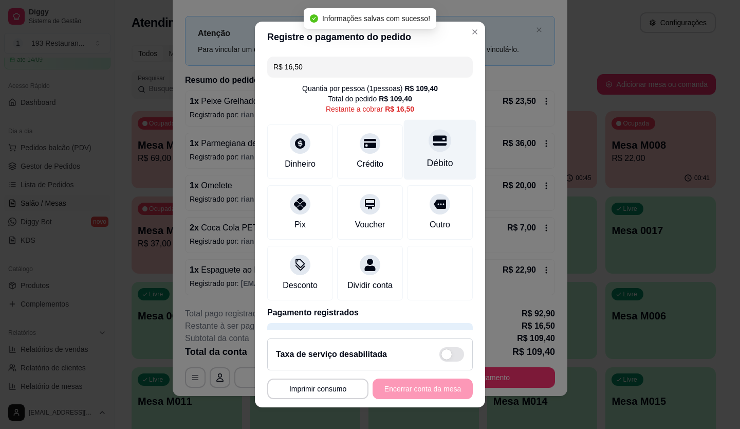
click at [433, 138] on icon at bounding box center [439, 140] width 13 height 13
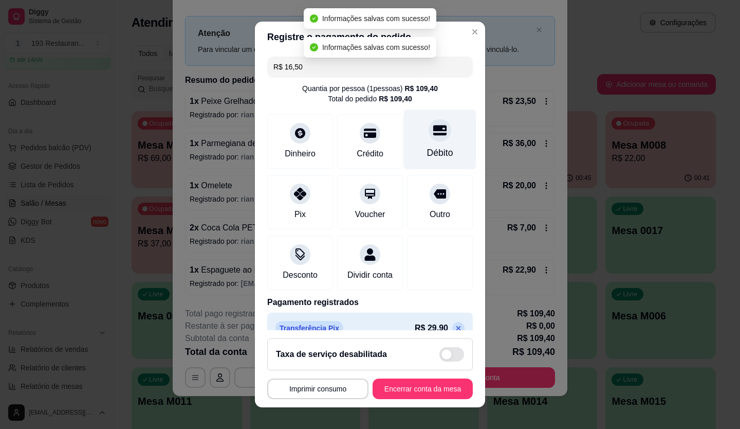
type input "R$ 0,00"
click at [394, 399] on button "Encerrar conta da mesa" at bounding box center [423, 388] width 100 height 21
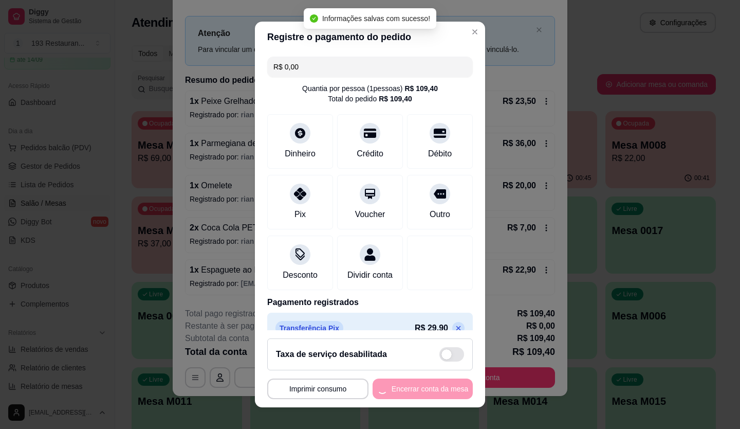
scroll to position [0, 0]
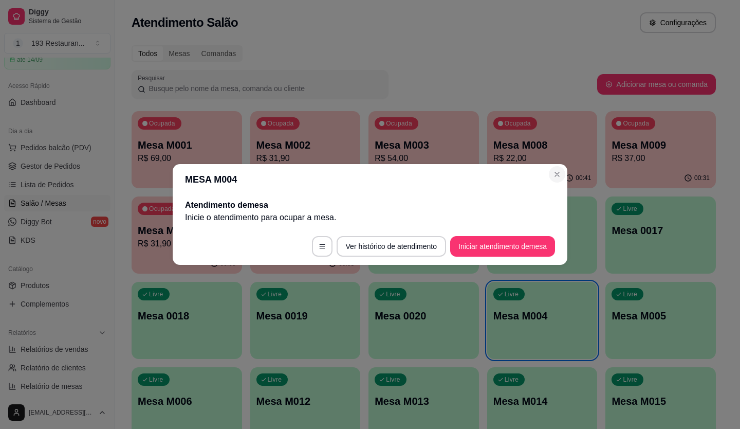
click at [540, 170] on header "MESA M004" at bounding box center [370, 179] width 395 height 31
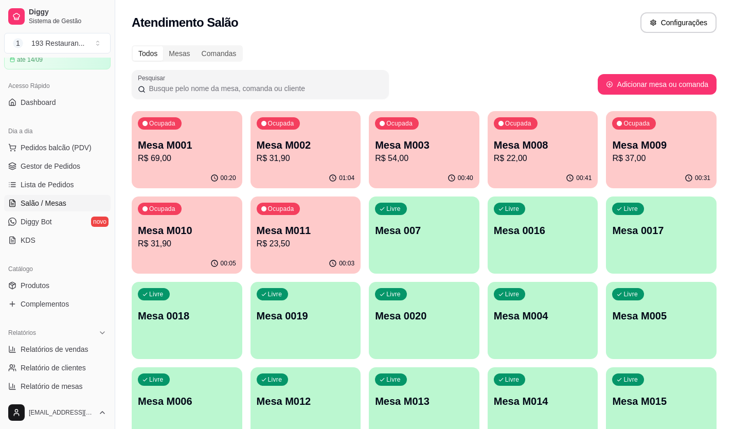
click at [427, 165] on div "Ocupada Mesa M003 R$ 54,00" at bounding box center [424, 139] width 111 height 57
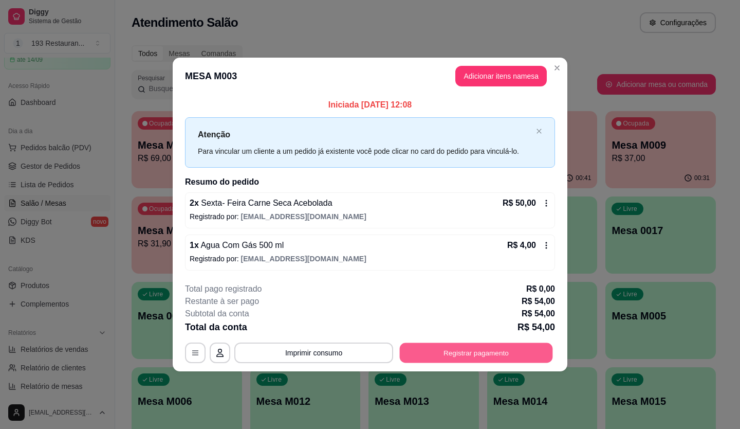
click at [529, 351] on button "Registrar pagamento" at bounding box center [476, 352] width 153 height 20
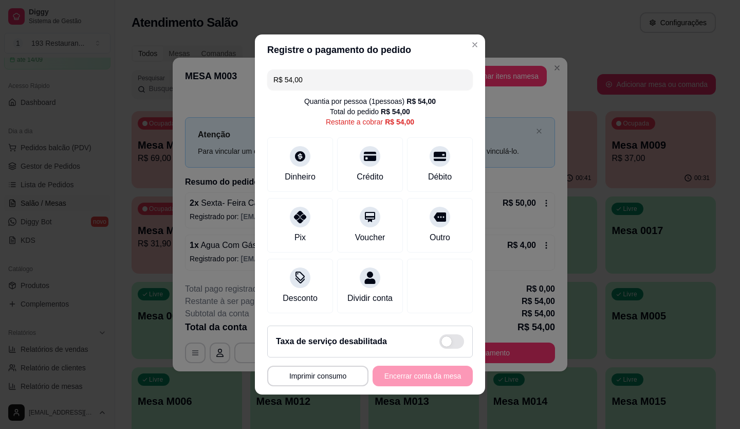
drag, startPoint x: 334, startPoint y: 71, endPoint x: 156, endPoint y: 122, distance: 185.5
click at [155, 122] on div "**********" at bounding box center [370, 214] width 740 height 429
click at [360, 221] on div "Voucher" at bounding box center [370, 223] width 73 height 60
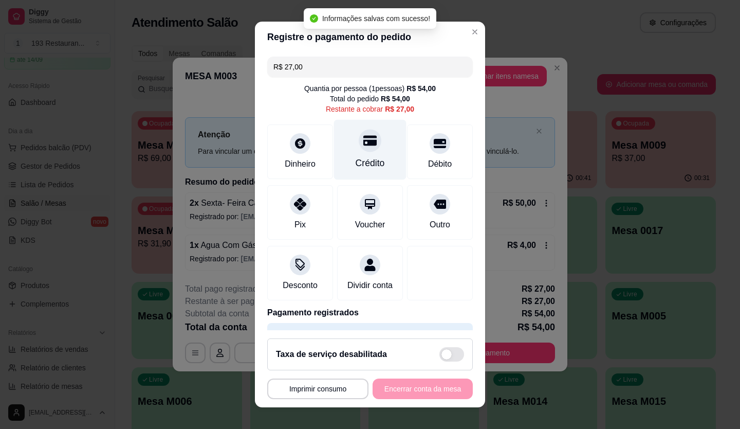
click at [364, 144] on icon at bounding box center [370, 140] width 13 height 10
type input "R$ 0,00"
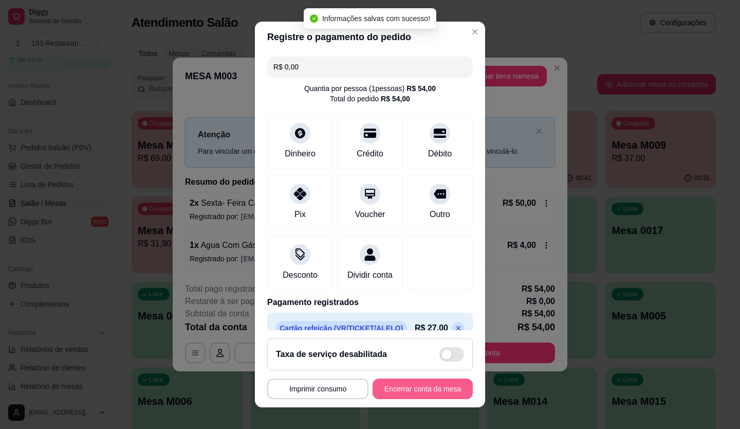
click at [422, 386] on button "Encerrar conta da mesa" at bounding box center [423, 388] width 100 height 21
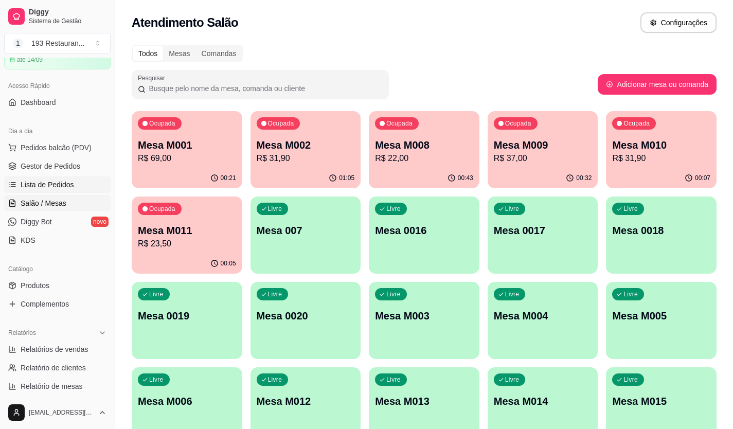
click at [45, 183] on span "Lista de Pedidos" at bounding box center [47, 184] width 53 height 10
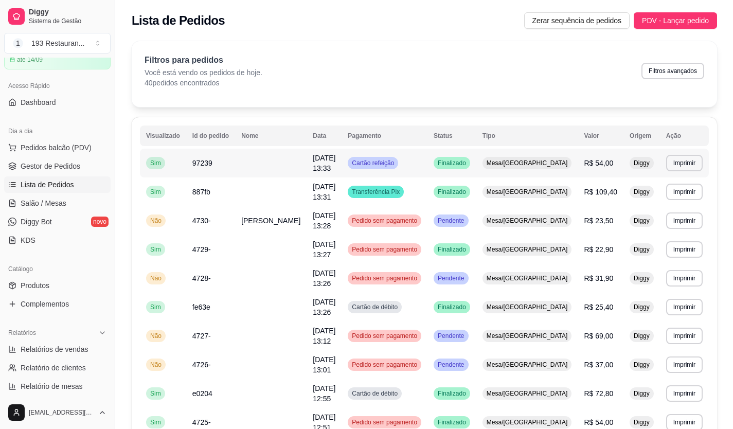
click at [324, 164] on span "[DATE] 13:33" at bounding box center [324, 163] width 23 height 19
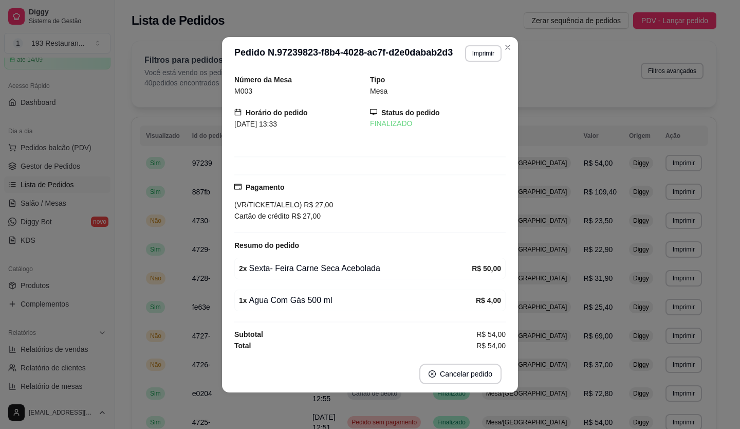
click at [480, 54] on button "Imprimir" at bounding box center [483, 53] width 37 height 16
click at [450, 118] on div "Escolha a impressora COZINHA CAIXA" at bounding box center [465, 93] width 85 height 56
click at [449, 112] on button "CAIXA" at bounding box center [465, 110] width 75 height 16
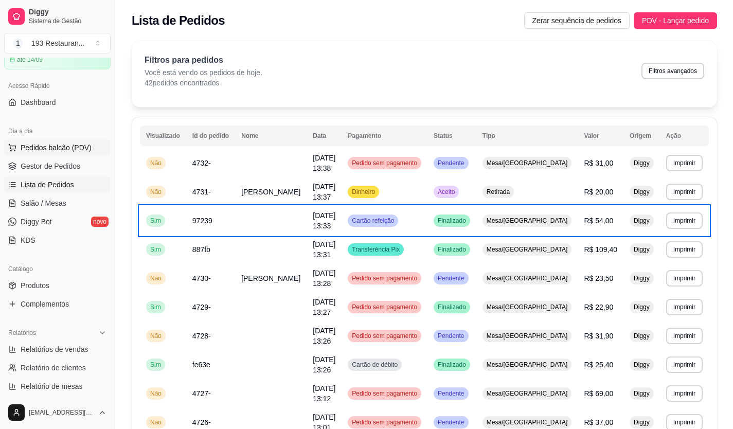
click at [61, 148] on span "Pedidos balcão (PDV)" at bounding box center [56, 147] width 71 height 10
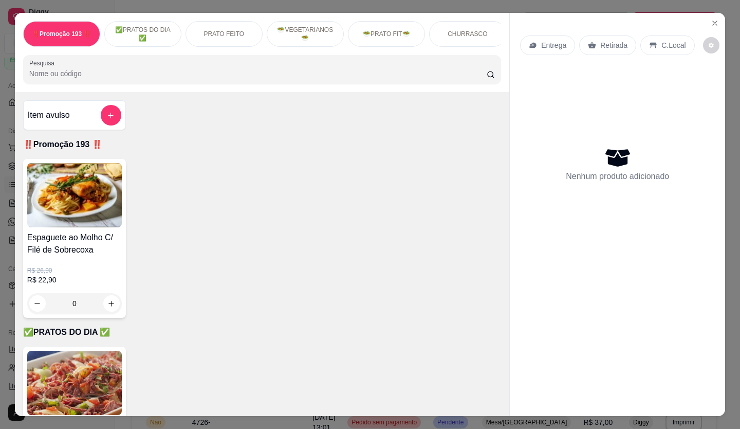
click at [602, 40] on p "Retirada" at bounding box center [614, 45] width 27 height 10
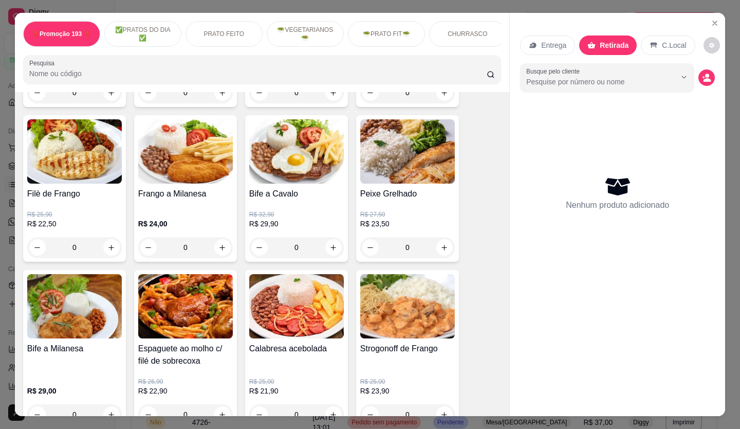
scroll to position [720, 0]
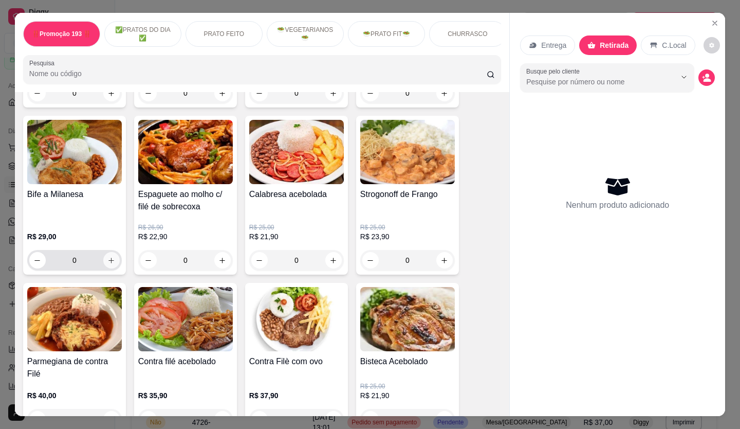
click at [107, 264] on icon "increase-product-quantity" at bounding box center [111, 261] width 8 height 8
type input "1"
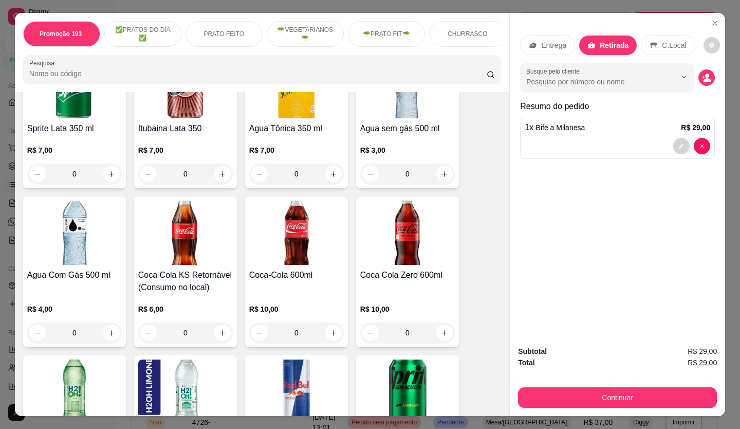
scroll to position [3137, 0]
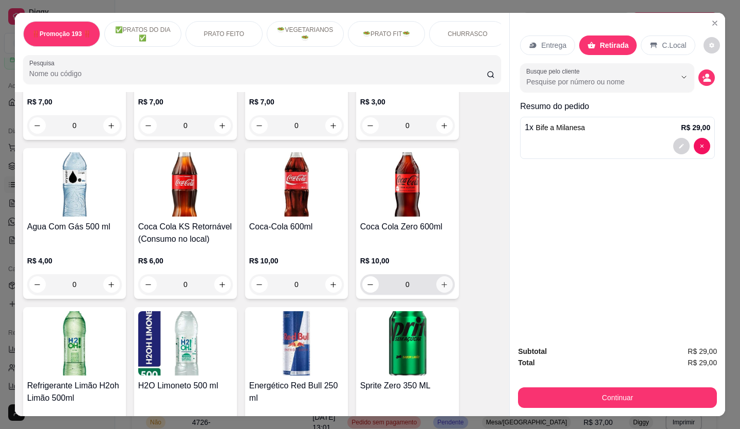
click at [441, 281] on icon "increase-product-quantity" at bounding box center [445, 285] width 8 height 8
type input "1"
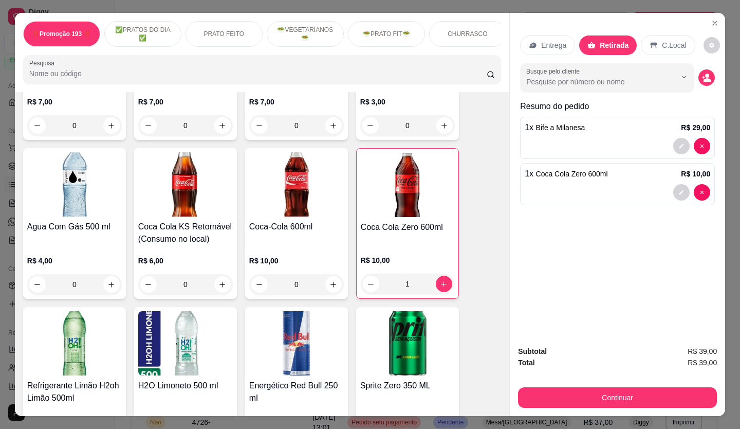
click at [643, 396] on button "Continuar" at bounding box center [617, 397] width 199 height 21
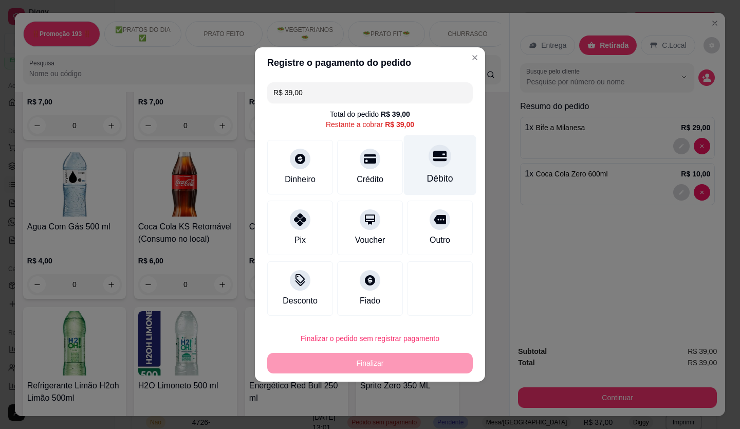
click at [414, 159] on div "Débito" at bounding box center [440, 165] width 73 height 60
type input "R$ 0,00"
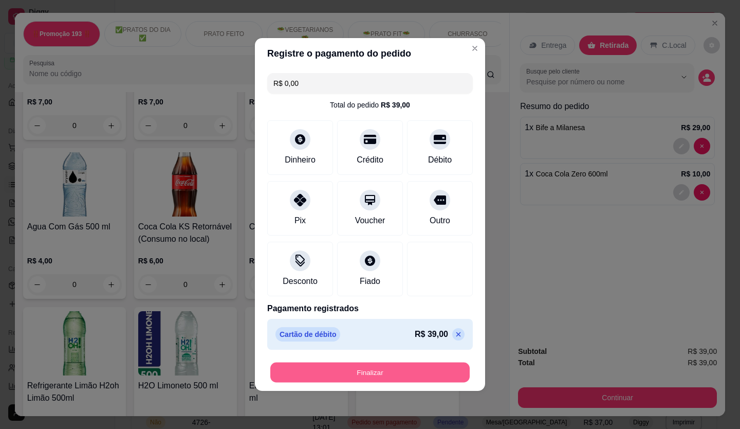
click at [371, 370] on button "Finalizar" at bounding box center [370, 373] width 200 height 20
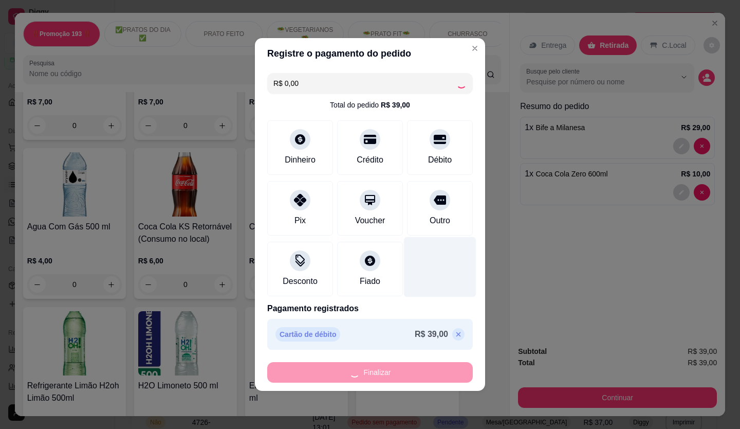
type input "0"
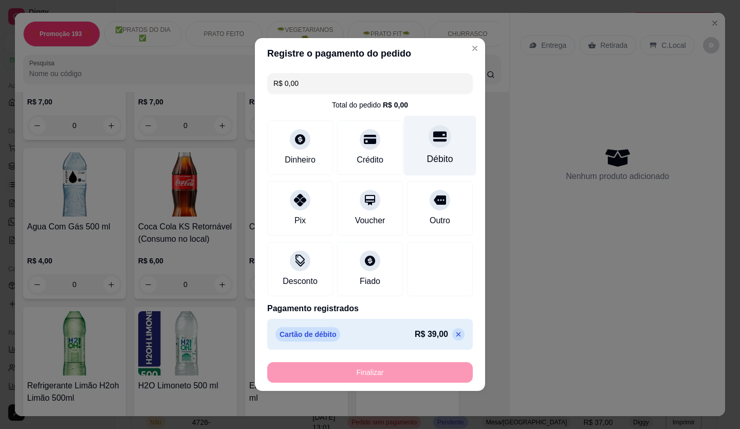
type input "-R$ 39,00"
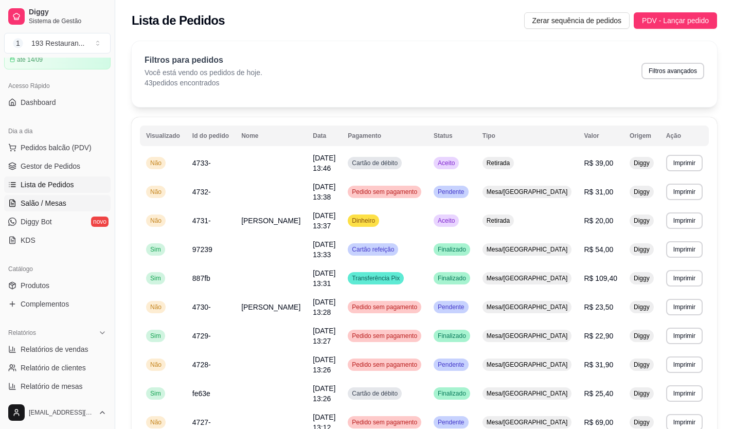
click at [59, 200] on span "Salão / Mesas" at bounding box center [44, 203] width 46 height 10
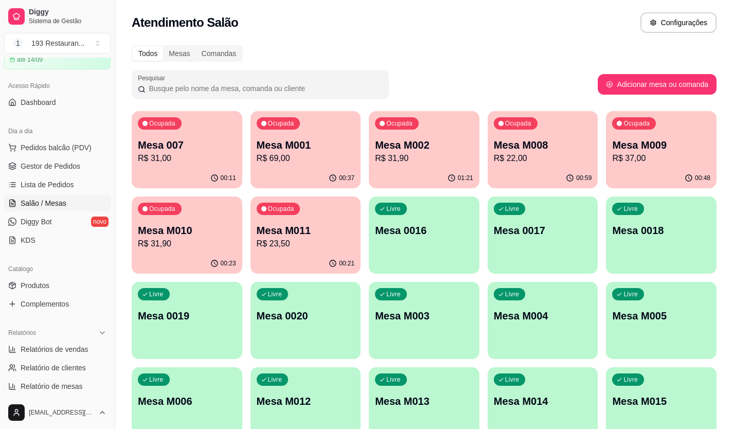
click at [173, 225] on p "Mesa M010" at bounding box center [187, 230] width 98 height 14
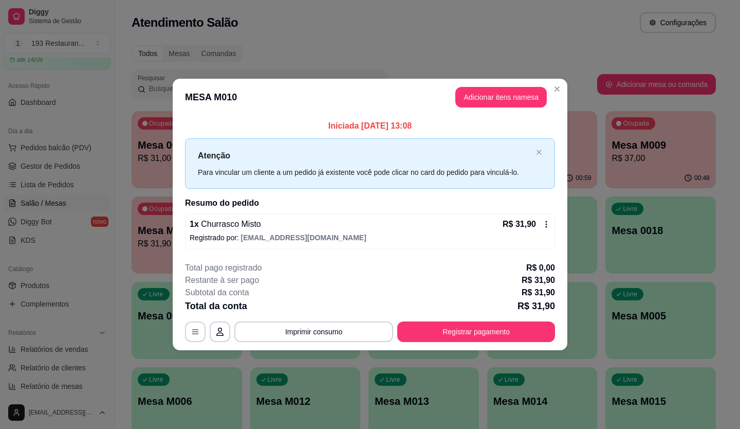
click at [499, 102] on button "Adicionar itens na mesa" at bounding box center [502, 97] width 92 height 21
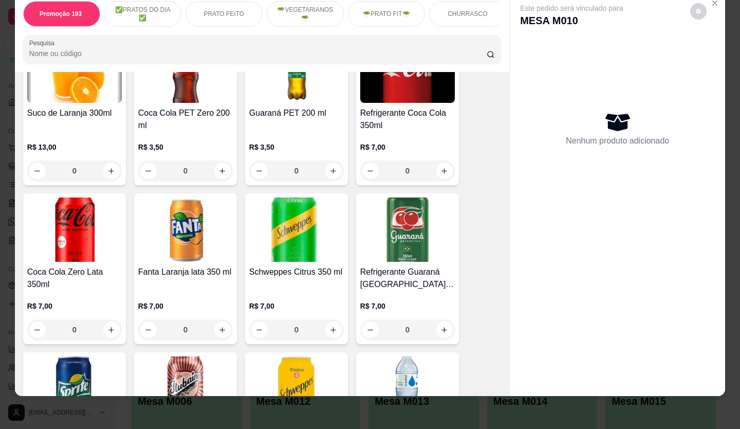
scroll to position [2782, 0]
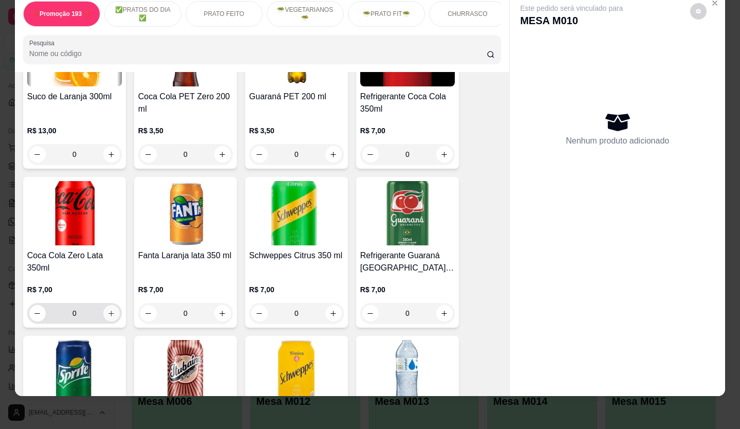
click at [107, 310] on icon "increase-product-quantity" at bounding box center [111, 314] width 8 height 8
type input "1"
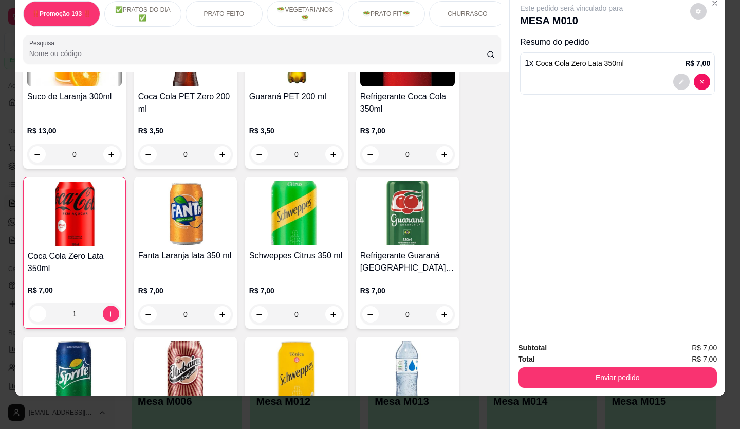
click at [595, 367] on button "Enviar pedido" at bounding box center [617, 377] width 199 height 21
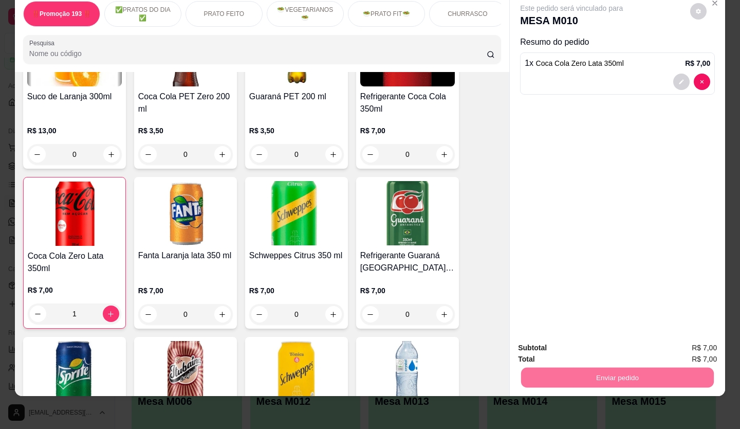
click at [572, 344] on button "Não registrar e enviar pedido" at bounding box center [584, 344] width 104 height 19
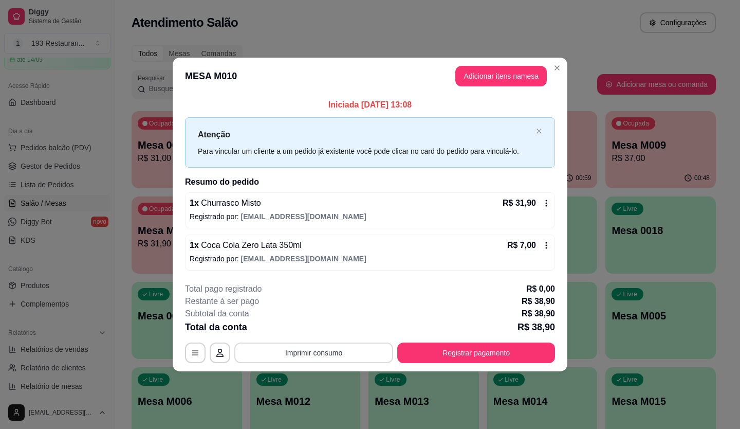
click at [340, 353] on button "Imprimir consumo" at bounding box center [313, 352] width 159 height 21
click at [331, 330] on button "CAIXA" at bounding box center [317, 328] width 72 height 16
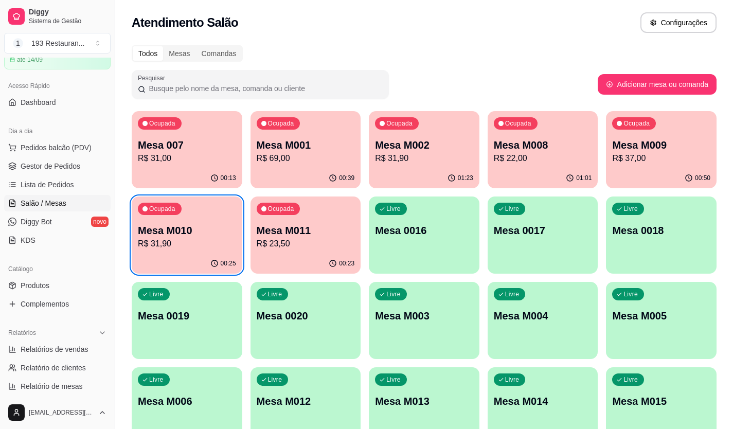
click at [32, 137] on div "Dia a dia" at bounding box center [57, 131] width 106 height 16
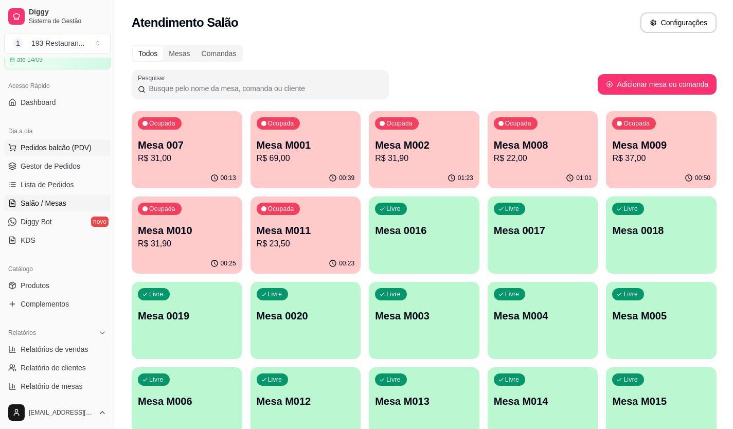
click at [32, 147] on span "Pedidos balcão (PDV)" at bounding box center [56, 147] width 71 height 10
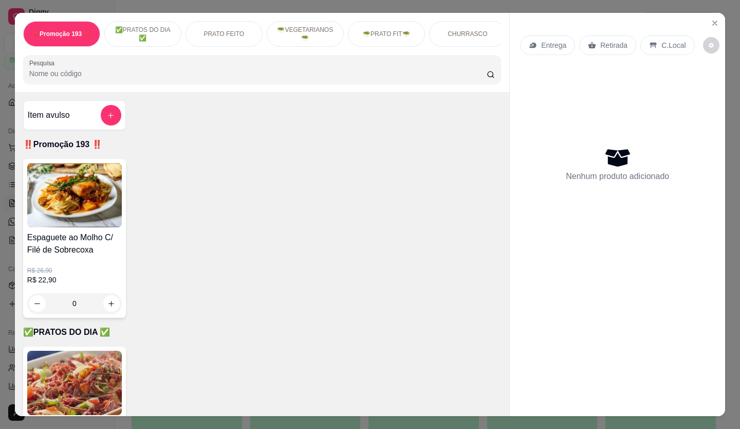
click at [614, 45] on p "Retirada" at bounding box center [614, 45] width 27 height 10
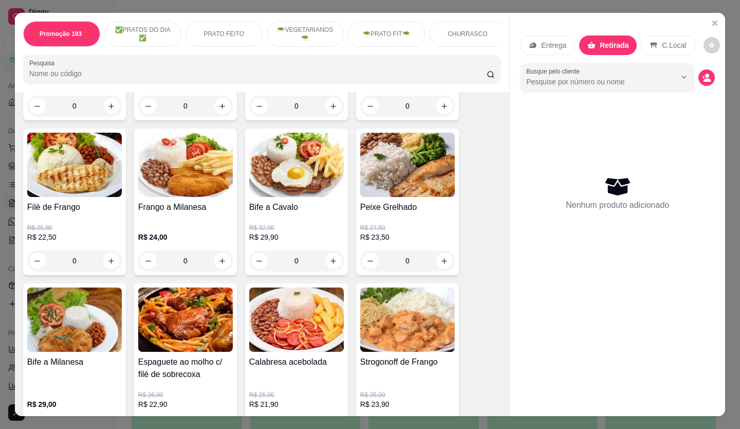
scroll to position [566, 0]
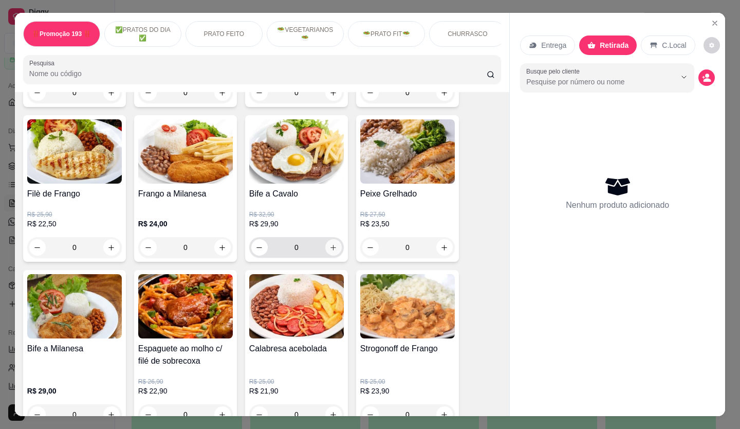
click at [330, 251] on icon "increase-product-quantity" at bounding box center [334, 248] width 8 height 8
type input "1"
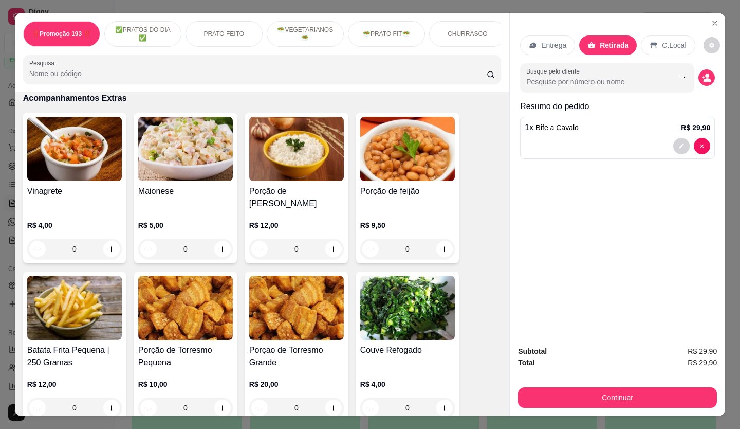
scroll to position [2263, 0]
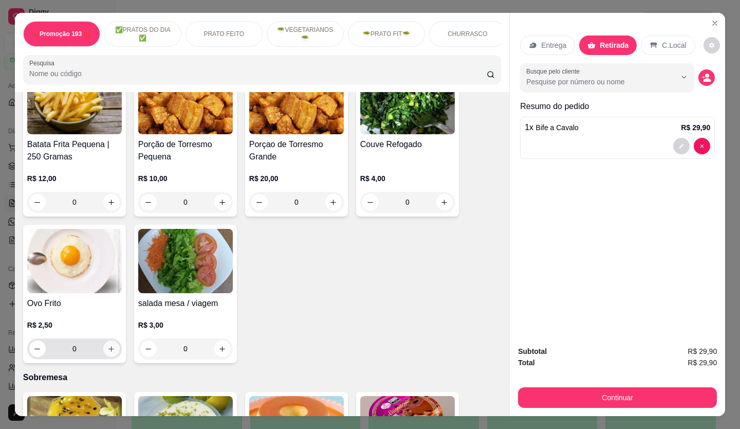
click at [111, 345] on icon "increase-product-quantity" at bounding box center [111, 349] width 8 height 8
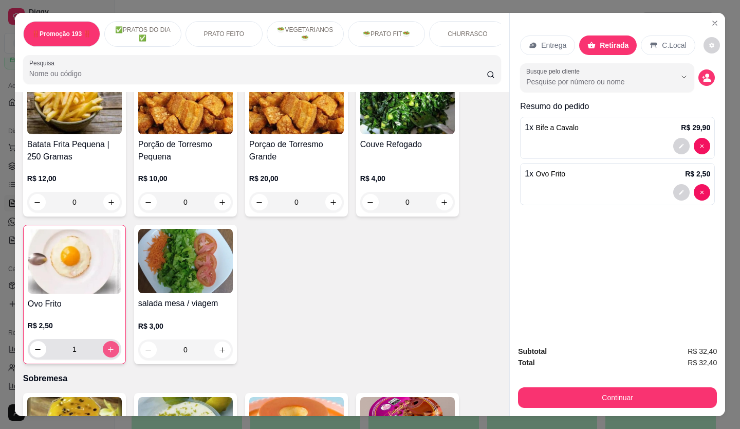
type input "1"
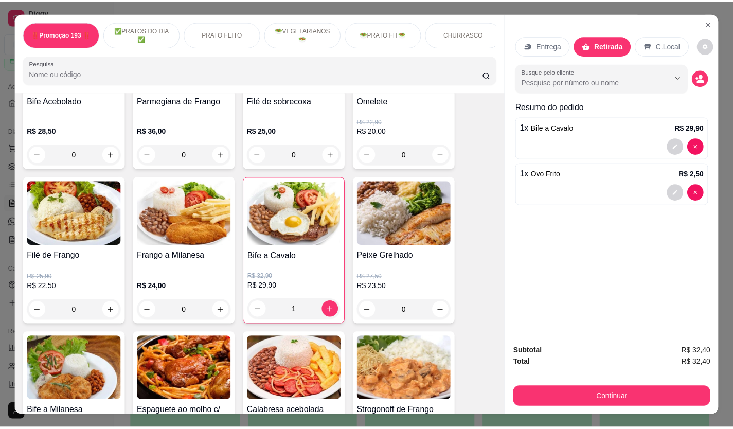
scroll to position [514, 0]
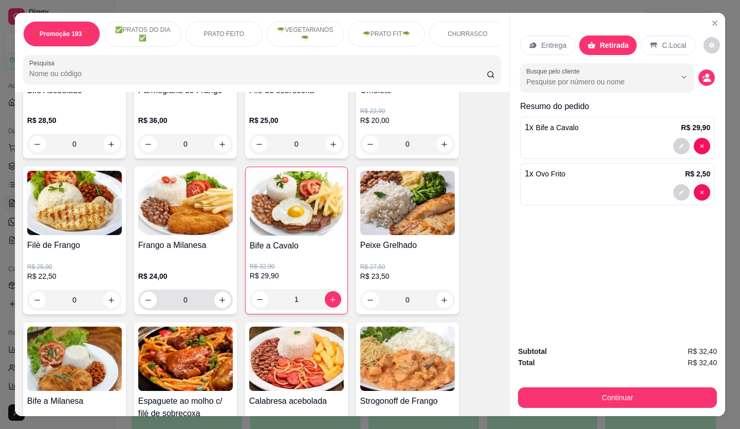
click at [219, 301] on icon "increase-product-quantity" at bounding box center [223, 300] width 8 height 8
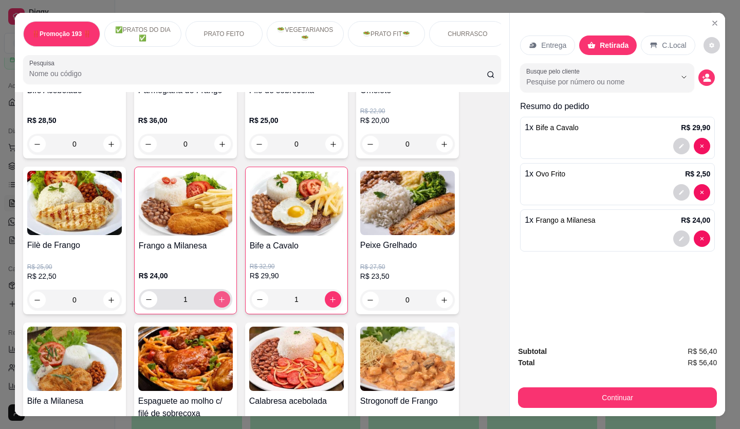
type input "1"
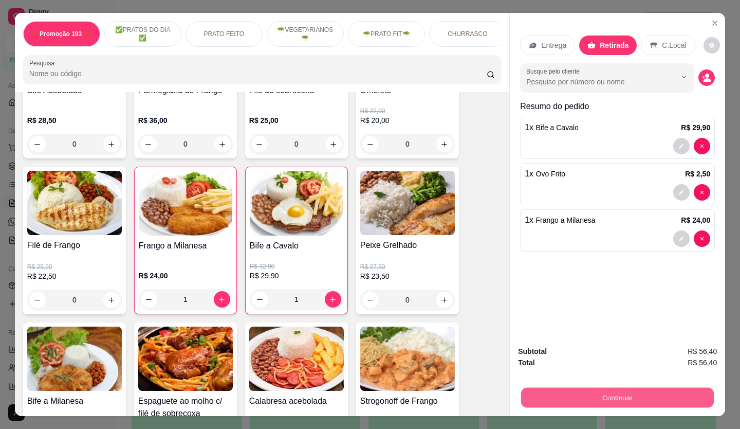
click at [597, 397] on button "Continuar" at bounding box center [617, 398] width 193 height 20
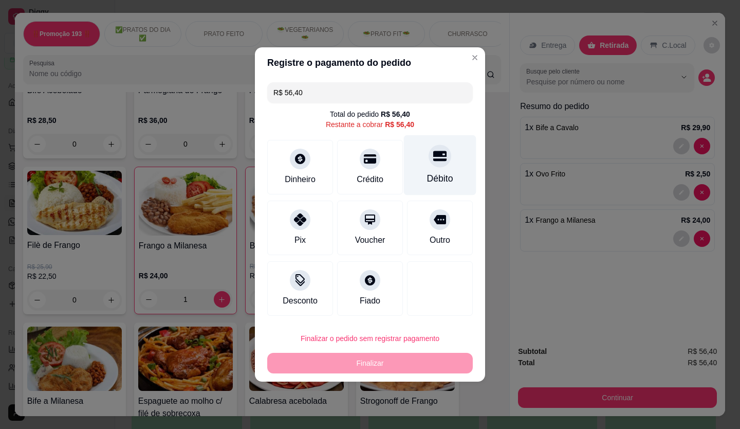
click at [433, 165] on div "Débito" at bounding box center [440, 165] width 73 height 60
type input "R$ 0,00"
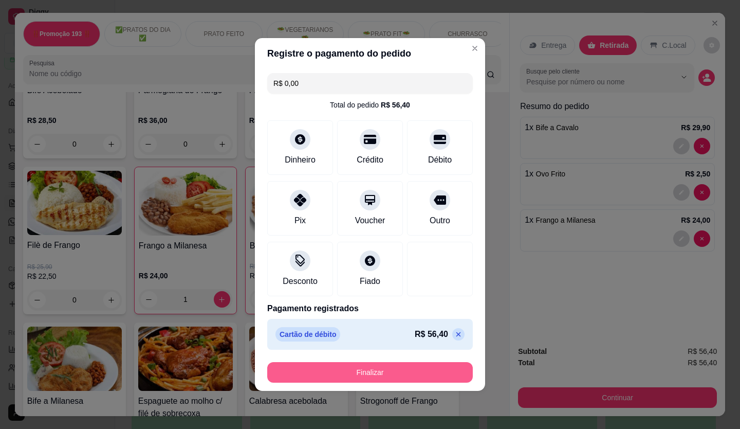
click at [371, 375] on button "Finalizar" at bounding box center [370, 372] width 206 height 21
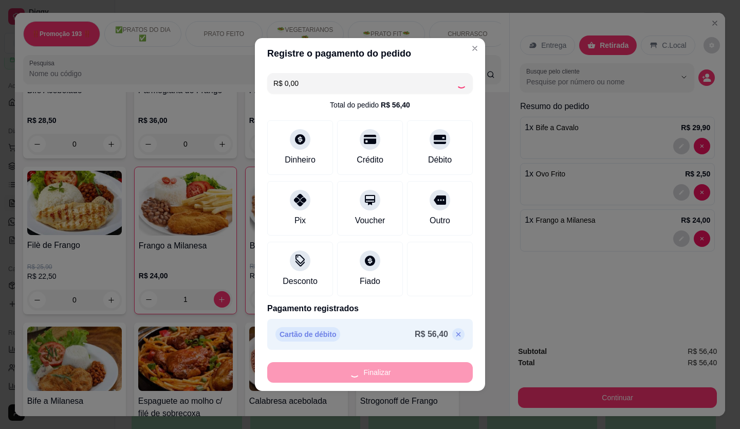
type input "0"
type input "-R$ 56,40"
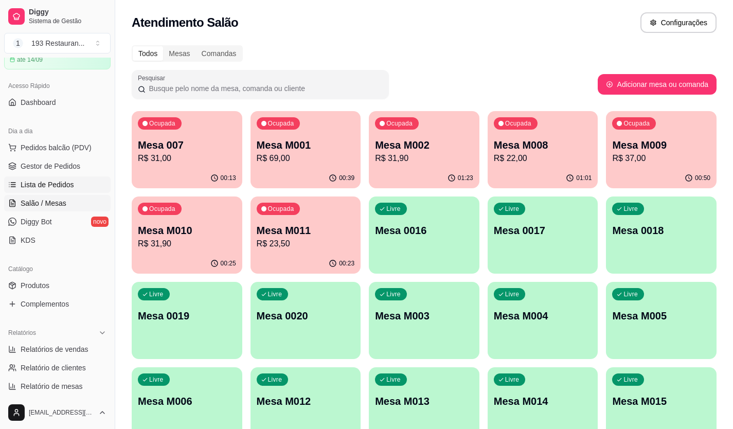
click at [73, 180] on link "Lista de Pedidos" at bounding box center [57, 184] width 106 height 16
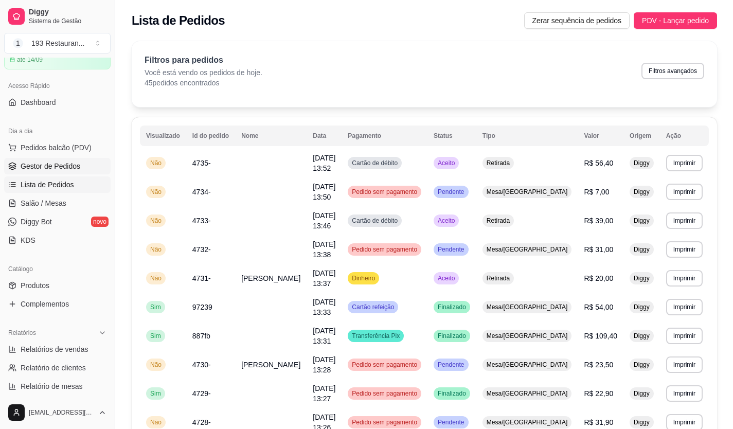
click at [23, 173] on link "Gestor de Pedidos" at bounding box center [57, 166] width 106 height 16
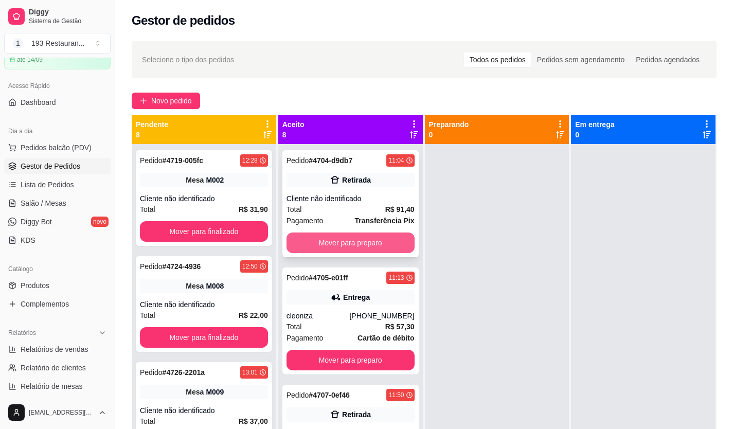
click at [311, 238] on button "Mover para preparo" at bounding box center [350, 242] width 128 height 21
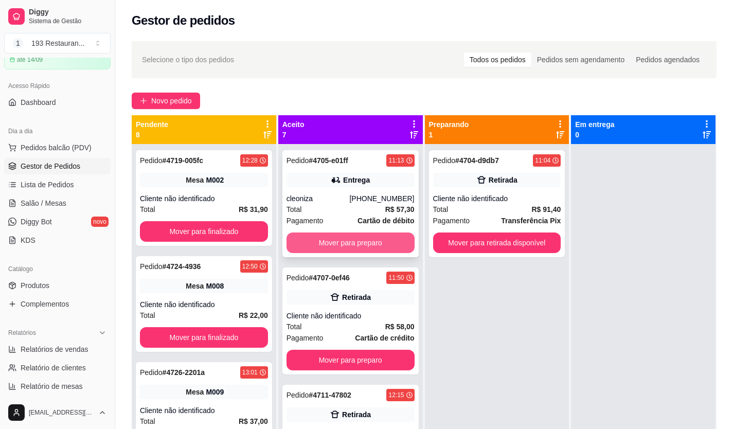
click at [312, 238] on button "Mover para preparo" at bounding box center [350, 242] width 128 height 21
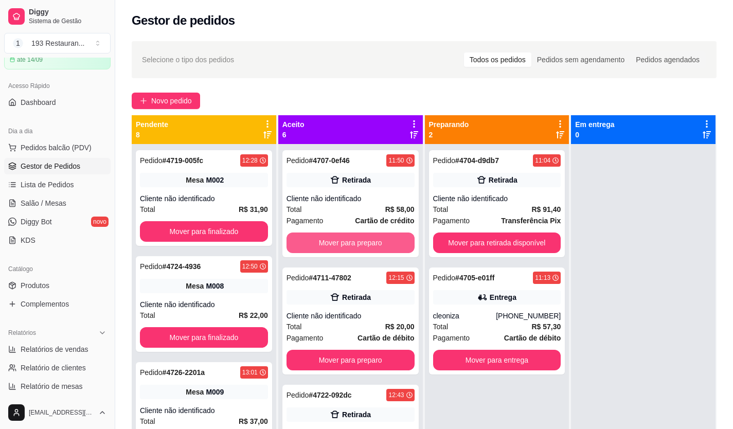
click at [312, 238] on button "Mover para preparo" at bounding box center [350, 242] width 128 height 21
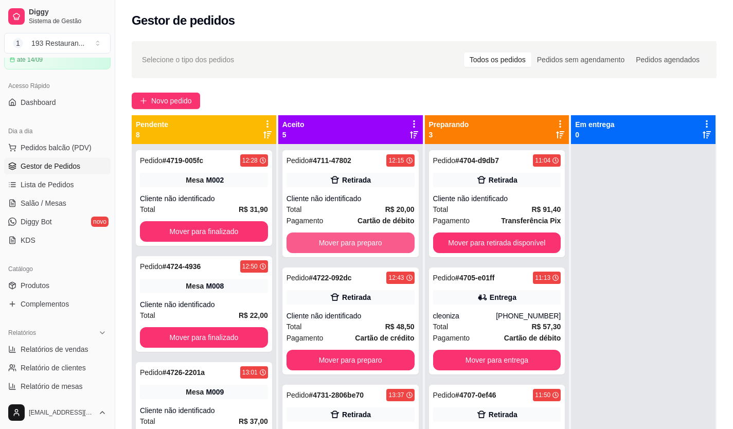
click at [312, 238] on button "Mover para preparo" at bounding box center [350, 242] width 128 height 21
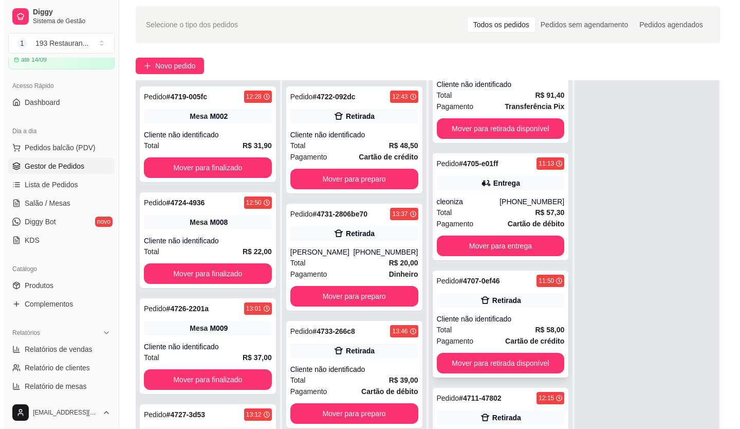
scroll to position [157, 0]
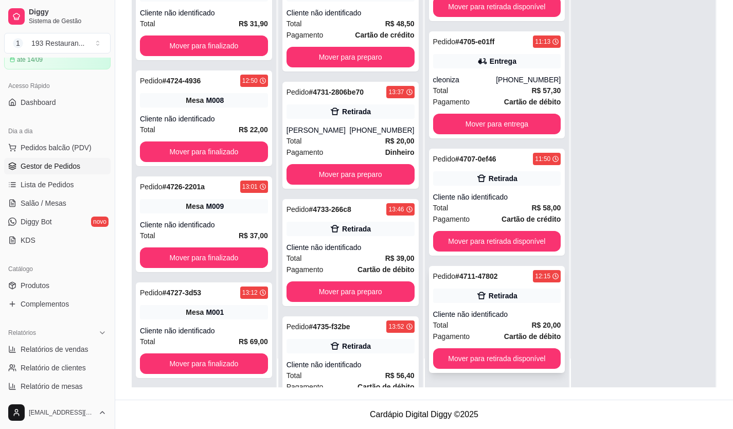
click at [505, 310] on div "Cliente não identificado" at bounding box center [497, 314] width 128 height 10
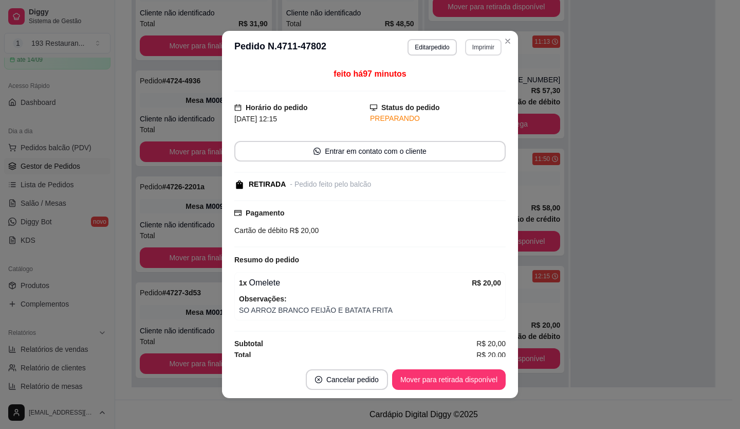
click at [465, 49] on button "Imprimir" at bounding box center [483, 47] width 37 height 16
click at [465, 108] on button "CAIXA" at bounding box center [462, 104] width 75 height 16
click at [439, 380] on button "Mover para retirada disponível" at bounding box center [449, 379] width 114 height 21
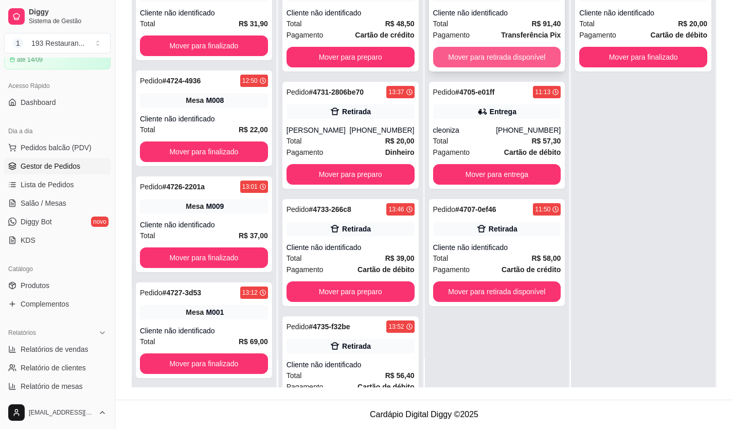
click at [482, 57] on button "Mover para retirada disponível" at bounding box center [497, 57] width 128 height 21
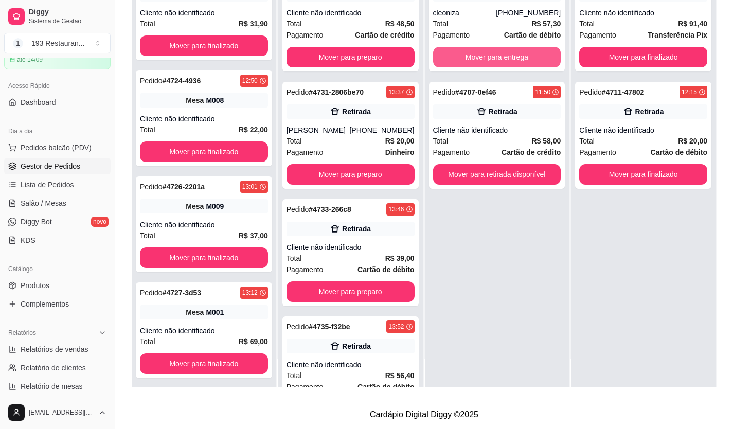
click at [482, 57] on button "Mover para entrega" at bounding box center [497, 57] width 128 height 21
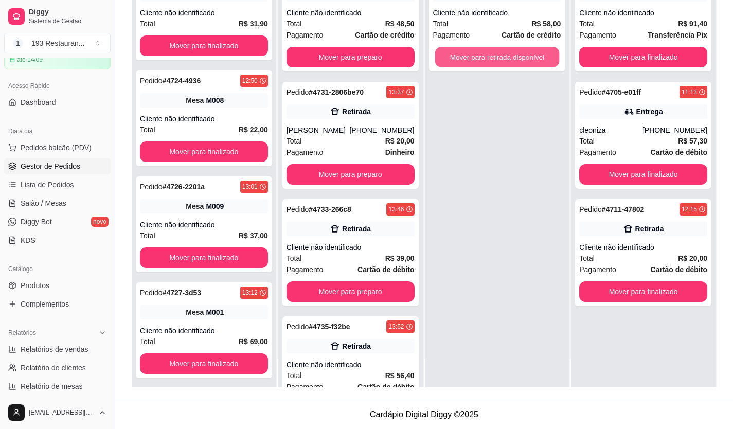
click at [482, 57] on button "Mover para retirada disponível" at bounding box center [497, 57] width 124 height 20
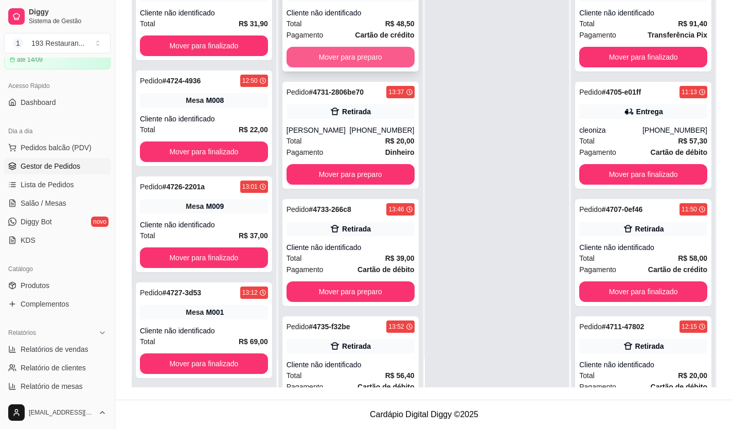
click at [353, 62] on button "Mover para preparo" at bounding box center [350, 57] width 128 height 21
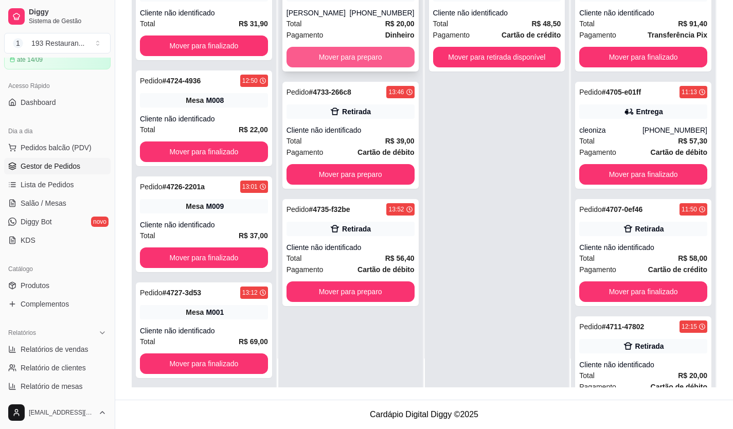
click at [352, 56] on button "Mover para preparo" at bounding box center [350, 57] width 128 height 21
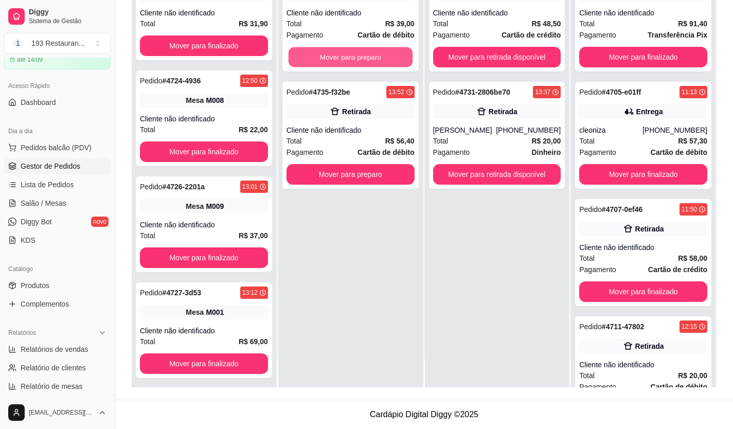
click at [352, 56] on button "Mover para preparo" at bounding box center [350, 57] width 124 height 20
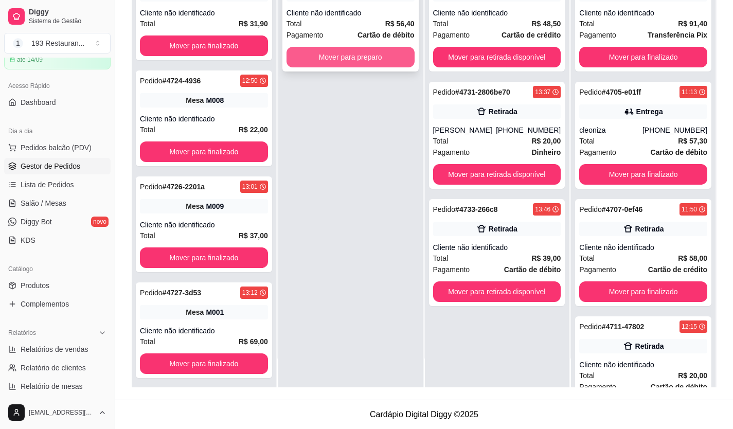
click at [352, 55] on button "Mover para preparo" at bounding box center [350, 57] width 128 height 21
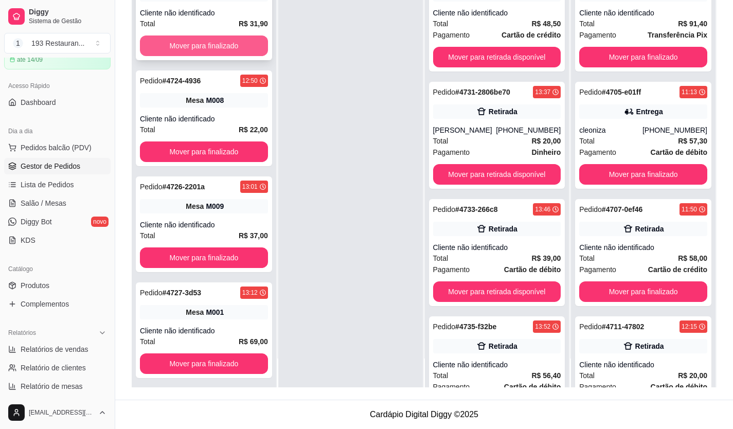
click at [221, 45] on button "Mover para finalizado" at bounding box center [204, 45] width 128 height 21
click at [219, 46] on button "Mover para finalizado" at bounding box center [204, 45] width 128 height 21
click at [219, 46] on button "Mover para finalizado" at bounding box center [204, 46] width 124 height 20
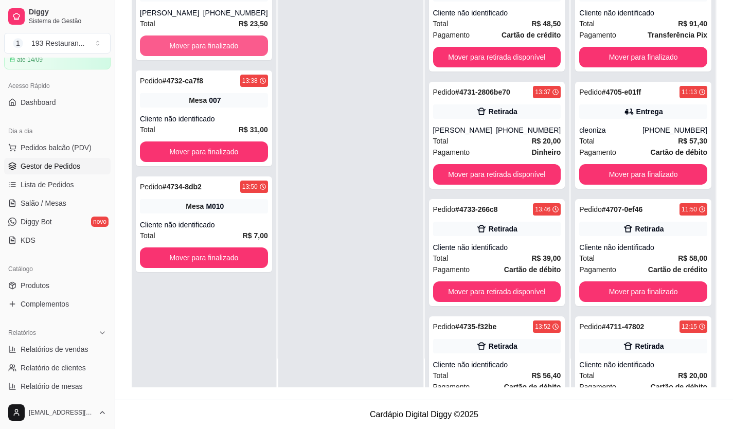
click at [219, 46] on button "Mover para finalizado" at bounding box center [204, 45] width 128 height 21
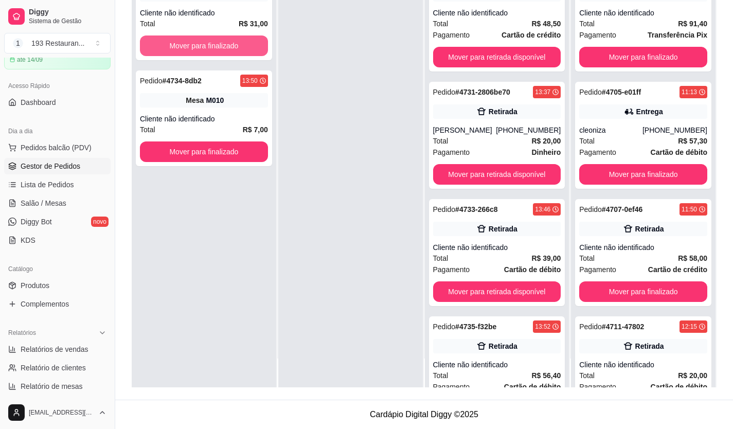
click at [219, 46] on button "Mover para finalizado" at bounding box center [204, 45] width 128 height 21
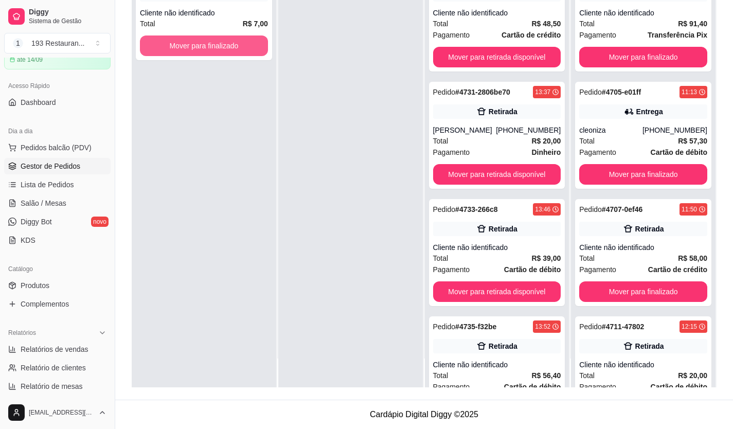
click at [220, 47] on button "Mover para finalizado" at bounding box center [204, 45] width 128 height 21
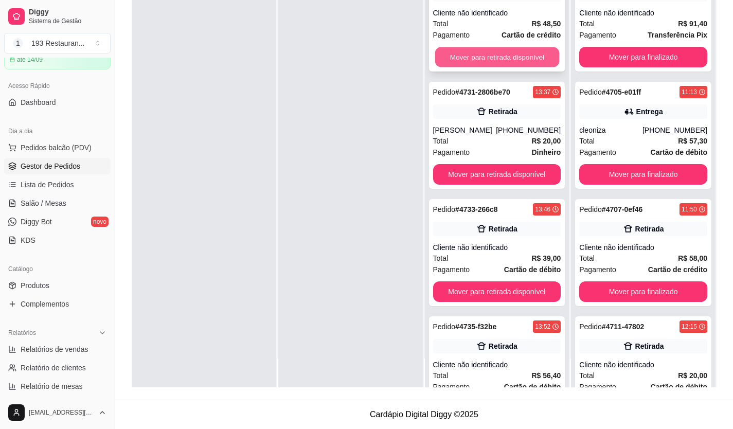
click at [462, 54] on button "Mover para retirada disponível" at bounding box center [497, 57] width 124 height 20
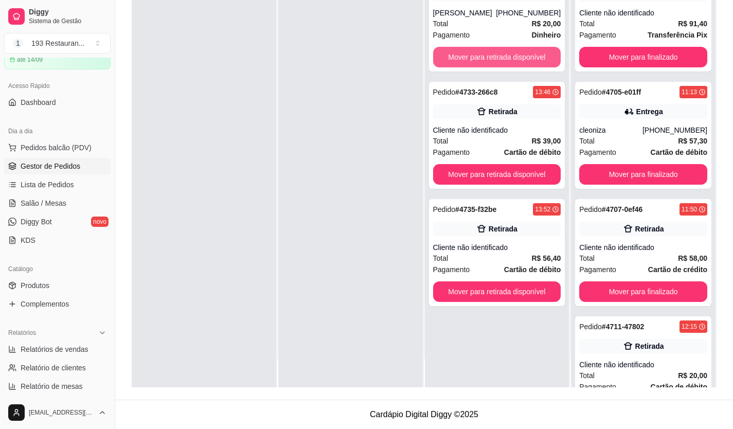
click at [462, 54] on button "Mover para retirada disponível" at bounding box center [497, 57] width 128 height 21
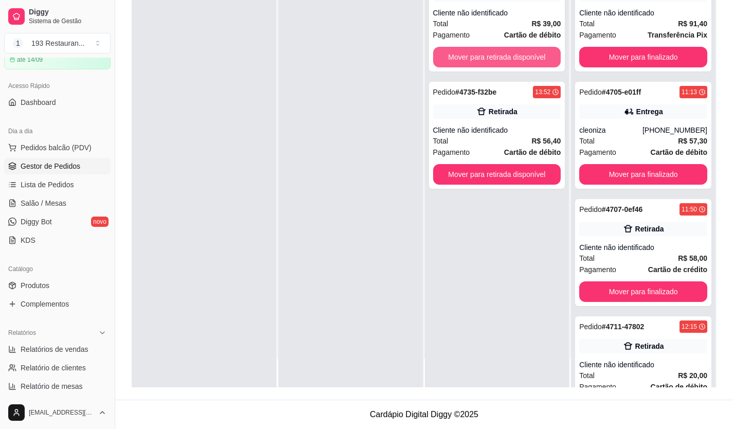
click at [462, 54] on button "Mover para retirada disponível" at bounding box center [497, 57] width 128 height 21
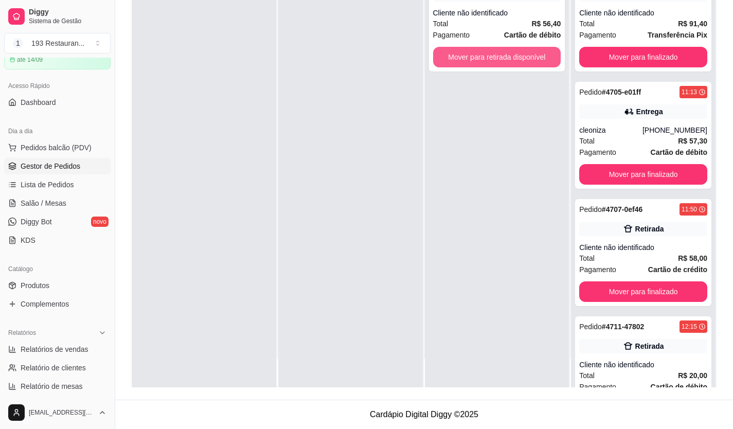
click at [462, 54] on button "Mover para retirada disponível" at bounding box center [497, 57] width 128 height 21
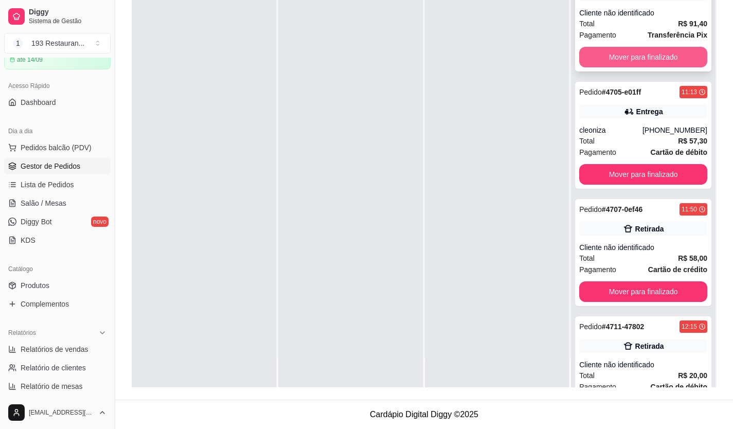
click at [641, 50] on button "Mover para finalizado" at bounding box center [643, 57] width 128 height 21
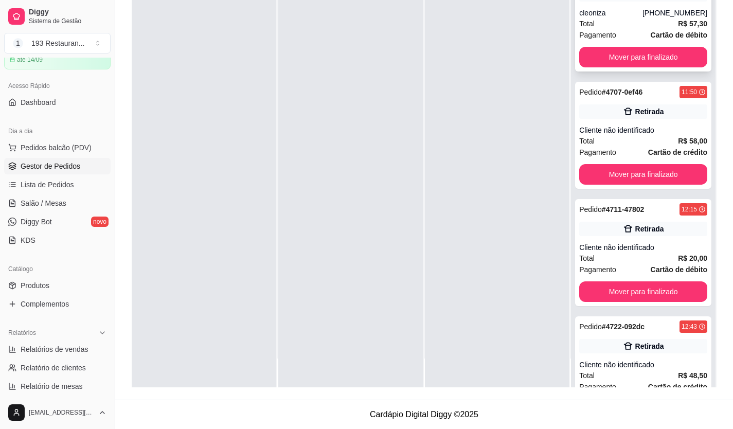
click at [613, 70] on div "Pedido # 4705-e01ff 11:13 Entrega cleoniza [PHONE_NUMBER] Total R$ 57,30 Pagame…" at bounding box center [643, 18] width 136 height 107
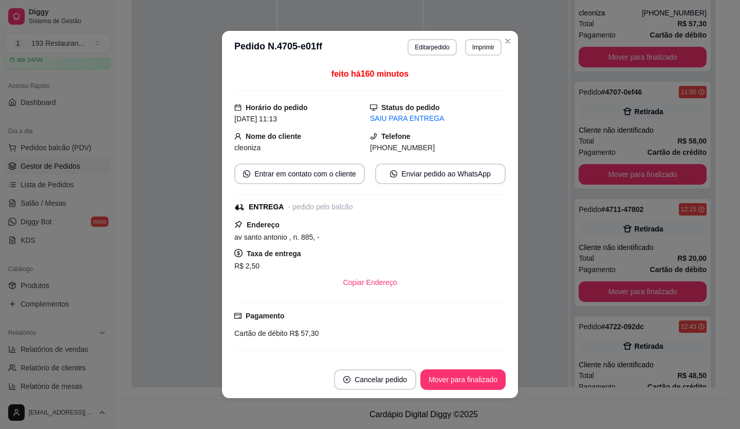
click at [479, 373] on button "Mover para finalizado" at bounding box center [463, 379] width 85 height 21
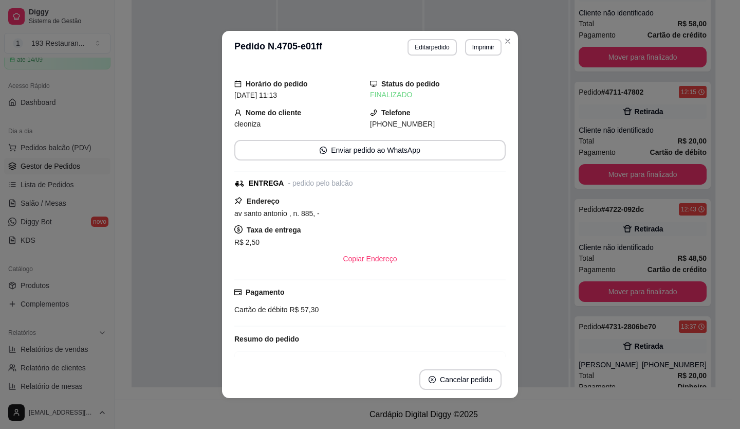
click at [513, 38] on header "**********" at bounding box center [370, 47] width 296 height 33
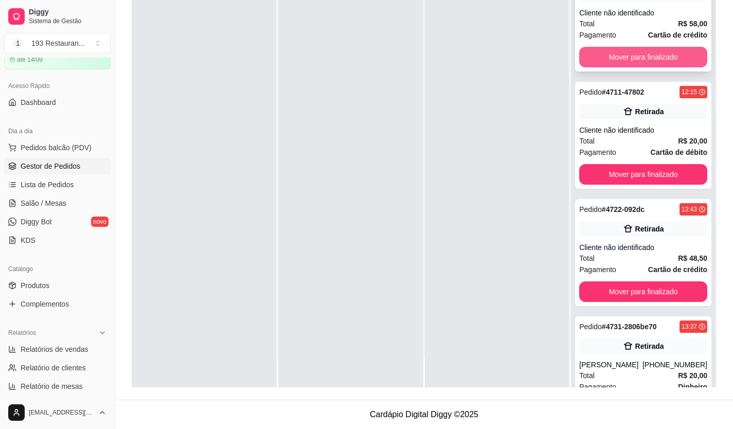
click at [662, 54] on button "Mover para finalizado" at bounding box center [643, 57] width 128 height 21
click at [662, 59] on button "Mover para finalizado" at bounding box center [643, 57] width 128 height 21
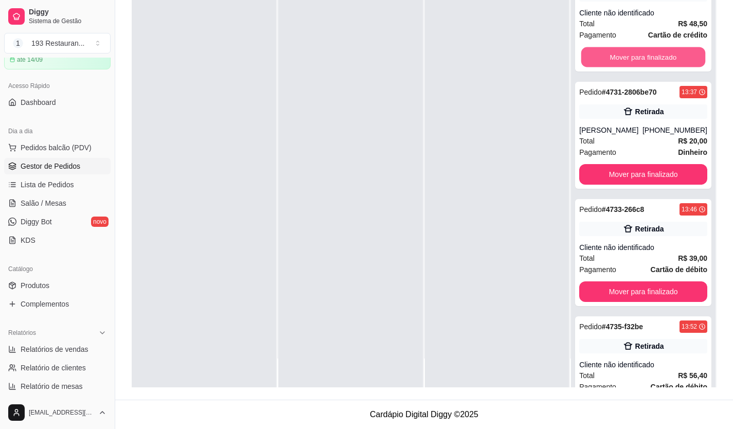
click at [662, 59] on button "Mover para finalizado" at bounding box center [643, 57] width 124 height 20
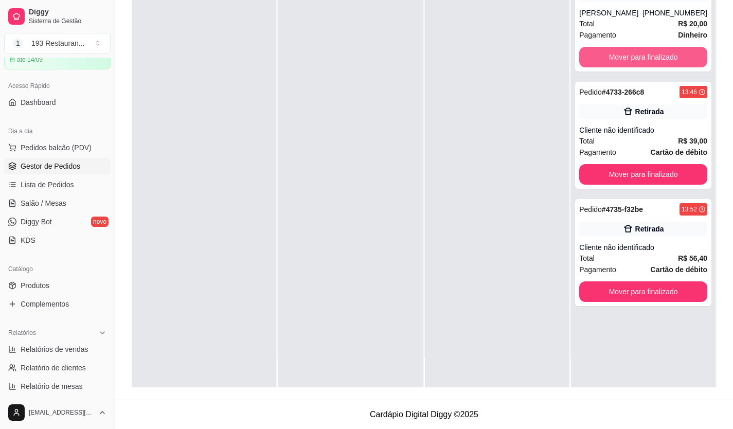
click at [662, 59] on button "Mover para finalizado" at bounding box center [643, 57] width 128 height 21
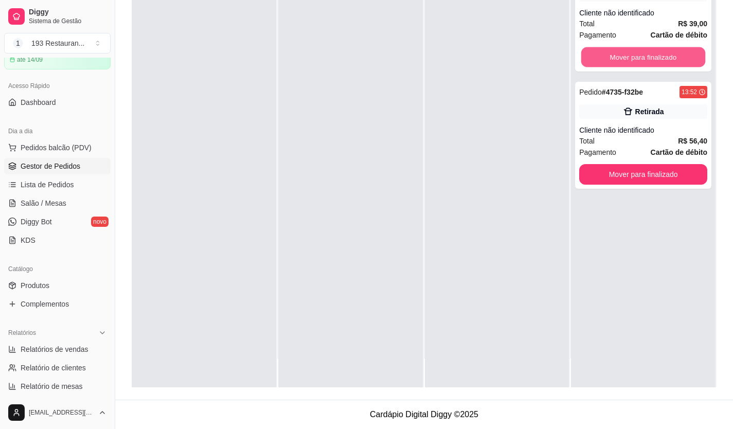
click at [662, 59] on button "Mover para finalizado" at bounding box center [643, 57] width 124 height 20
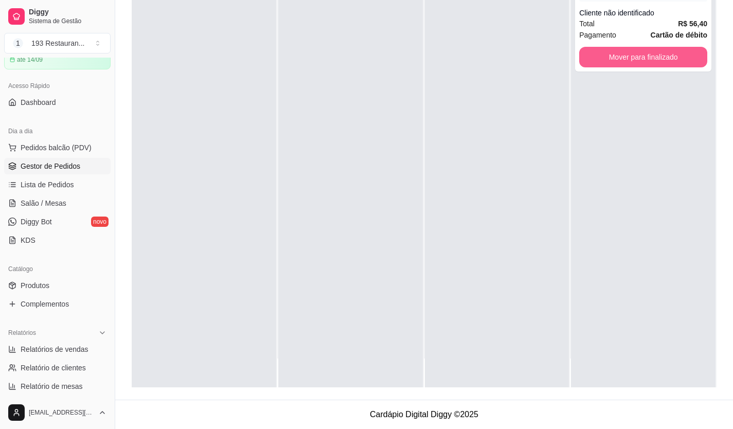
click at [662, 59] on button "Mover para finalizado" at bounding box center [643, 57] width 128 height 21
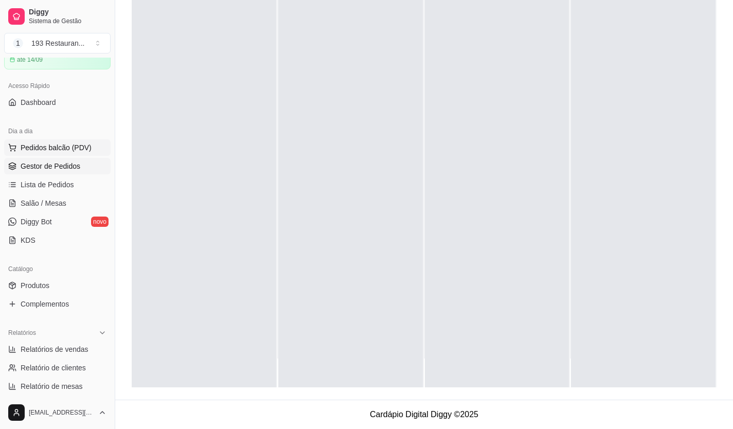
click at [83, 151] on span "Pedidos balcão (PDV)" at bounding box center [56, 147] width 71 height 10
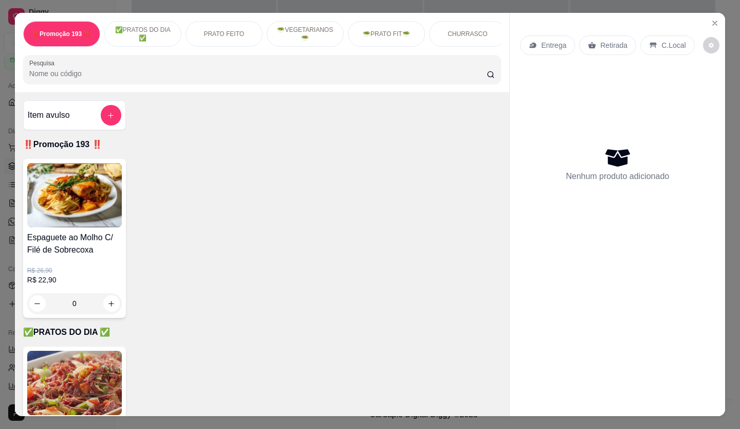
click at [604, 35] on div "Retirada" at bounding box center [608, 45] width 57 height 20
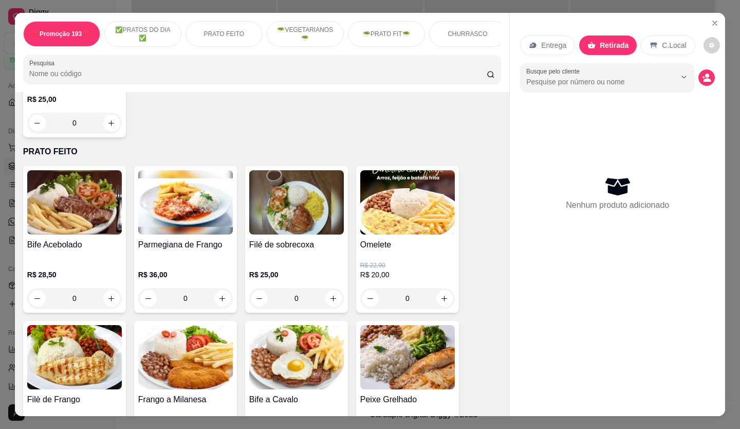
scroll to position [566, 0]
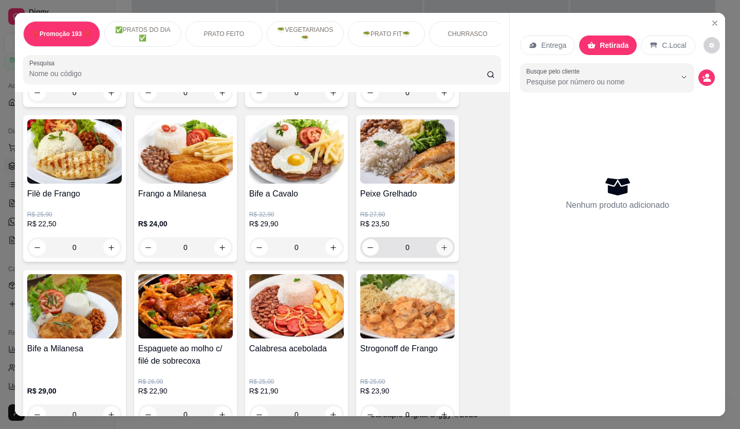
click at [441, 248] on icon "increase-product-quantity" at bounding box center [445, 248] width 8 height 8
type input "1"
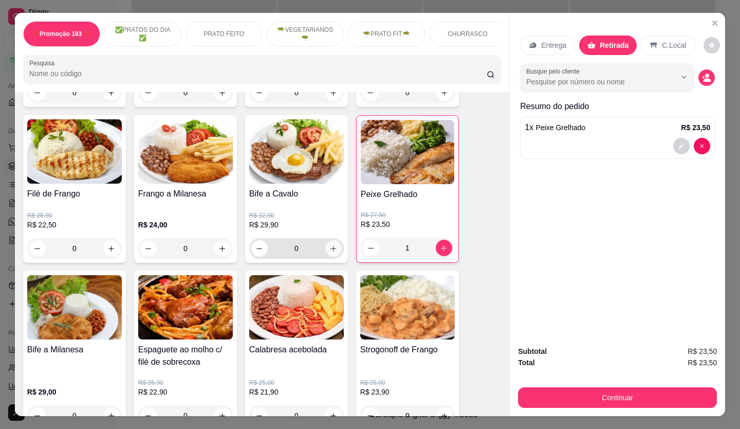
click at [332, 251] on icon "increase-product-quantity" at bounding box center [334, 249] width 8 height 8
type input "1"
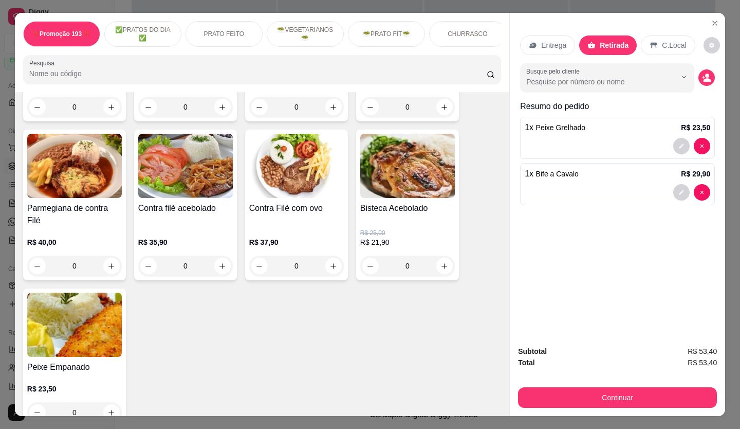
scroll to position [1080, 0]
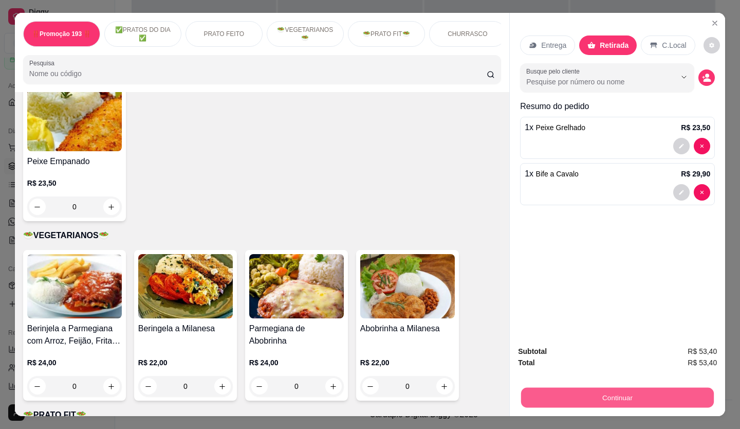
click at [592, 388] on button "Continuar" at bounding box center [617, 398] width 193 height 20
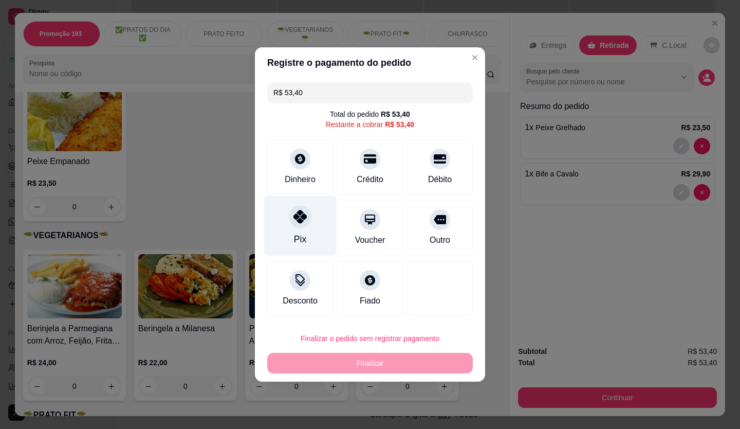
click at [304, 228] on div "Pix" at bounding box center [300, 226] width 73 height 60
type input "R$ 0,00"
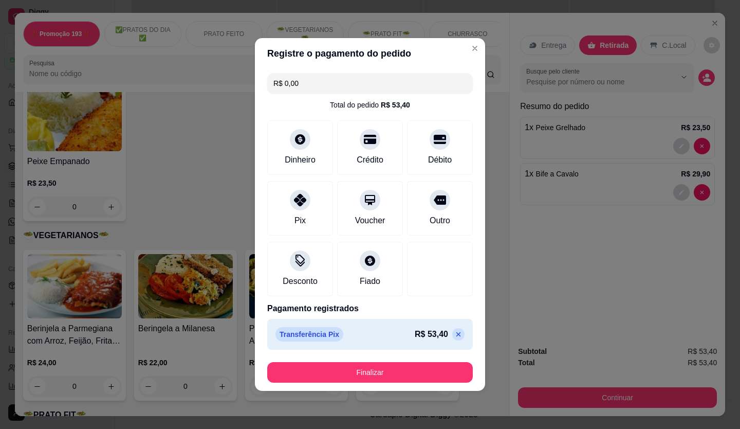
click at [360, 387] on footer "Finalizar" at bounding box center [370, 372] width 230 height 37
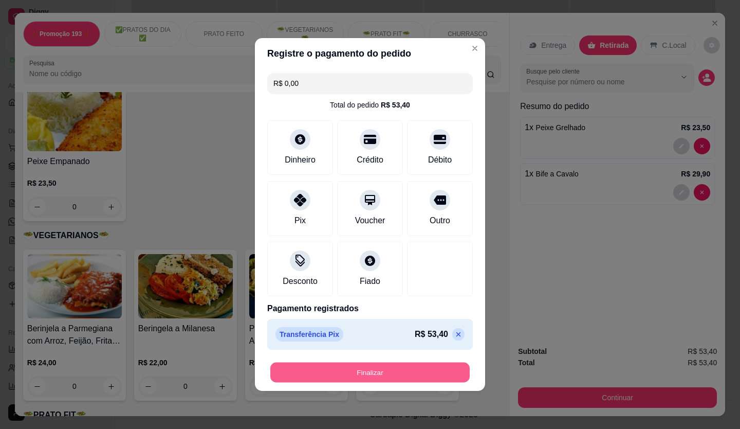
click at [359, 381] on button "Finalizar" at bounding box center [370, 373] width 200 height 20
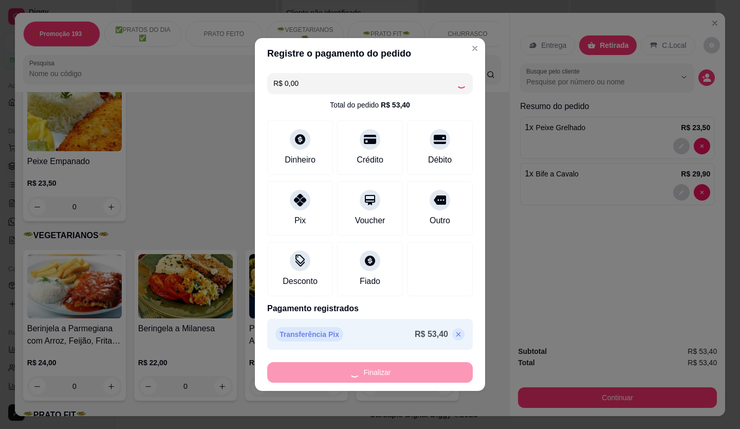
type input "0"
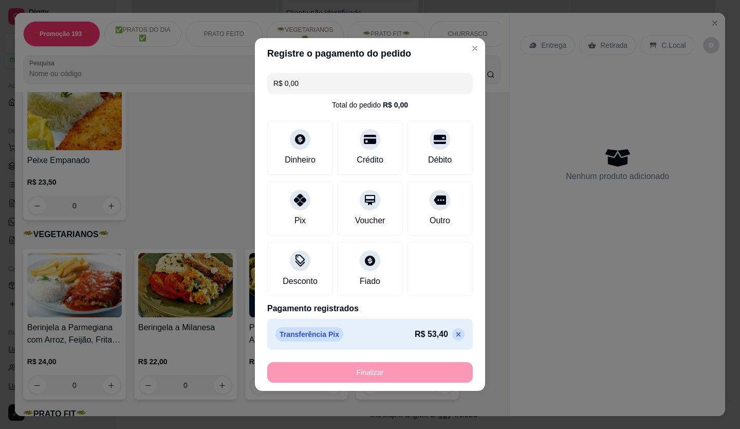
type input "-R$ 53,40"
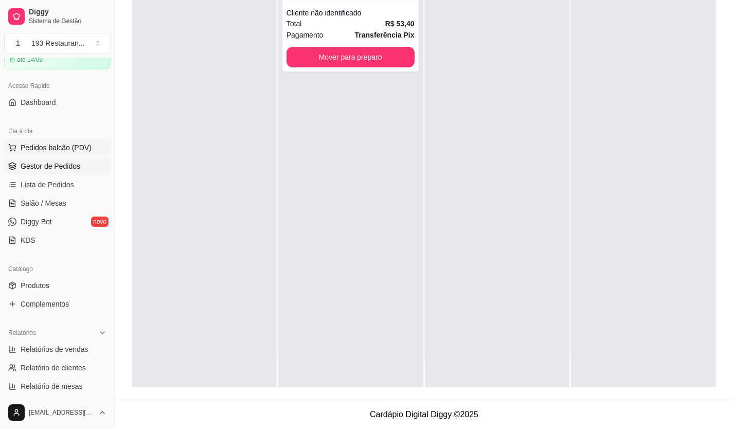
click at [4, 141] on button "Pedidos balcão (PDV)" at bounding box center [57, 147] width 106 height 16
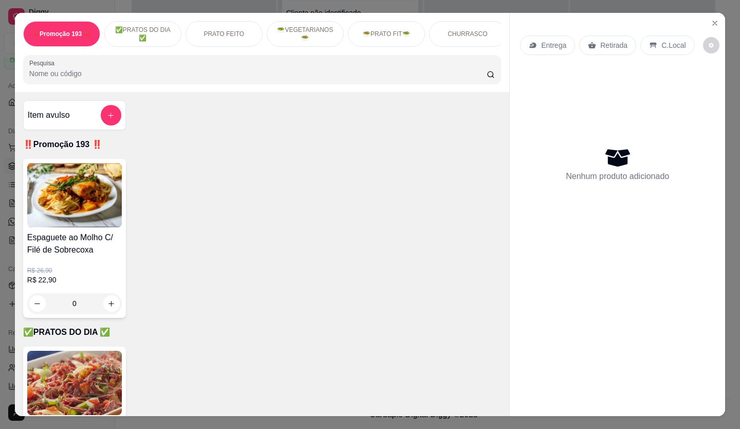
click at [595, 44] on div "Retirada" at bounding box center [608, 45] width 57 height 20
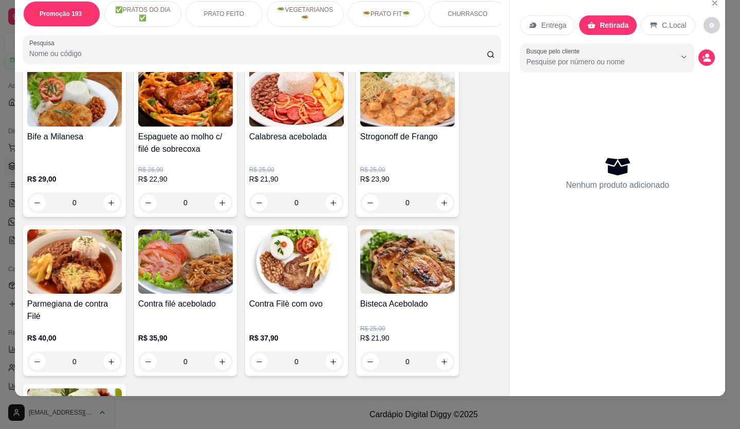
scroll to position [823, 0]
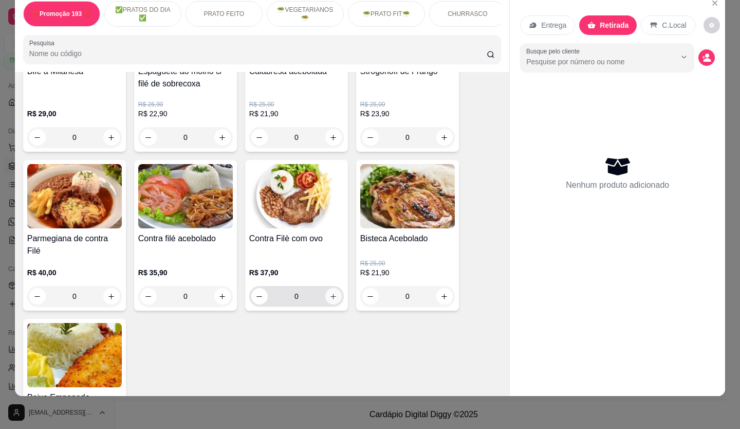
click at [330, 293] on icon "increase-product-quantity" at bounding box center [334, 297] width 8 height 8
type input "1"
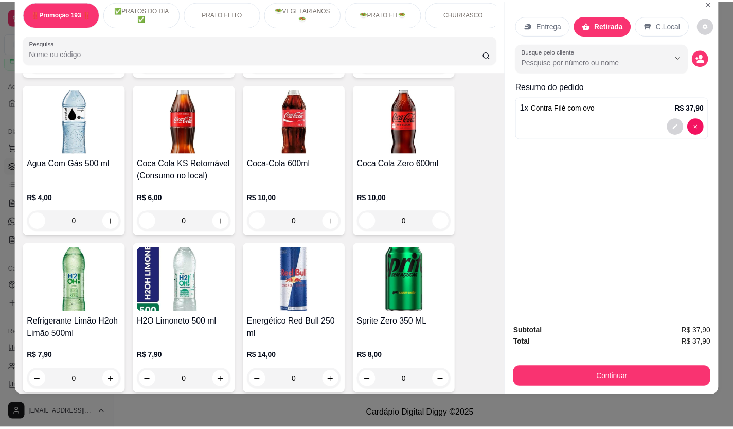
scroll to position [3188, 0]
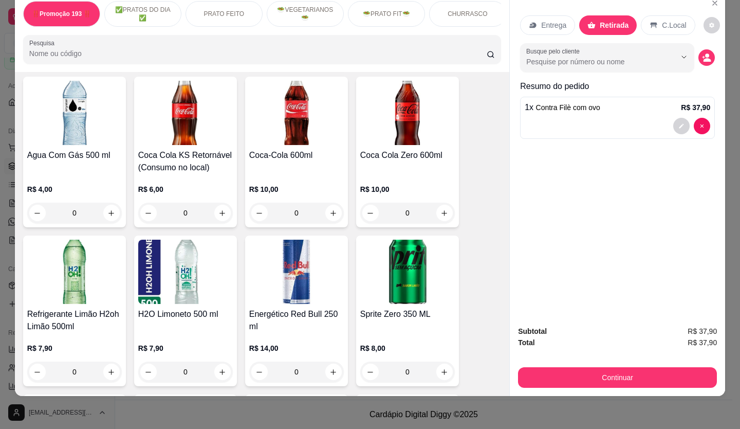
click at [674, 83] on p "Resumo do pedido" at bounding box center [617, 86] width 195 height 12
click at [445, 205] on button "increase-product-quantity" at bounding box center [445, 213] width 16 height 16
type input "1"
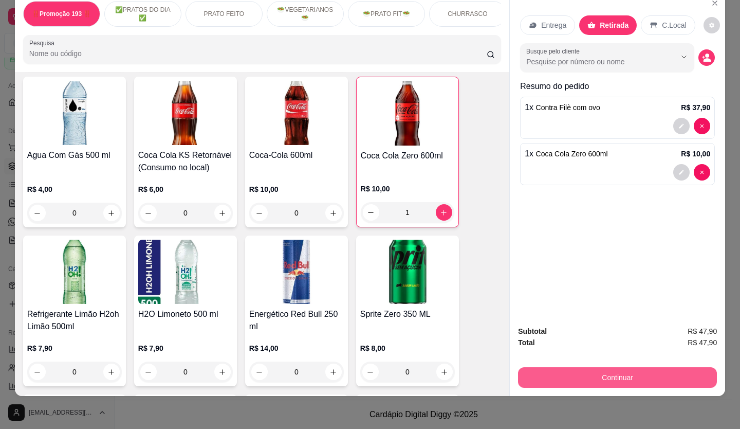
click at [618, 367] on button "Continuar" at bounding box center [617, 377] width 199 height 21
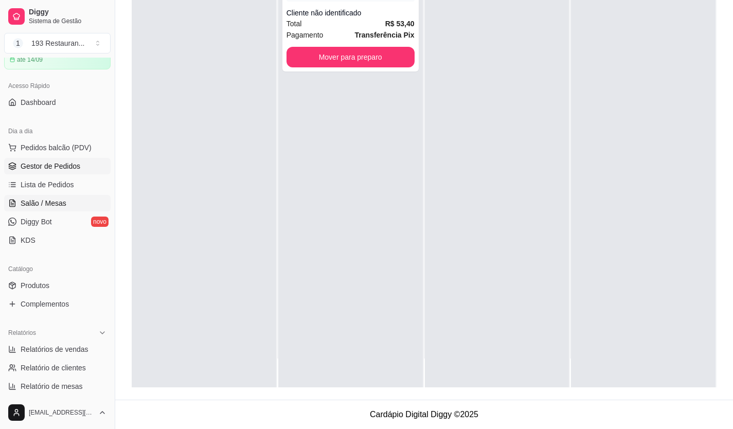
click at [51, 198] on span "Salão / Mesas" at bounding box center [44, 203] width 46 height 10
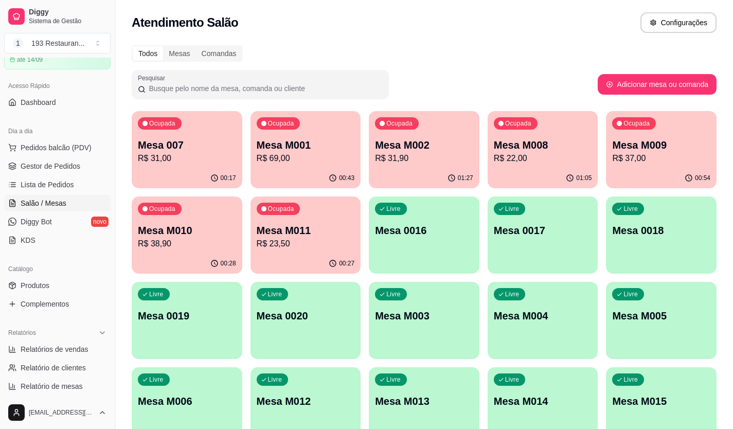
click at [663, 131] on div "Ocupada Mesa M009 R$ 37,00" at bounding box center [661, 139] width 111 height 57
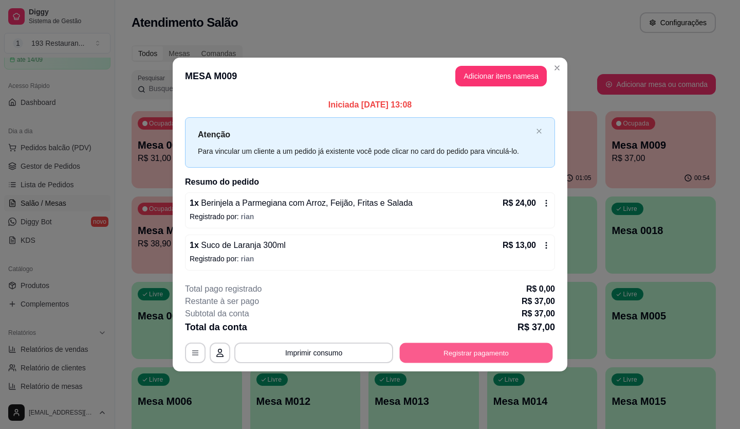
click at [468, 354] on button "Registrar pagamento" at bounding box center [476, 352] width 153 height 20
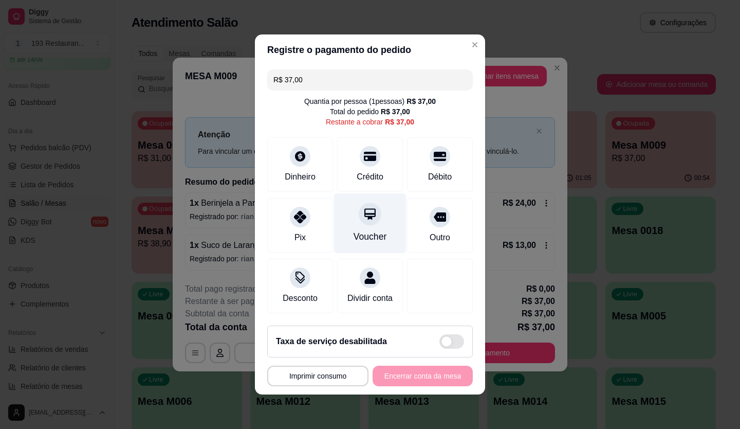
click at [366, 209] on icon at bounding box center [370, 213] width 13 height 13
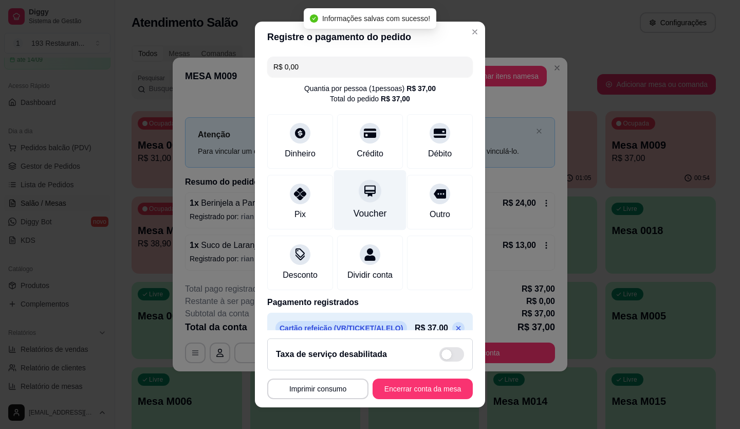
type input "R$ 0,00"
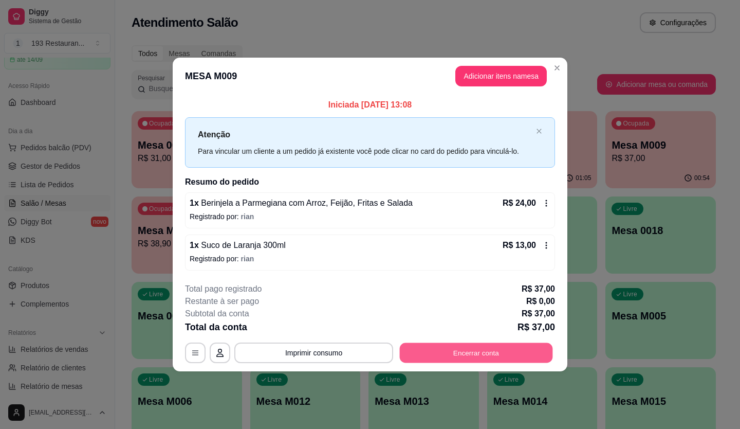
click at [520, 350] on button "Encerrar conta" at bounding box center [476, 352] width 153 height 20
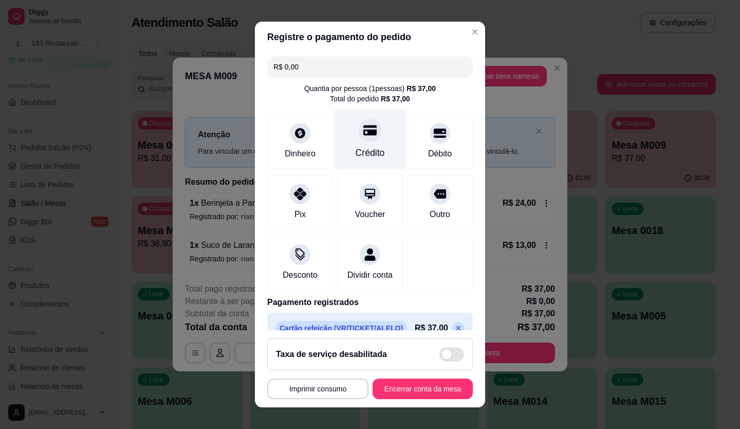
click at [360, 146] on div "Crédito" at bounding box center [370, 139] width 73 height 60
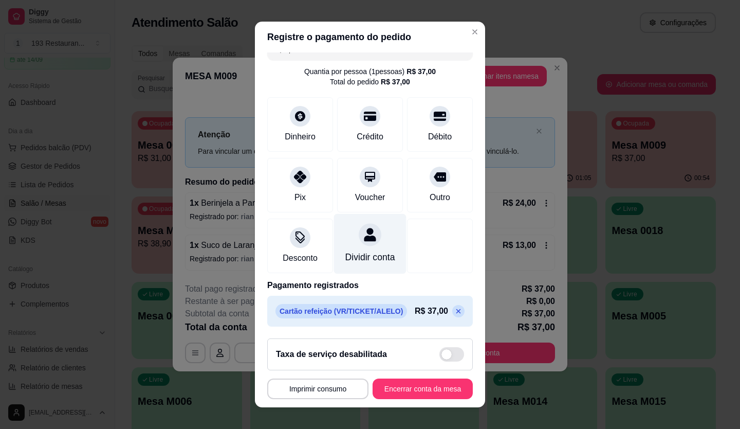
scroll to position [29, 0]
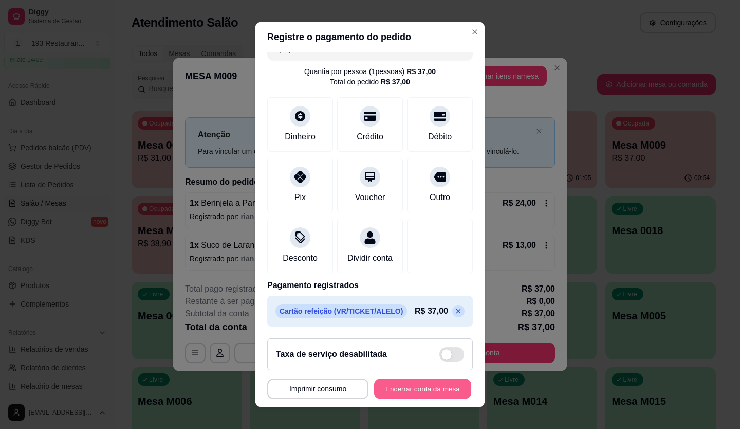
click at [434, 390] on button "Encerrar conta da mesa" at bounding box center [422, 389] width 97 height 20
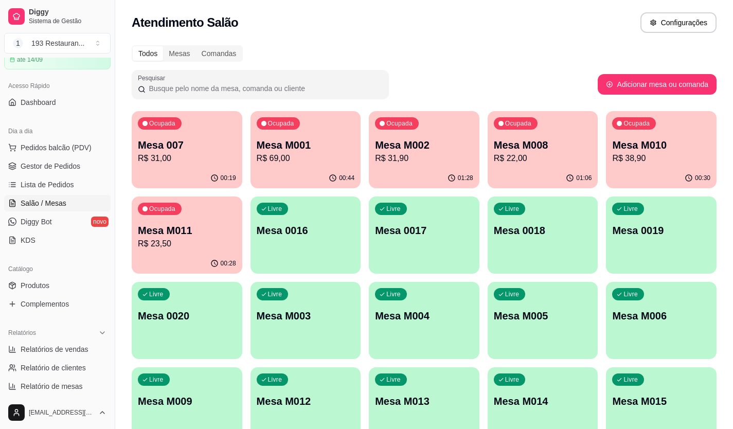
click at [169, 159] on p "R$ 31,00" at bounding box center [187, 158] width 98 height 12
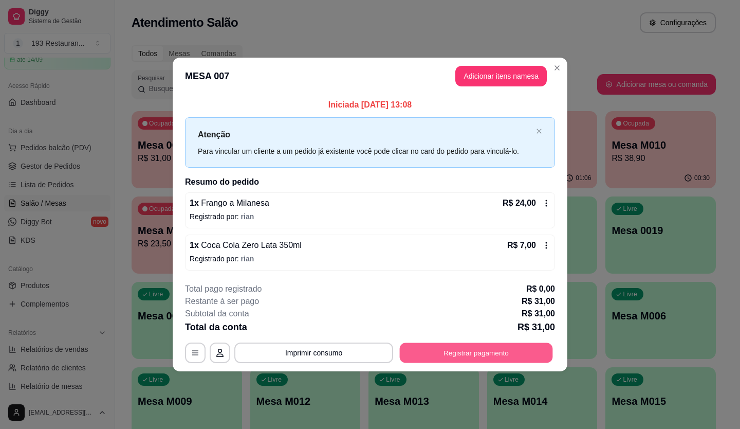
click at [512, 358] on button "Registrar pagamento" at bounding box center [476, 352] width 153 height 20
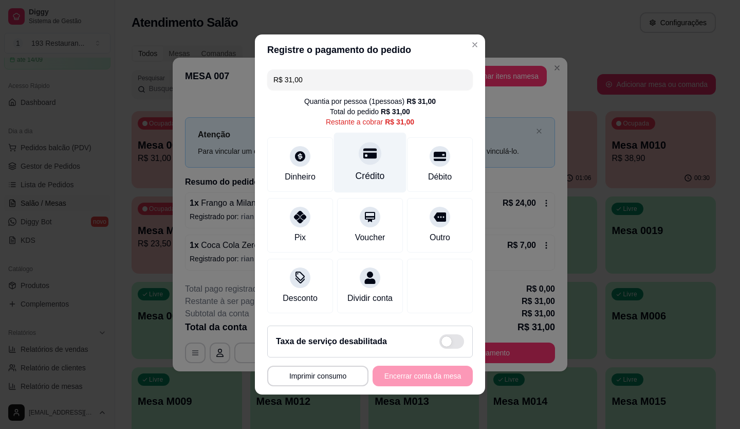
click at [364, 155] on div at bounding box center [370, 153] width 23 height 23
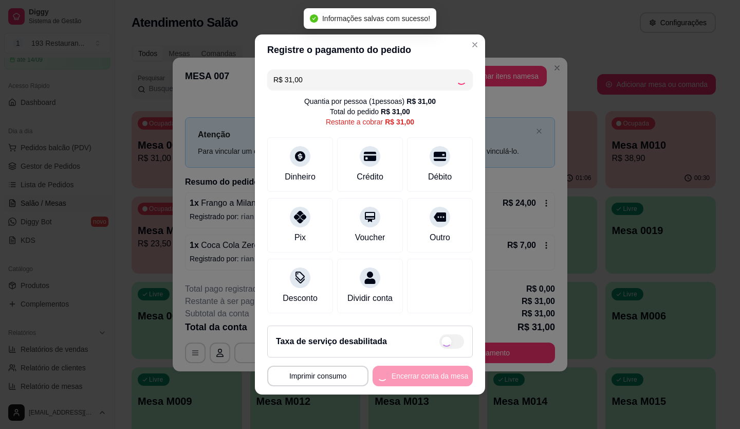
type input "R$ 0,00"
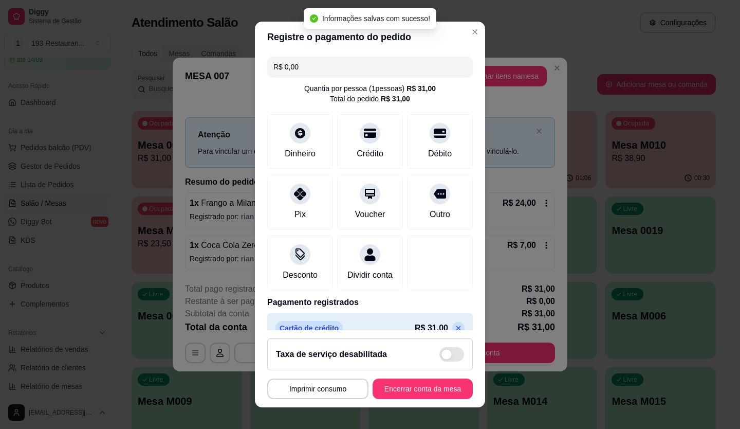
click at [437, 389] on button "Encerrar conta da mesa" at bounding box center [423, 388] width 100 height 21
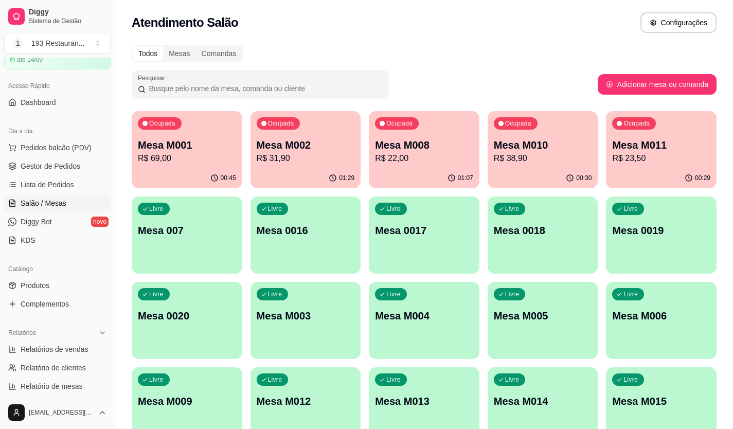
click at [636, 154] on p "R$ 23,50" at bounding box center [661, 158] width 98 height 12
click at [571, 137] on div "Ocupada Mesa M010 R$ 38,90" at bounding box center [542, 139] width 111 height 57
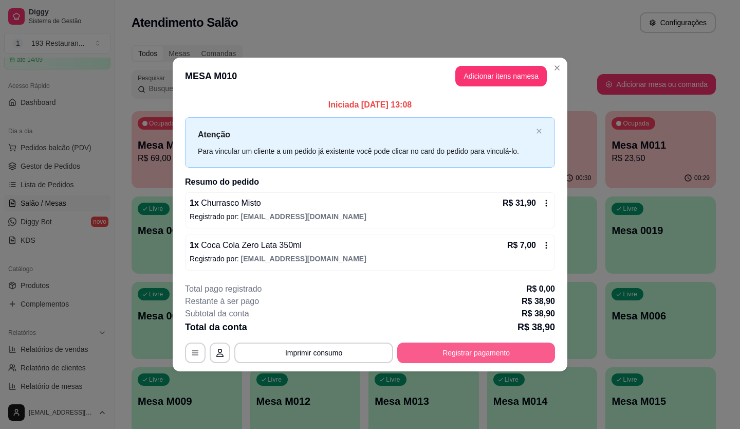
click at [504, 352] on button "Registrar pagamento" at bounding box center [476, 352] width 158 height 21
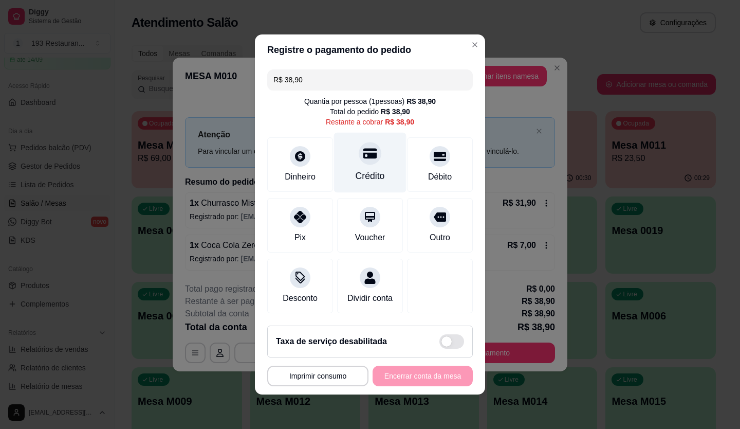
click at [366, 152] on icon at bounding box center [370, 154] width 13 height 10
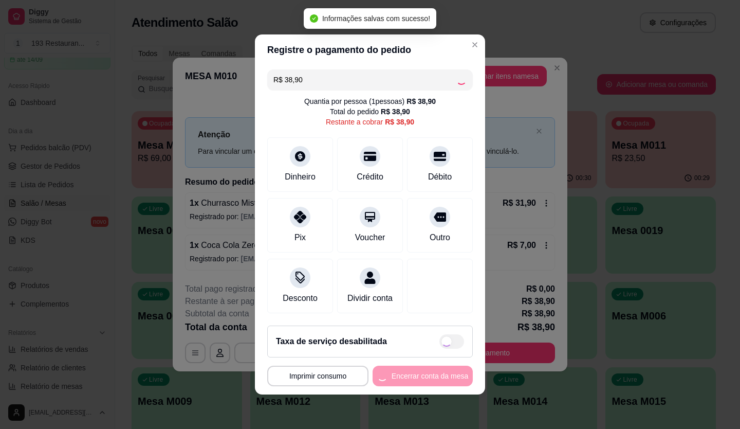
type input "R$ 0,00"
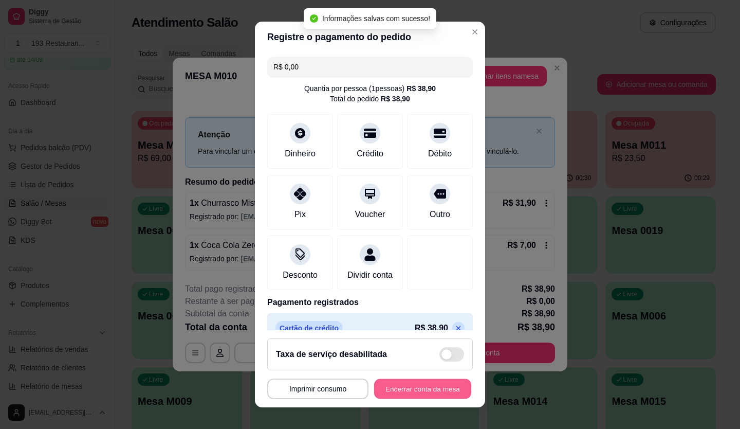
click at [443, 387] on button "Encerrar conta da mesa" at bounding box center [422, 389] width 97 height 20
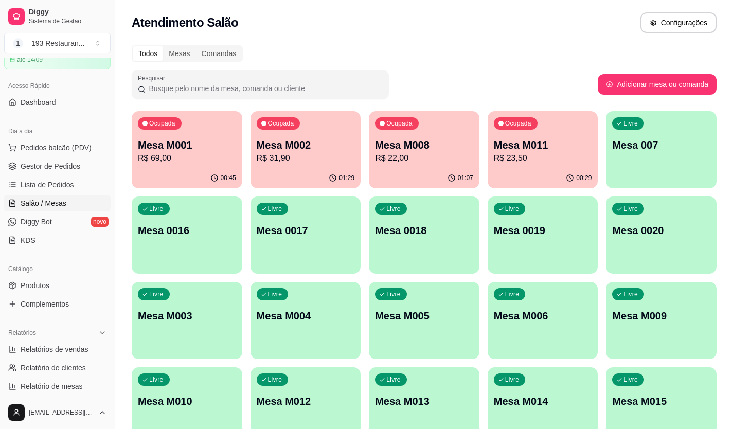
click at [274, 162] on p "R$ 31,90" at bounding box center [306, 158] width 98 height 12
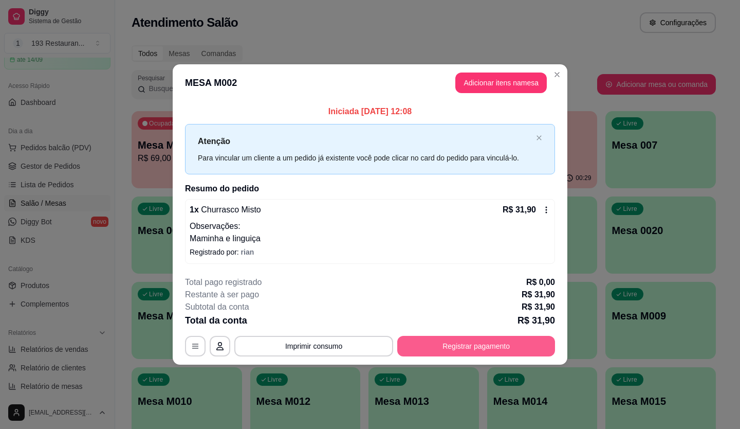
click at [462, 350] on button "Registrar pagamento" at bounding box center [476, 346] width 158 height 21
click at [546, 209] on icon at bounding box center [546, 210] width 8 height 8
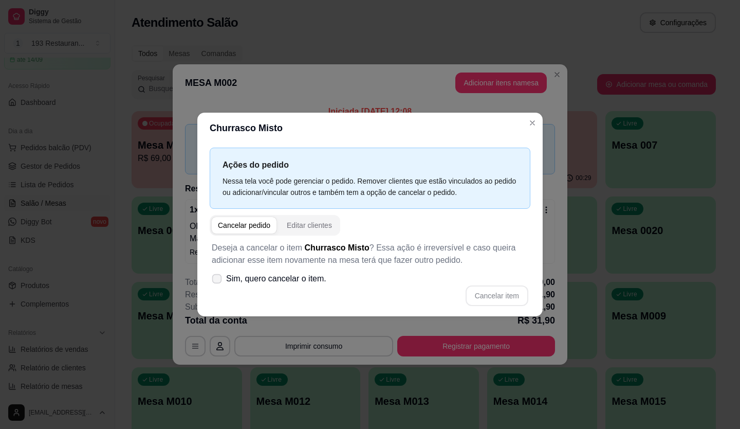
click at [221, 280] on span at bounding box center [217, 279] width 10 height 10
click at [218, 281] on input "Sim, quero cancelar o item." at bounding box center [214, 284] width 7 height 7
checkbox input "true"
click at [483, 295] on button "Cancelar item" at bounding box center [497, 295] width 63 height 21
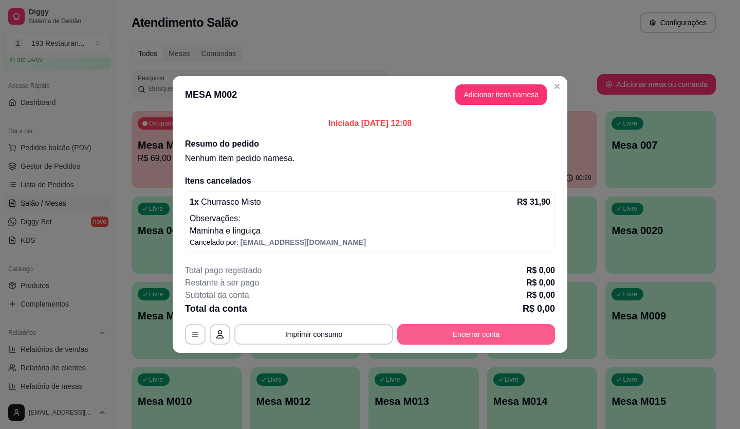
click at [509, 331] on button "Encerrar conta" at bounding box center [476, 334] width 158 height 21
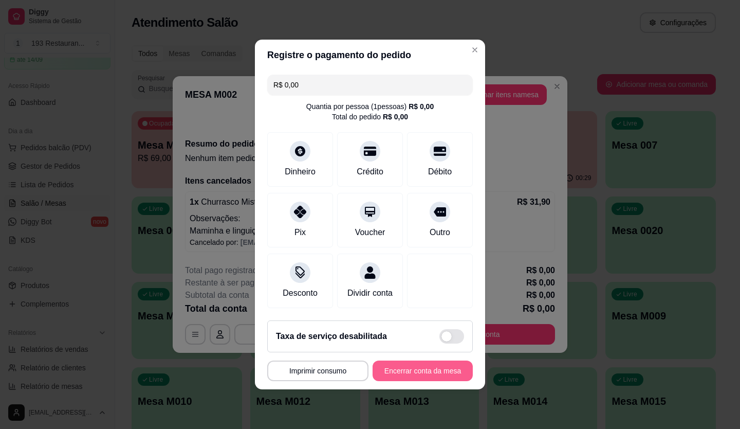
click at [424, 377] on button "Encerrar conta da mesa" at bounding box center [423, 370] width 100 height 21
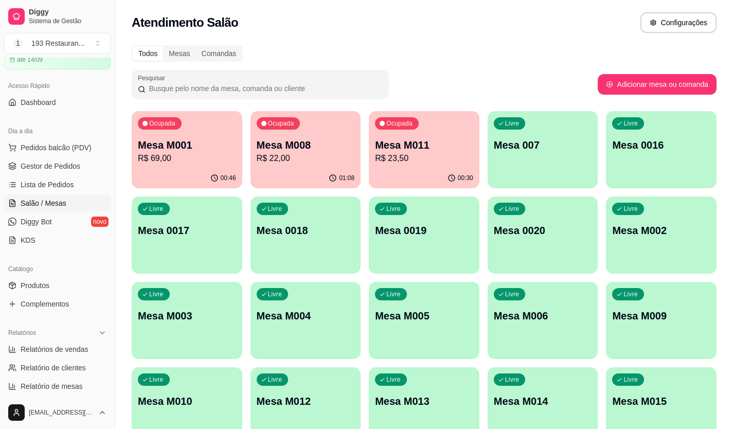
click at [170, 161] on p "R$ 69,00" at bounding box center [187, 158] width 98 height 12
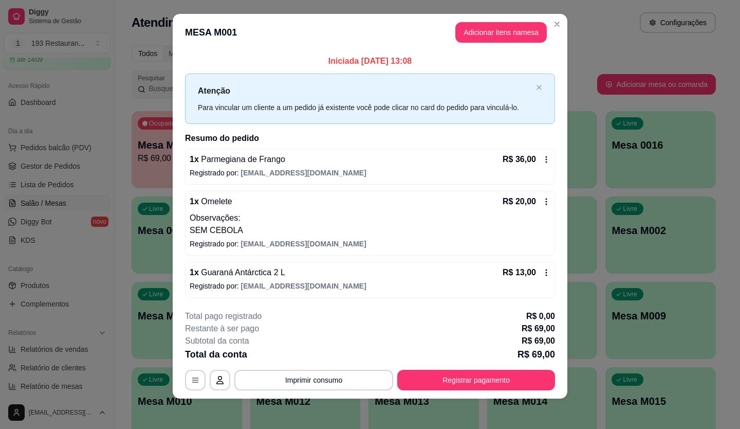
scroll to position [11, 0]
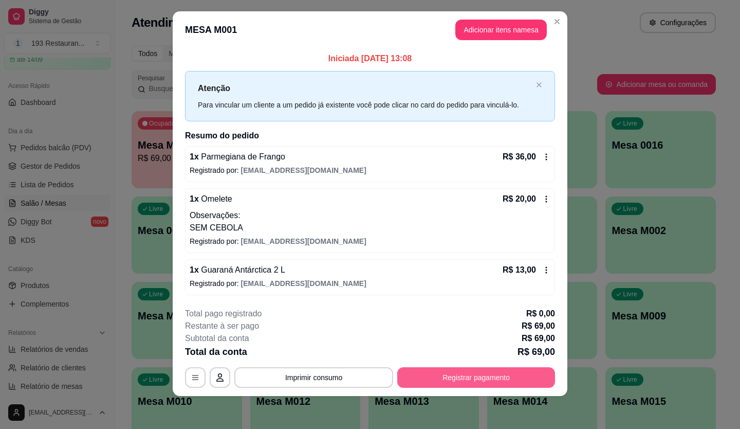
click at [473, 377] on button "Registrar pagamento" at bounding box center [476, 377] width 158 height 21
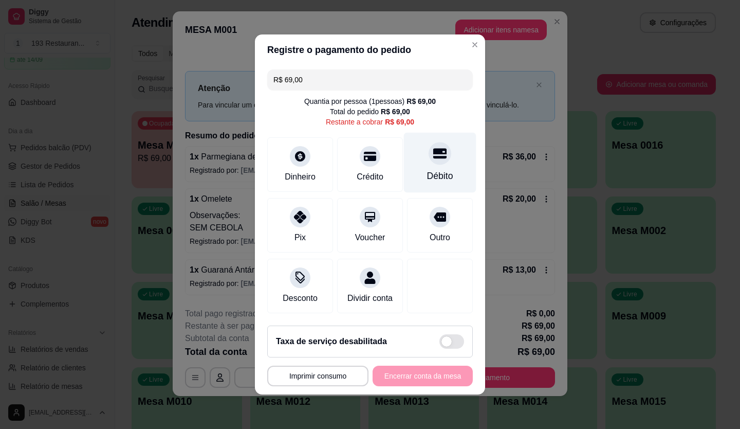
click at [433, 149] on icon at bounding box center [439, 153] width 13 height 13
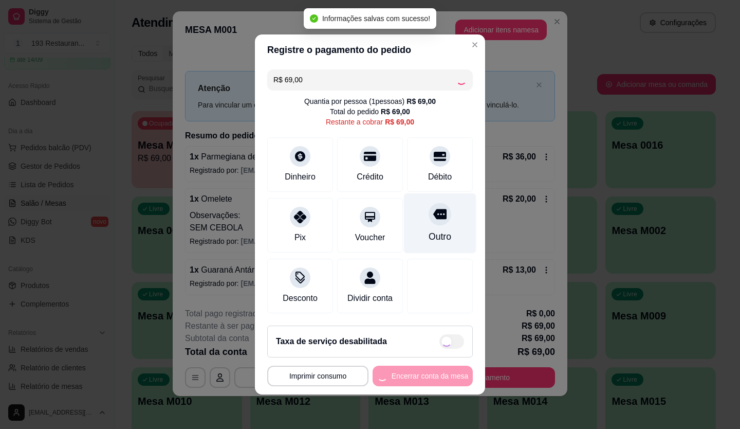
type input "R$ 0,00"
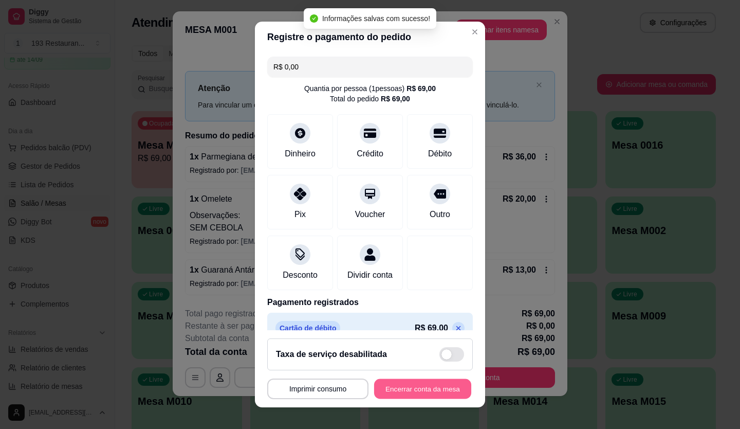
click at [389, 391] on button "Encerrar conta da mesa" at bounding box center [422, 389] width 97 height 20
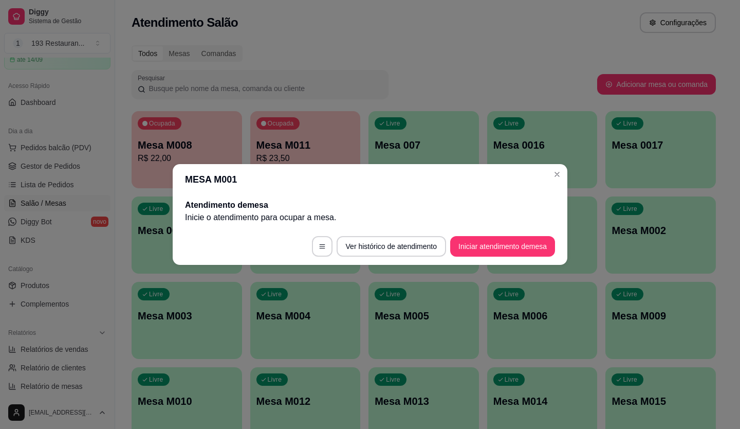
click at [563, 165] on header "MESA M001" at bounding box center [370, 179] width 395 height 31
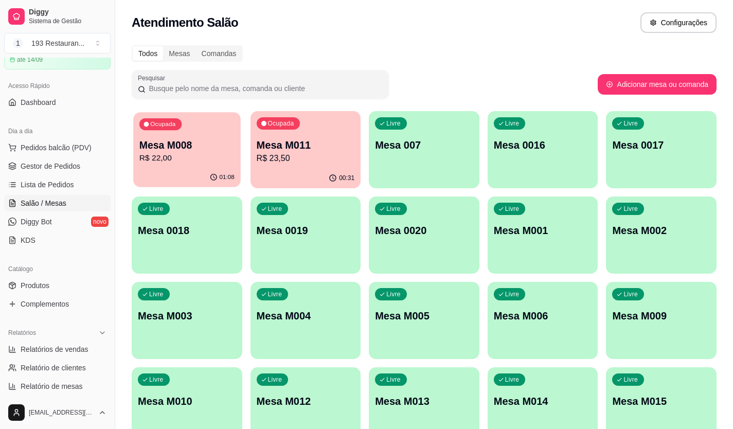
click at [199, 148] on p "Mesa M008" at bounding box center [186, 145] width 95 height 14
click at [402, 158] on div "Livre Mesa 007" at bounding box center [424, 143] width 111 height 65
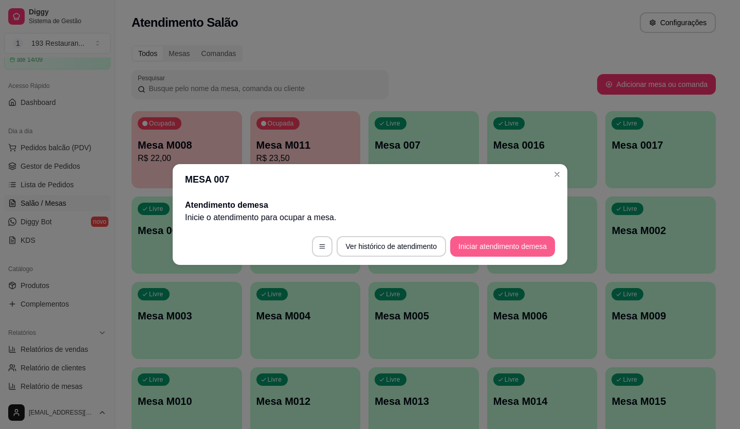
click at [502, 247] on button "Iniciar atendimento de mesa" at bounding box center [502, 246] width 105 height 21
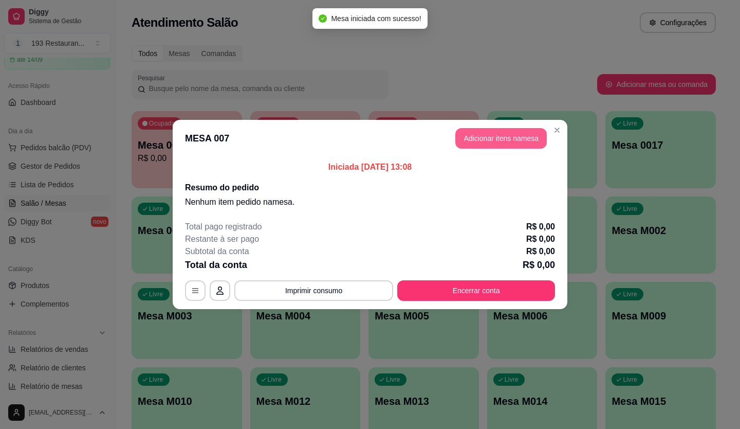
click at [512, 136] on button "Adicionar itens na mesa" at bounding box center [502, 138] width 92 height 21
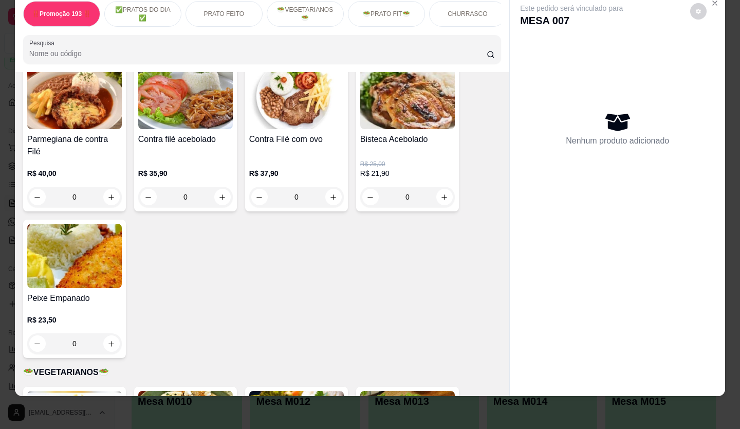
scroll to position [926, 0]
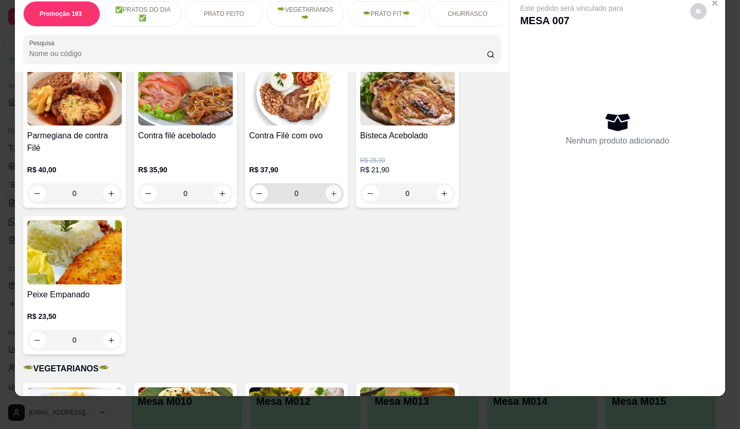
click at [335, 187] on button "increase-product-quantity" at bounding box center [333, 194] width 16 height 16
type input "1"
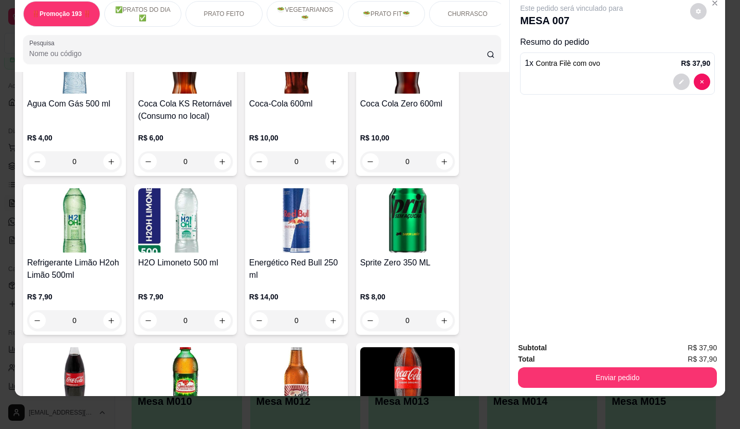
drag, startPoint x: 216, startPoint y: 224, endPoint x: 238, endPoint y: 218, distance: 22.1
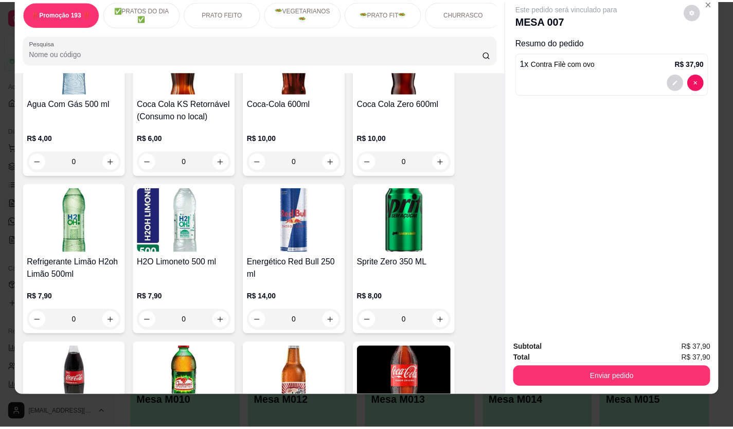
scroll to position [3034, 0]
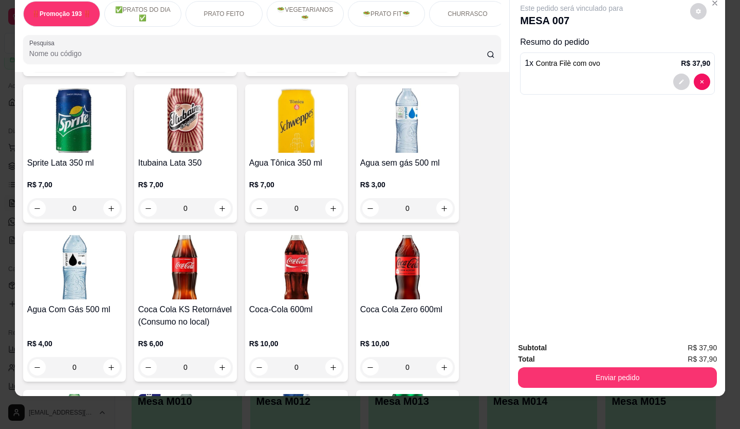
click at [331, 364] on icon "increase-product-quantity" at bounding box center [334, 368] width 8 height 8
type input "1"
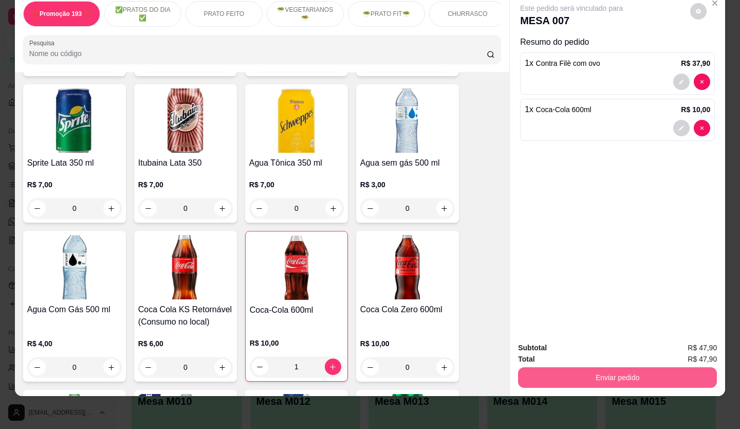
click at [560, 367] on button "Enviar pedido" at bounding box center [617, 377] width 199 height 21
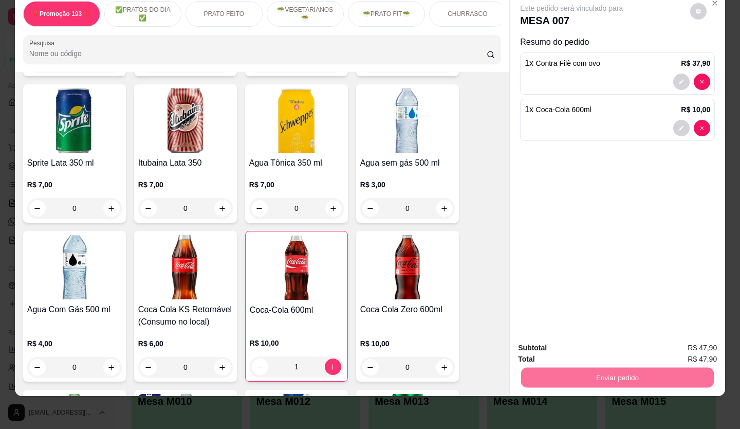
click at [563, 348] on button "Não registrar e enviar pedido" at bounding box center [583, 345] width 107 height 20
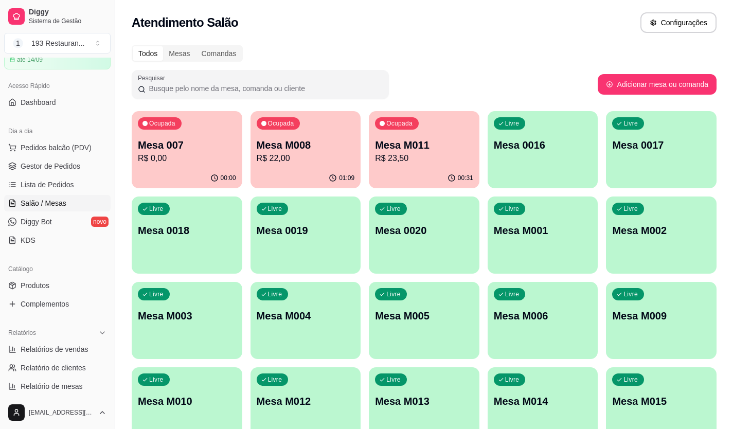
click at [328, 168] on div "01:09" at bounding box center [305, 178] width 111 height 20
click at [425, 157] on p "R$ 23,50" at bounding box center [424, 158] width 98 height 12
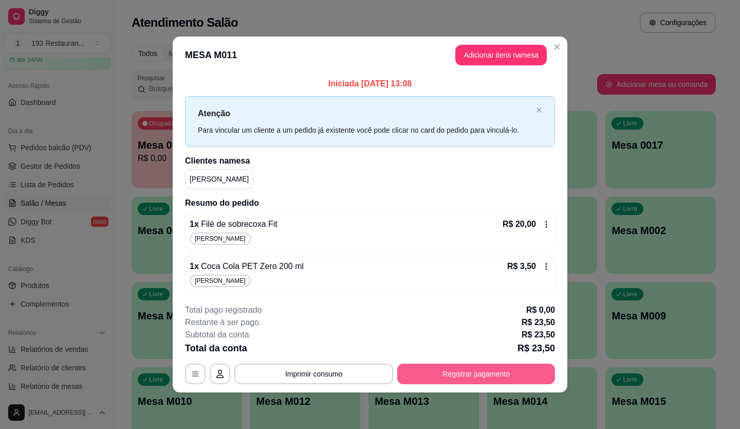
click at [457, 370] on button "Registrar pagamento" at bounding box center [476, 374] width 158 height 21
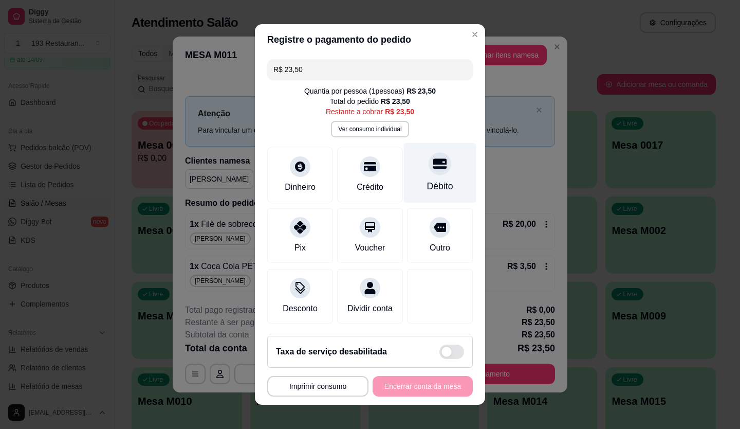
click at [429, 170] on div at bounding box center [440, 163] width 23 height 23
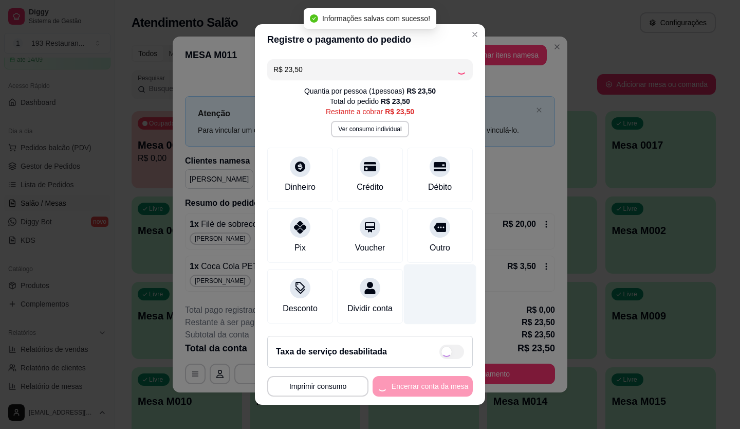
type input "R$ 0,00"
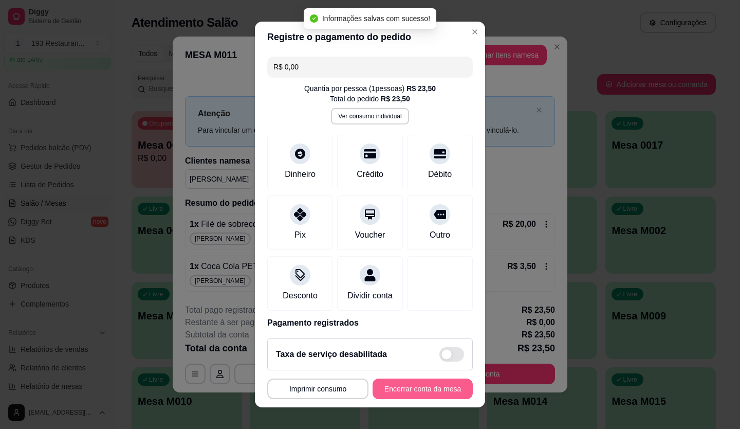
click at [421, 388] on button "Encerrar conta da mesa" at bounding box center [423, 388] width 100 height 21
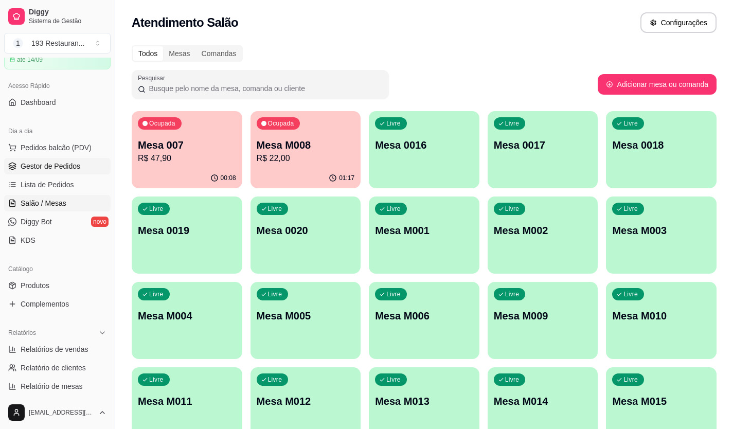
click at [48, 165] on span "Gestor de Pedidos" at bounding box center [51, 166] width 60 height 10
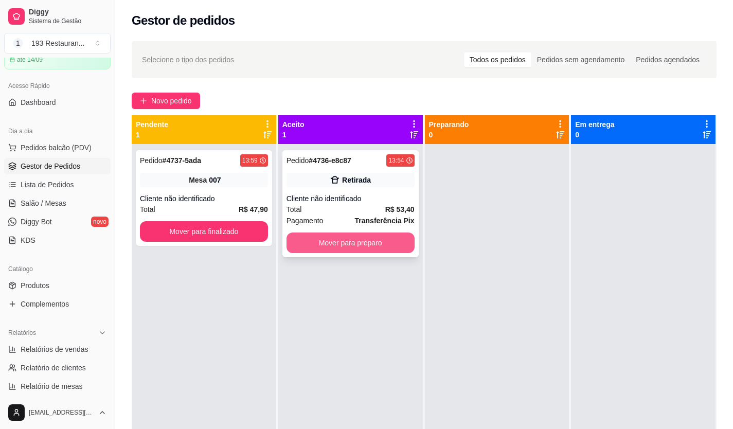
click at [377, 243] on button "Mover para preparo" at bounding box center [350, 242] width 128 height 21
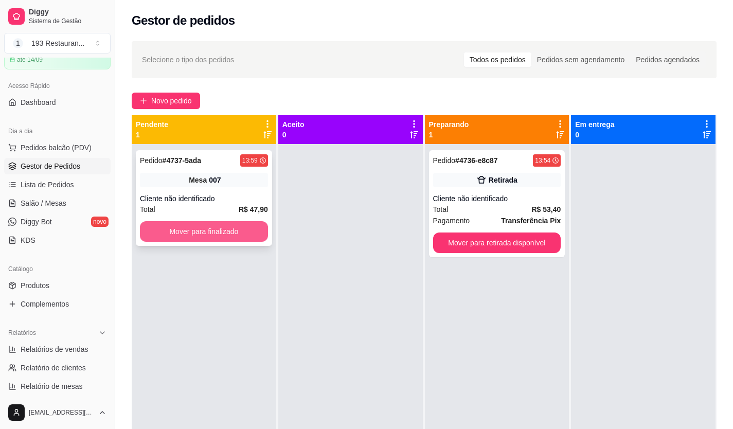
click at [210, 224] on button "Mover para finalizado" at bounding box center [204, 231] width 128 height 21
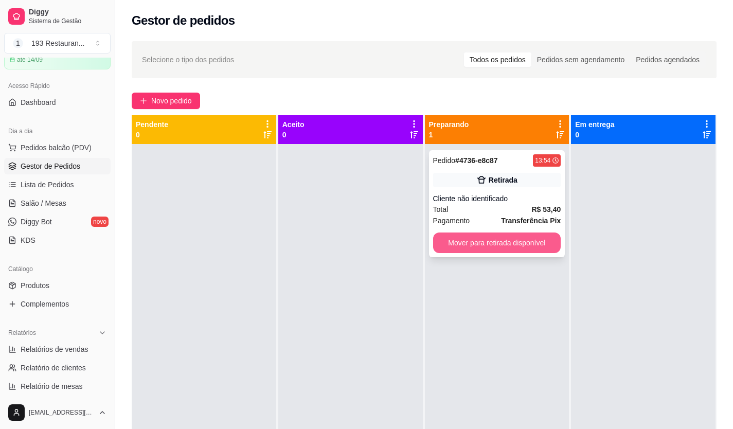
click at [454, 238] on button "Mover para retirada disponível" at bounding box center [497, 242] width 128 height 21
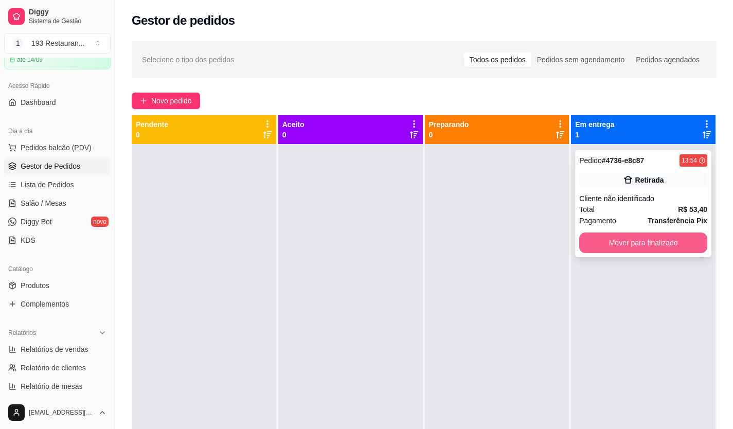
click at [668, 238] on button "Mover para finalizado" at bounding box center [643, 242] width 128 height 21
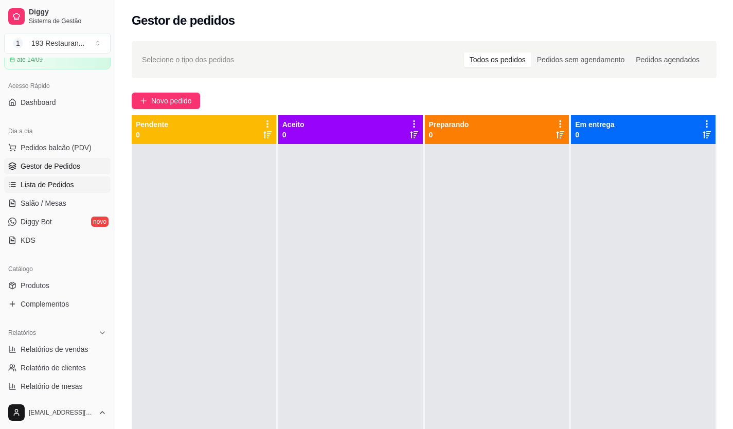
click at [66, 180] on span "Lista de Pedidos" at bounding box center [47, 184] width 53 height 10
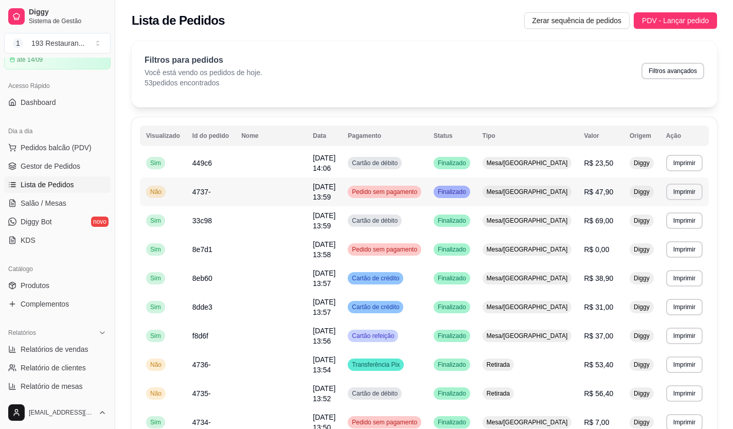
click at [584, 164] on span "R$ 23,50" at bounding box center [598, 163] width 29 height 8
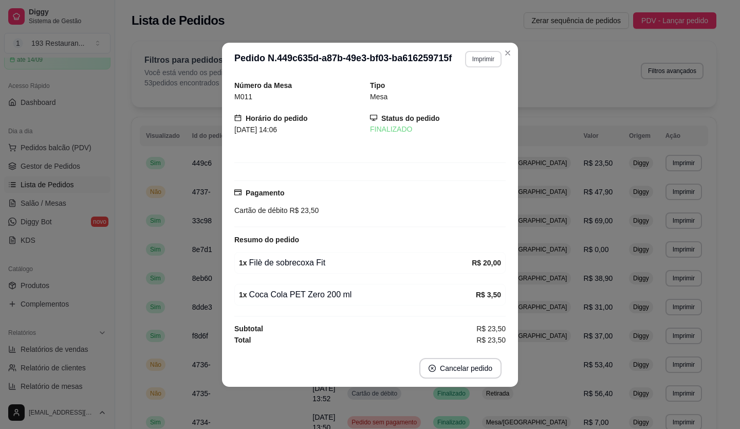
click at [479, 58] on button "Imprimir" at bounding box center [483, 59] width 37 height 16
click at [468, 120] on button "CAIXA" at bounding box center [465, 115] width 75 height 16
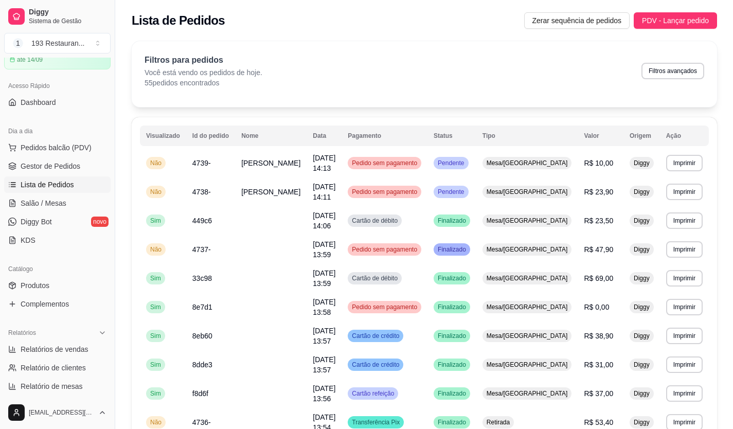
click at [481, 65] on div "Filtros para pedidos Você está vendo os pedidos de hoje. 55 pedidos encontrados…" at bounding box center [423, 71] width 559 height 34
click at [27, 201] on span "Salão / Mesas" at bounding box center [44, 203] width 46 height 10
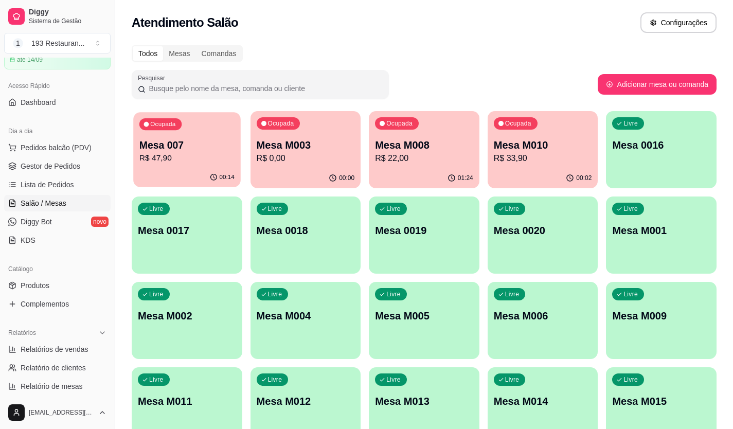
click at [194, 140] on p "Mesa 007" at bounding box center [186, 145] width 95 height 14
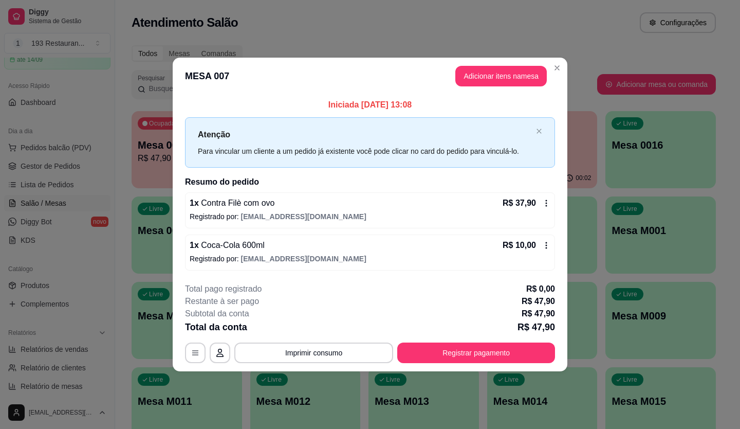
click at [495, 360] on button "Registrar pagamento" at bounding box center [476, 352] width 158 height 21
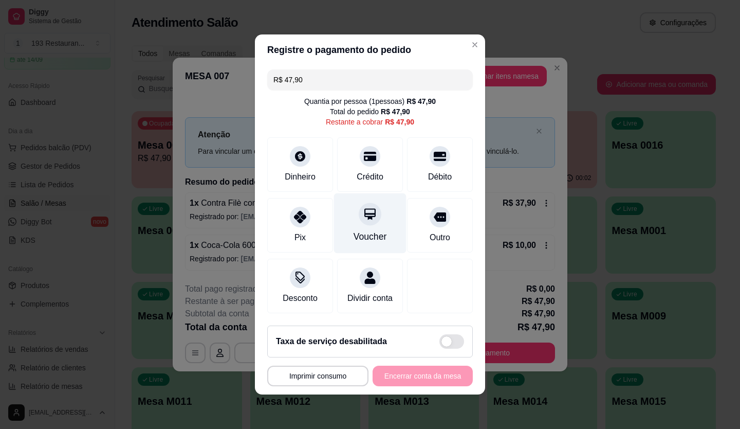
click at [359, 230] on div "Voucher" at bounding box center [370, 236] width 33 height 13
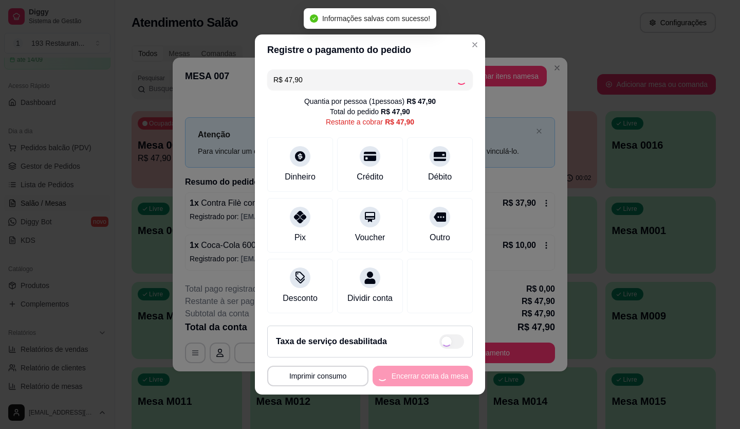
type input "R$ 0,00"
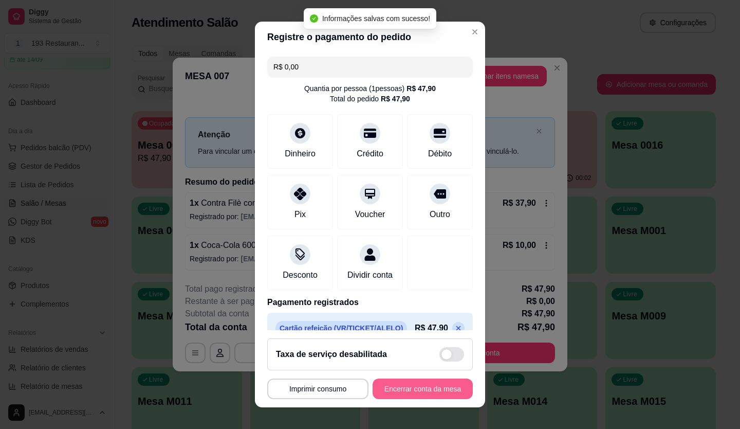
click at [414, 388] on button "Encerrar conta da mesa" at bounding box center [423, 388] width 100 height 21
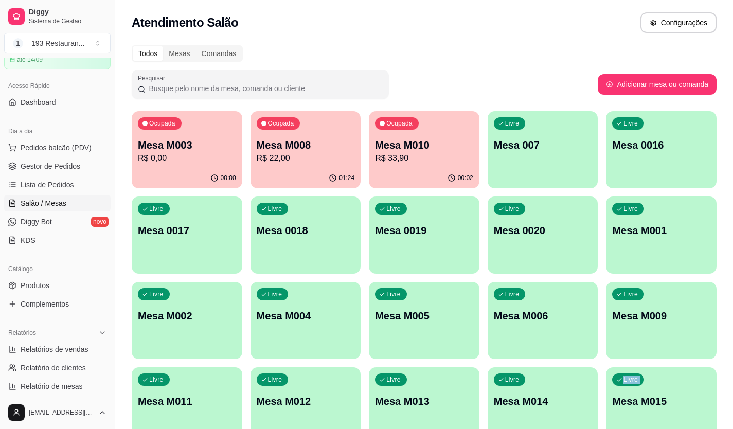
click at [603, 391] on div "Ocupada Mesa M003 R$ 0,00 00:00 Ocupada Mesa M008 R$ 22,00 01:24 Ocupada Mesa M…" at bounding box center [424, 277] width 585 height 333
click at [228, 135] on div "Ocupada Mesa M003 R$ 47,00" at bounding box center [186, 140] width 107 height 56
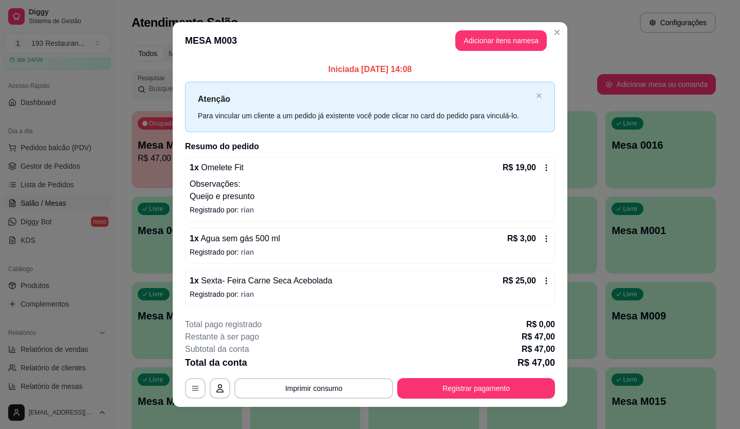
click at [311, 184] on p "Observações:" at bounding box center [370, 184] width 361 height 12
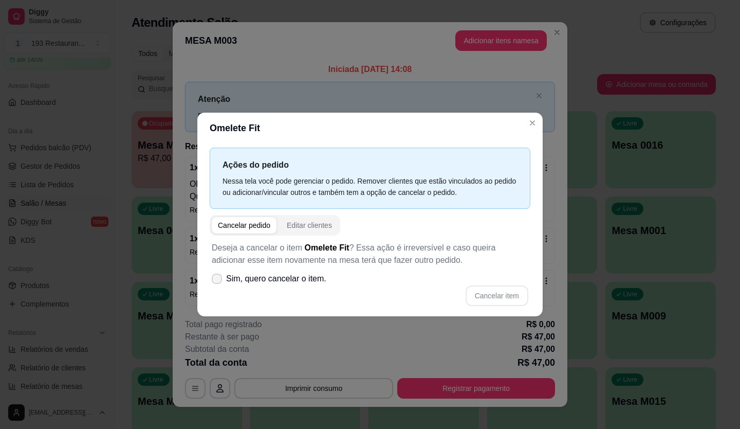
click at [218, 275] on span at bounding box center [217, 279] width 10 height 10
click at [218, 281] on input "Sim, quero cancelar o item." at bounding box center [214, 284] width 7 height 7
checkbox input "true"
click at [506, 299] on button "Cancelar item" at bounding box center [497, 295] width 63 height 21
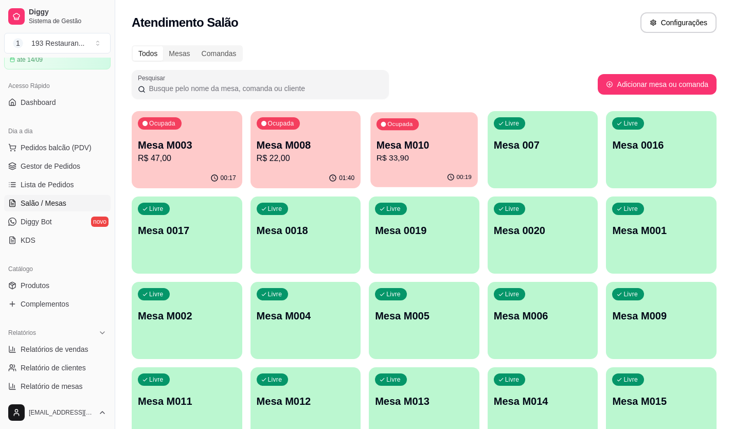
click at [433, 174] on div "00:19" at bounding box center [423, 178] width 107 height 20
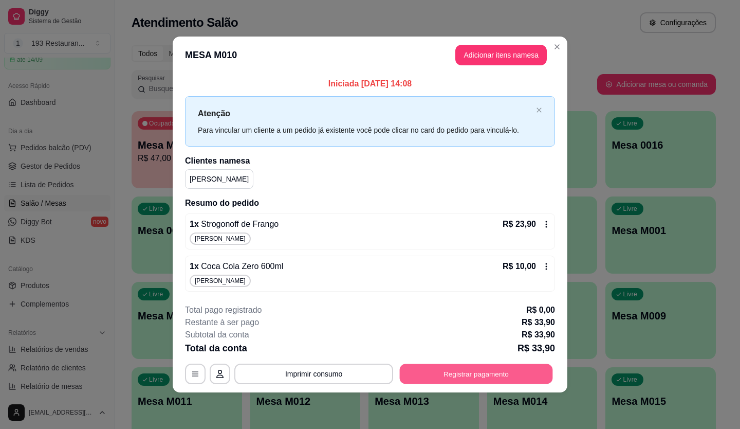
click at [458, 371] on button "Registrar pagamento" at bounding box center [476, 374] width 153 height 20
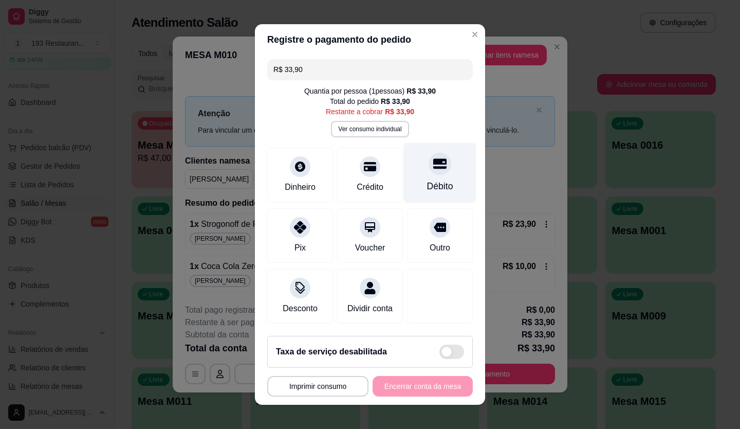
click at [433, 175] on div "Débito" at bounding box center [440, 173] width 73 height 60
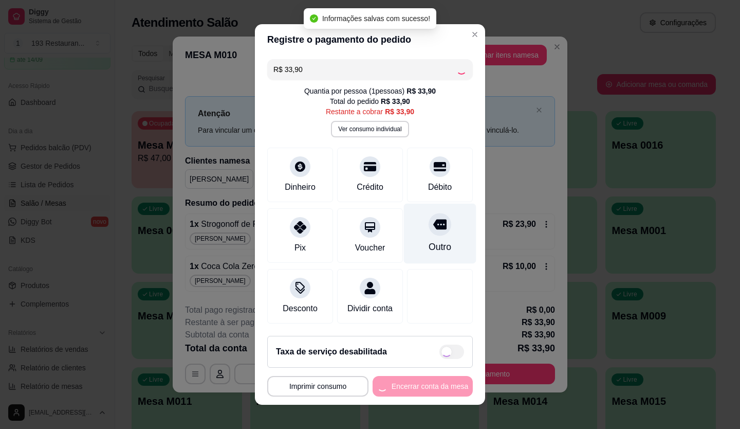
type input "R$ 0,00"
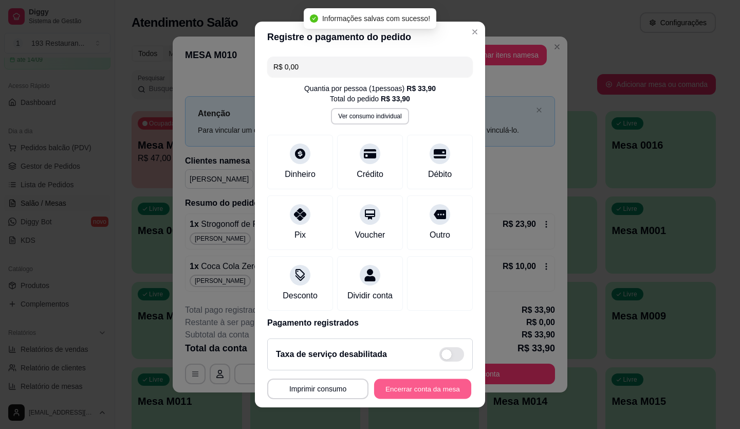
click at [426, 397] on button "Encerrar conta da mesa" at bounding box center [422, 389] width 97 height 20
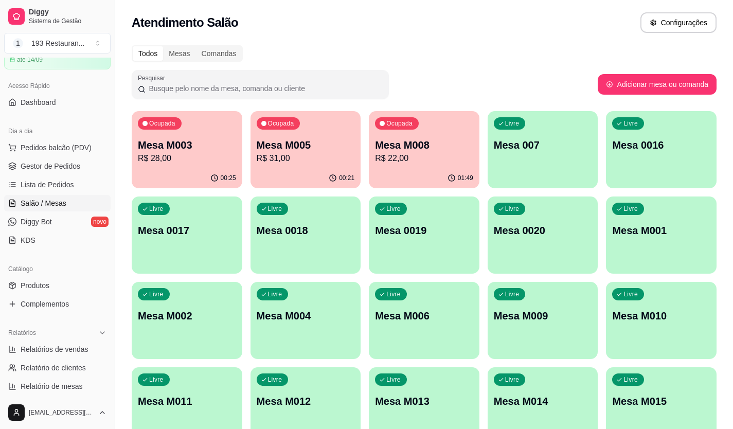
click at [292, 161] on p "R$ 31,00" at bounding box center [306, 158] width 98 height 12
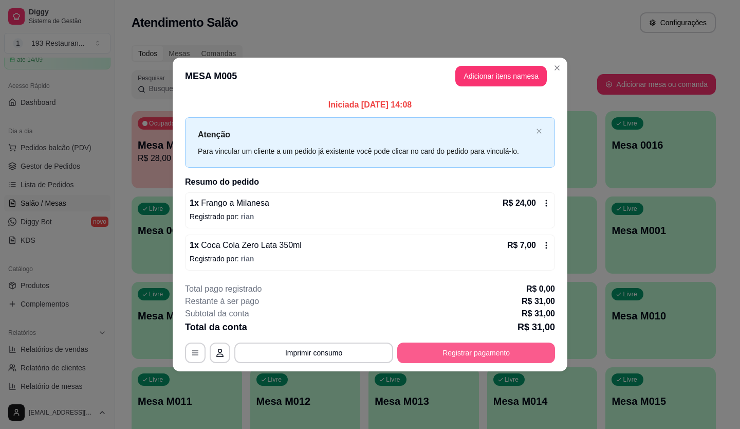
click at [470, 349] on button "Registrar pagamento" at bounding box center [476, 352] width 158 height 21
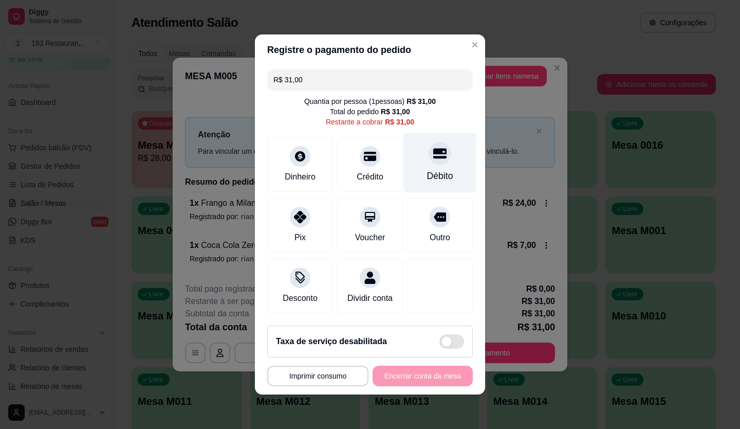
click at [419, 159] on div "Débito" at bounding box center [440, 163] width 73 height 60
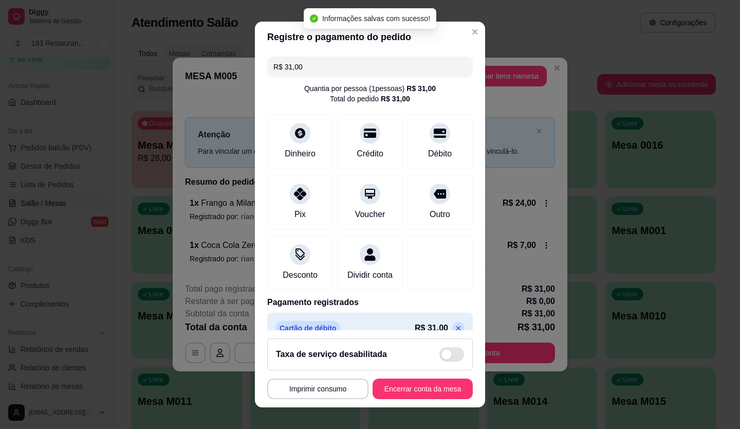
type input "R$ 0,00"
click at [409, 383] on button "Encerrar conta da mesa" at bounding box center [423, 388] width 100 height 21
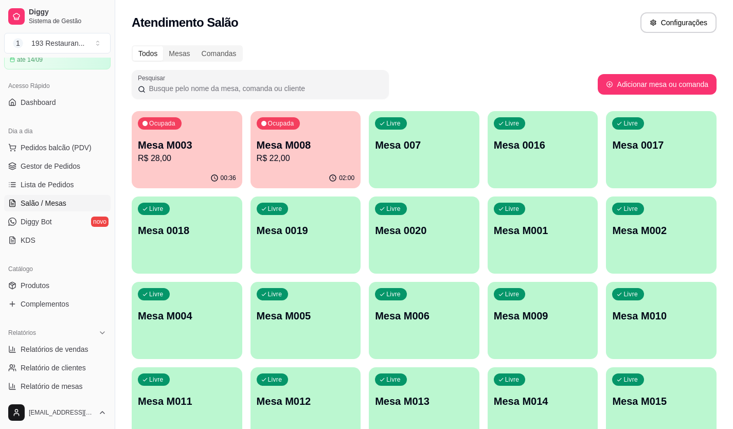
click at [187, 169] on div "00:36" at bounding box center [187, 178] width 111 height 20
click at [186, 151] on p "Mesa M003" at bounding box center [186, 145] width 95 height 14
click at [220, 156] on p "R$ 28,00" at bounding box center [187, 158] width 98 height 12
click at [179, 135] on div "Ocupada Mesa M003 R$ 28,00" at bounding box center [187, 139] width 111 height 57
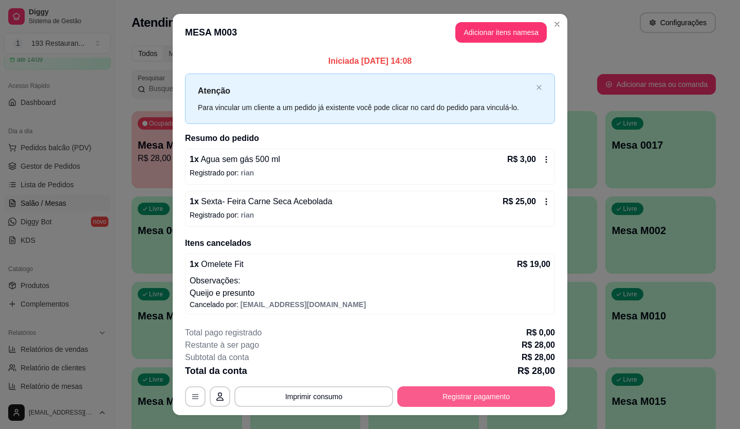
click at [426, 403] on button "Registrar pagamento" at bounding box center [476, 396] width 158 height 21
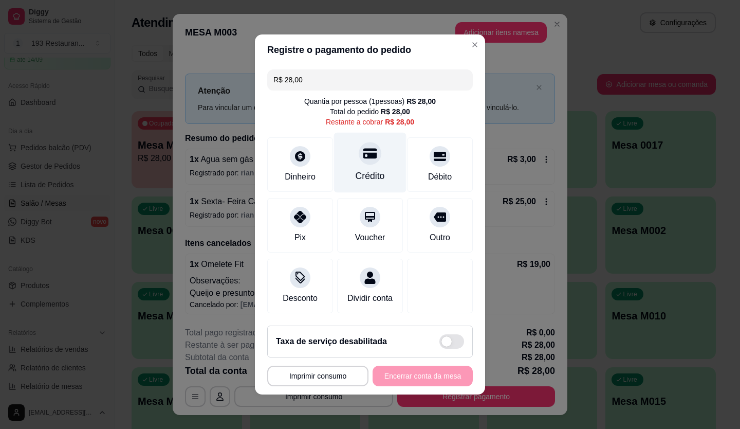
click at [351, 143] on div "Crédito" at bounding box center [370, 163] width 73 height 60
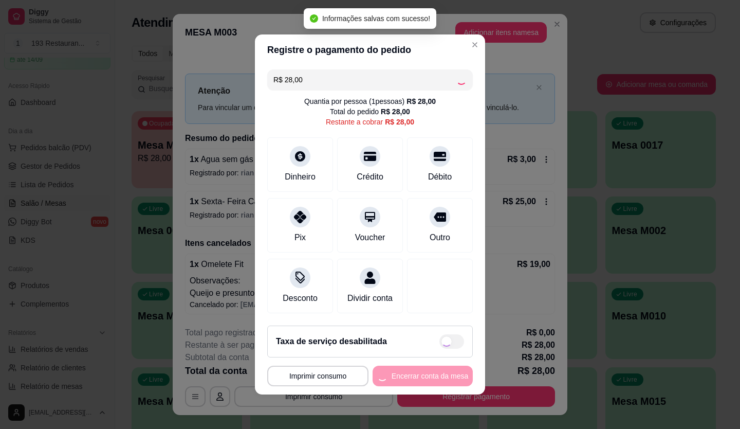
type input "R$ 0,00"
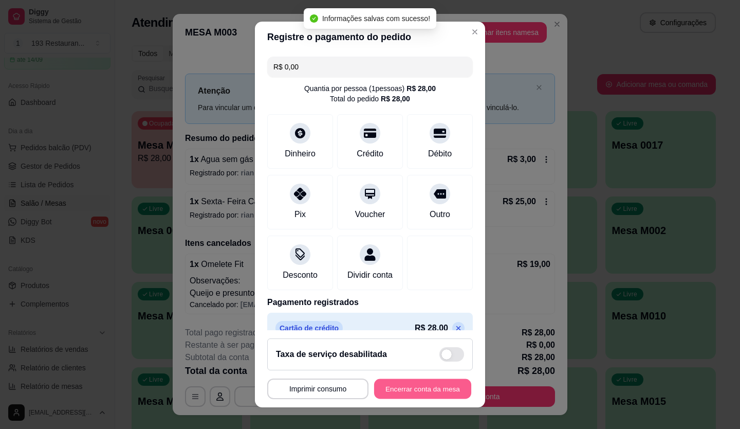
click at [413, 381] on button "Encerrar conta da mesa" at bounding box center [422, 389] width 97 height 20
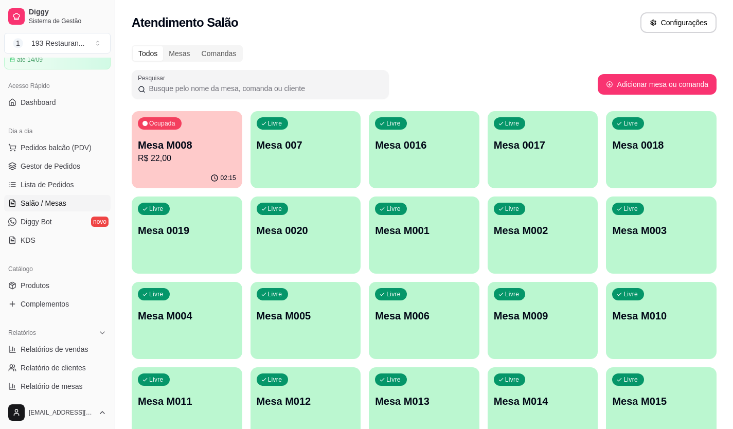
click at [197, 166] on div "Ocupada Mesa M008 R$ 22,00" at bounding box center [187, 139] width 111 height 57
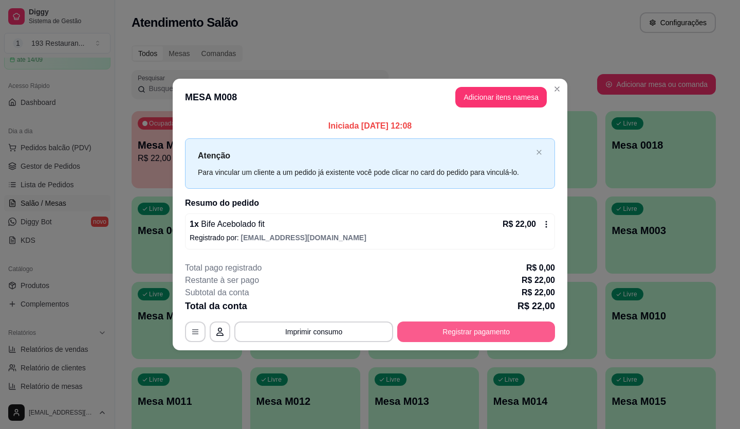
click at [478, 338] on button "Registrar pagamento" at bounding box center [476, 331] width 158 height 21
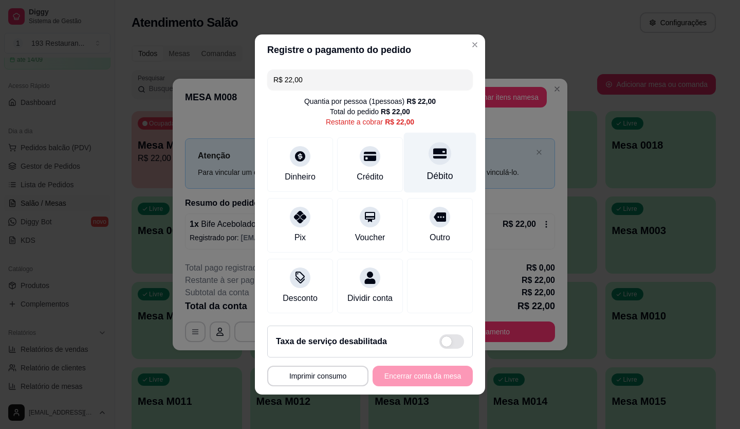
click at [431, 159] on div "Débito" at bounding box center [440, 163] width 73 height 60
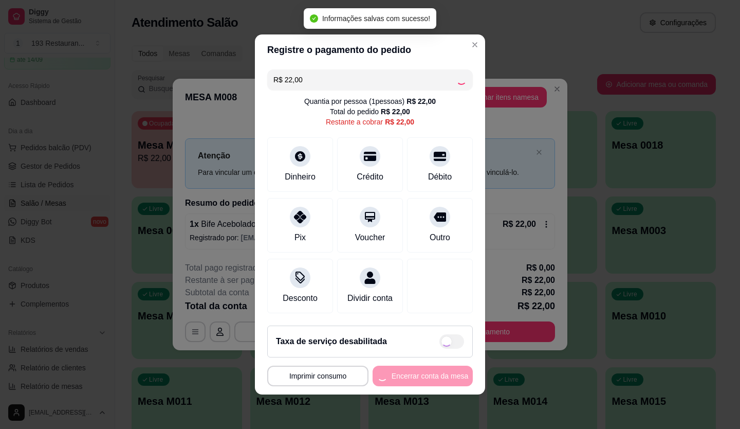
type input "R$ 0,00"
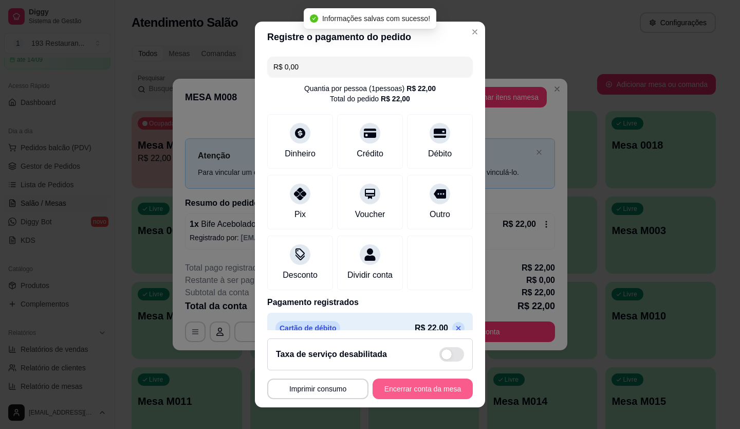
click at [451, 384] on button "Encerrar conta da mesa" at bounding box center [423, 388] width 100 height 21
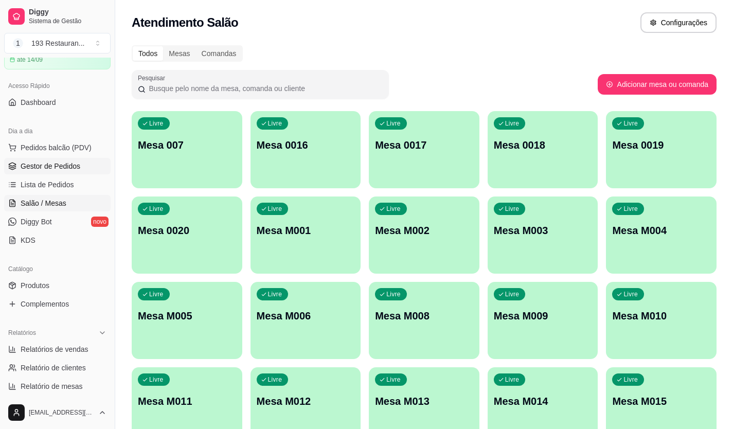
click at [51, 169] on span "Gestor de Pedidos" at bounding box center [51, 166] width 60 height 10
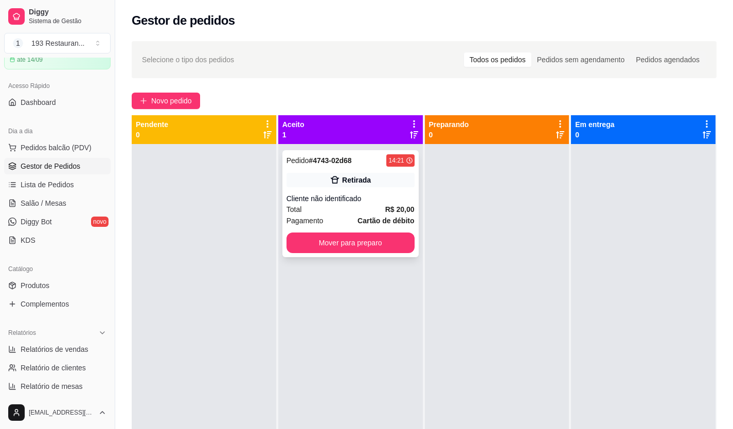
click at [333, 231] on div "Pedido # 4743-02d68 14:21 Retirada Cliente não identificado Total R$ 20,00 Paga…" at bounding box center [350, 203] width 136 height 107
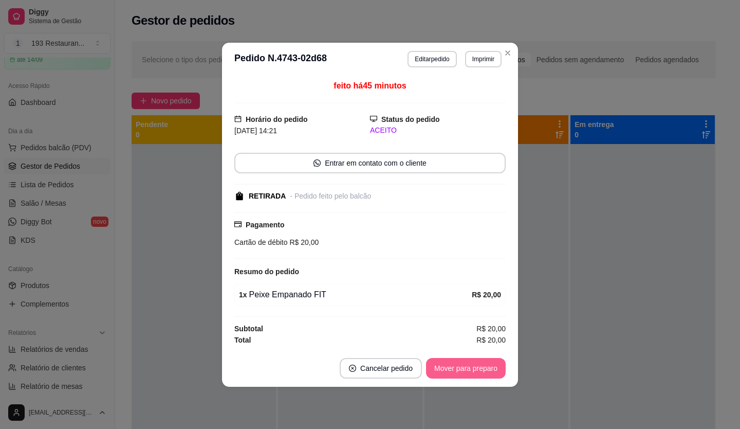
click at [461, 360] on button "Mover para preparo" at bounding box center [466, 368] width 80 height 21
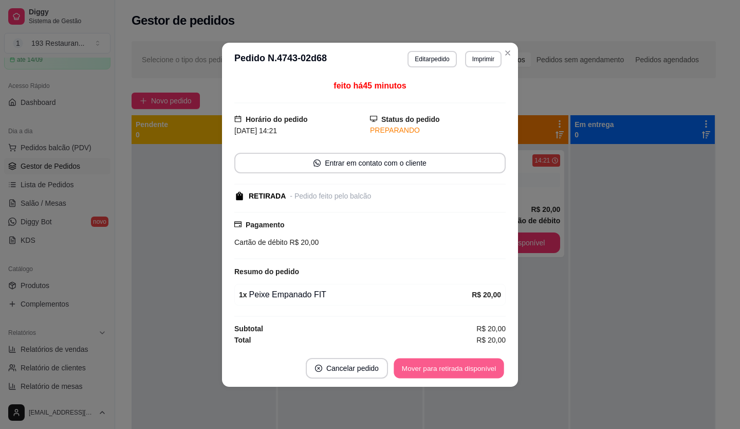
click at [483, 366] on button "Mover para retirada disponível" at bounding box center [449, 368] width 110 height 20
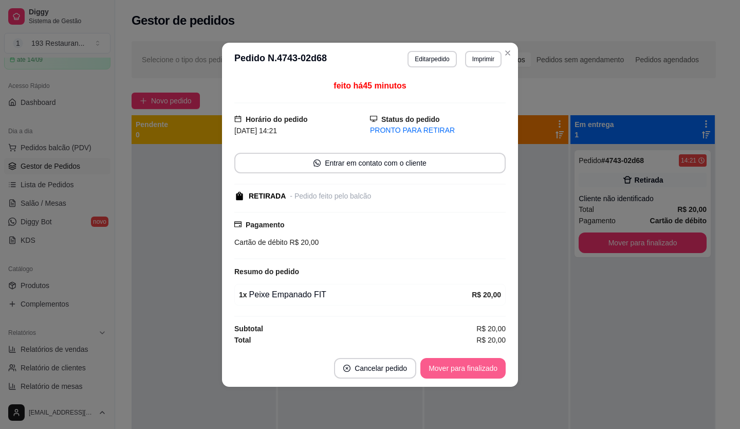
click at [481, 365] on button "Mover para finalizado" at bounding box center [463, 368] width 85 height 21
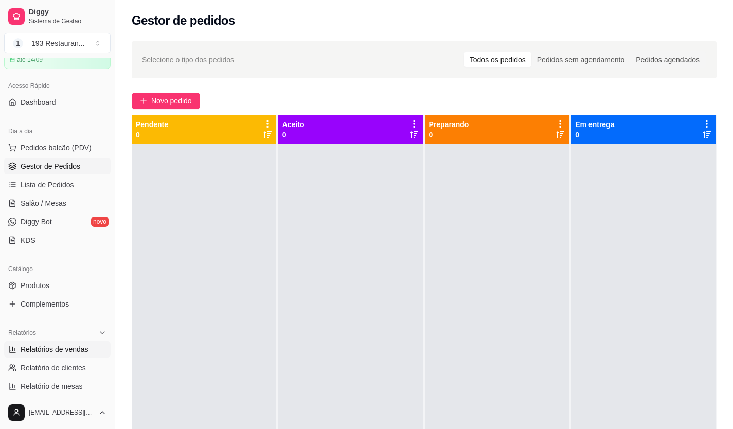
click at [88, 351] on link "Relatórios de vendas" at bounding box center [57, 349] width 106 height 16
select select "ALL"
select select "0"
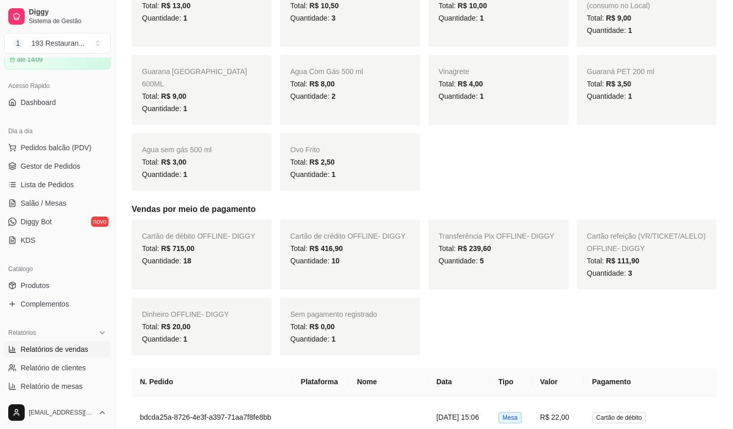
scroll to position [874, 0]
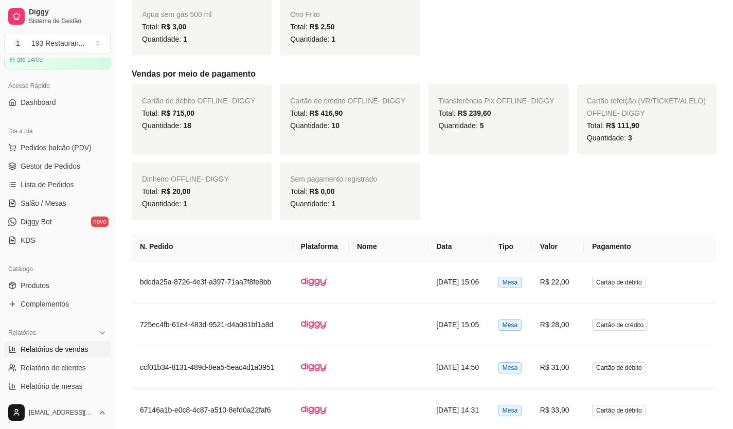
click at [153, 97] on span "Cartão de débito OFFLINE - DIGGY" at bounding box center [198, 101] width 113 height 8
